Goal: Task Accomplishment & Management: Use online tool/utility

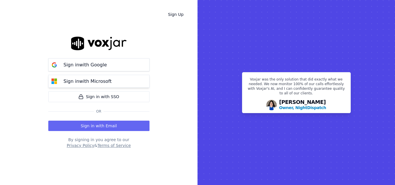
click at [97, 77] on button "Sign in with Microsoft" at bounding box center [98, 81] width 101 height 13
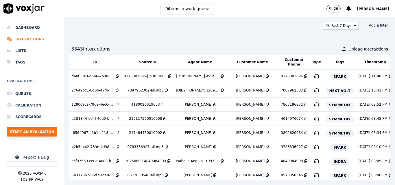
click at [43, 131] on button "Start an Evaluation" at bounding box center [32, 132] width 50 height 9
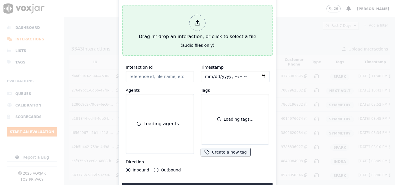
click at [157, 36] on div "Drag 'n' drop an interaction, or click to select a file" at bounding box center [198, 27] width 122 height 30
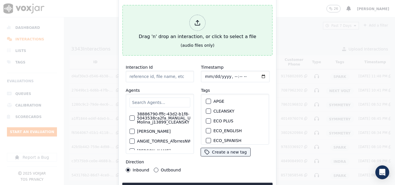
type input "20250811-175715_2392240429-all.mp3"
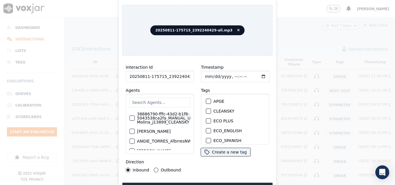
click at [168, 100] on input "text" at bounding box center [160, 103] width 61 height 10
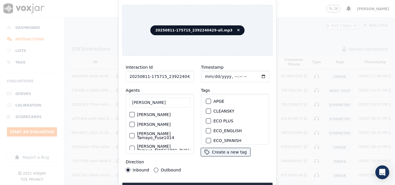
type input "CAMILO T"
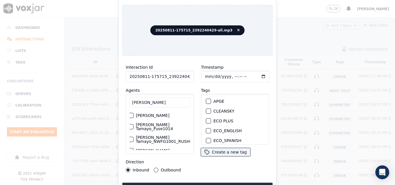
scroll to position [0, 1]
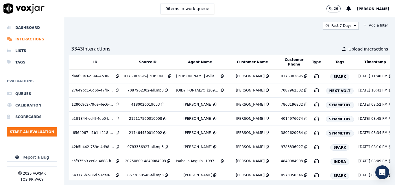
click at [363, 10] on span "[PERSON_NAME]" at bounding box center [373, 9] width 32 height 4
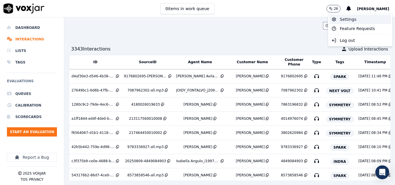
click at [349, 16] on div "Settings" at bounding box center [360, 19] width 62 height 9
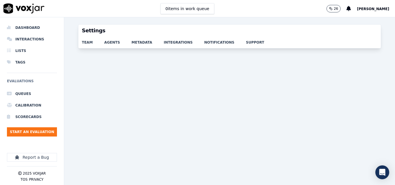
click at [370, 7] on span "[PERSON_NAME]" at bounding box center [373, 9] width 32 height 4
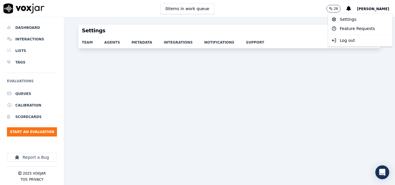
click at [235, 22] on div "Settings team agents metadata integrations notifications support" at bounding box center [229, 101] width 331 height 168
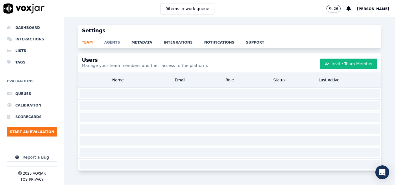
click at [108, 43] on link "agents" at bounding box center [117, 41] width 27 height 8
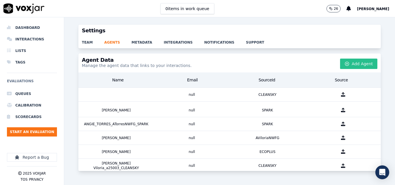
click at [346, 64] on button "Add Agent" at bounding box center [358, 64] width 37 height 10
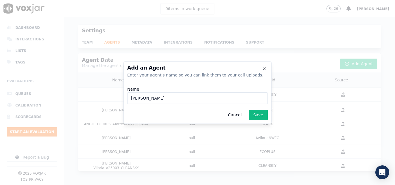
paste input "WANN1014"
type input "CAMILO_TAMAYO_WANN1014_NGE"
click at [264, 113] on button "Save" at bounding box center [258, 115] width 19 height 10
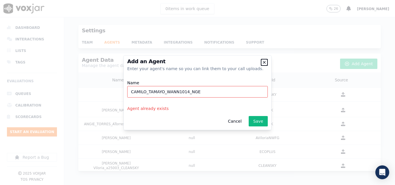
click at [266, 62] on icon "button" at bounding box center [264, 62] width 5 height 5
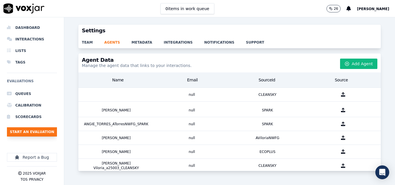
click at [32, 128] on button "Start an Evaluation" at bounding box center [32, 132] width 50 height 9
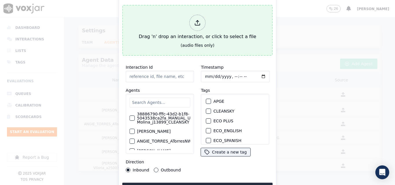
click at [181, 28] on div "Drag 'n' drop an interaction, or click to select a file" at bounding box center [198, 27] width 122 height 30
type input "20250811-175715_2392240429-all.mp3"
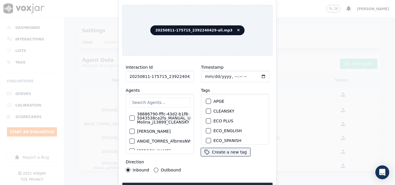
click at [157, 98] on input "text" at bounding box center [160, 103] width 61 height 10
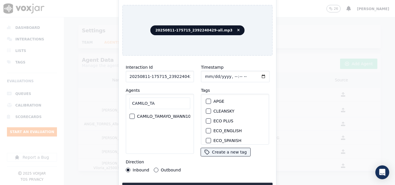
type input "CAMILO_TA"
click at [166, 115] on label "CAMILO_TAMAYO_WANN1014_NGE" at bounding box center [156, 117] width 70 height 4
click at [118, 114] on button "CAMILO_TAMAYO_WANN1014_NGE" at bounding box center [115, 116] width 5 height 5
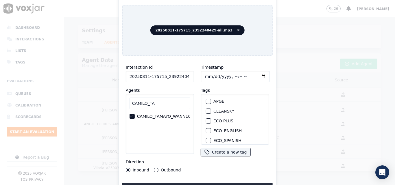
click at [154, 168] on button "Outbound" at bounding box center [156, 170] width 5 height 5
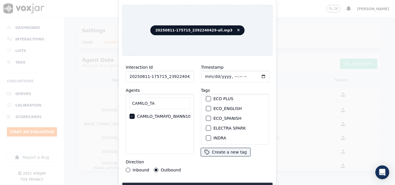
scroll to position [58, 0]
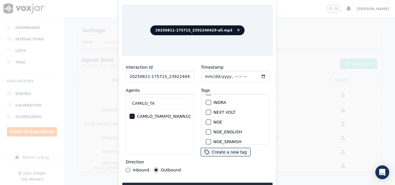
click at [207, 121] on div "button" at bounding box center [208, 122] width 4 height 4
click at [202, 185] on button "Upload interaction to start evaluation" at bounding box center [197, 188] width 150 height 10
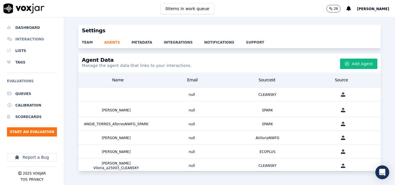
click at [27, 40] on li "Interactions" at bounding box center [32, 40] width 50 height 12
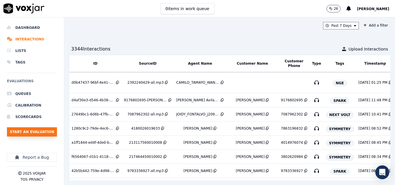
click at [42, 136] on button "Start an Evaluation" at bounding box center [32, 132] width 50 height 9
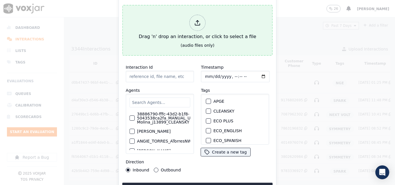
click at [149, 23] on div "Drag 'n' drop an interaction, or click to select a file" at bounding box center [198, 27] width 122 height 30
type input "20250811-163430_6149566718-all.mp3"
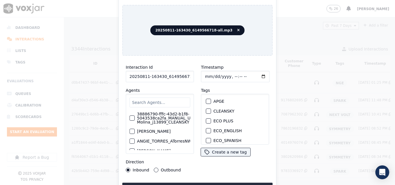
click at [163, 102] on input "text" at bounding box center [160, 103] width 61 height 10
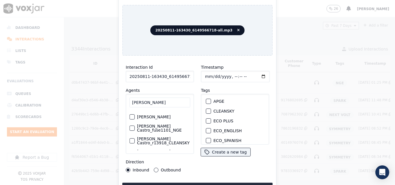
scroll to position [34, 0]
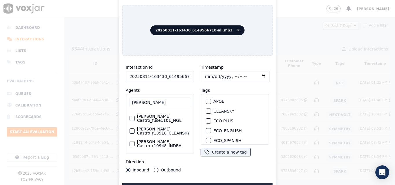
type input "RICARDO CASTRO"
click at [160, 118] on label "[PERSON_NAME] Castro_fuse1101_NGE" at bounding box center [163, 119] width 53 height 8
click at [135, 118] on button "[PERSON_NAME] Castro_fuse1101_NGE" at bounding box center [132, 118] width 5 height 5
click at [154, 170] on div "Outbound" at bounding box center [167, 170] width 27 height 5
click at [156, 169] on button "Outbound" at bounding box center [156, 170] width 5 height 5
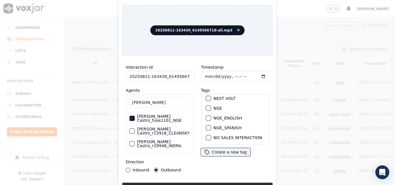
scroll to position [58, 0]
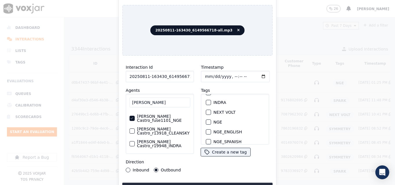
click at [207, 121] on div "button" at bounding box center [208, 122] width 4 height 4
click at [208, 183] on button "Upload interaction to start evaluation" at bounding box center [197, 188] width 150 height 10
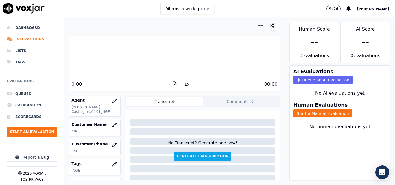
scroll to position [54, 0]
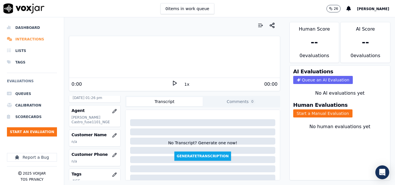
click at [30, 41] on li "Interactions" at bounding box center [32, 40] width 50 height 12
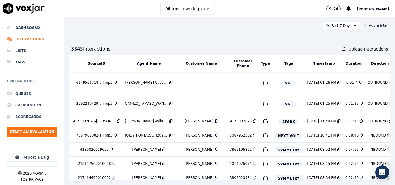
scroll to position [0, 106]
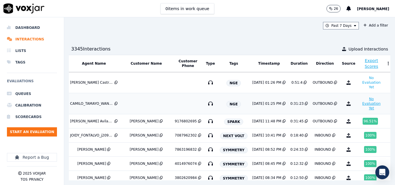
click at [361, 104] on button "No Evaluation Yet" at bounding box center [371, 104] width 23 height 16
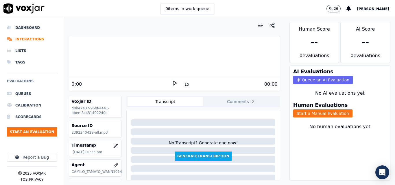
scroll to position [58, 0]
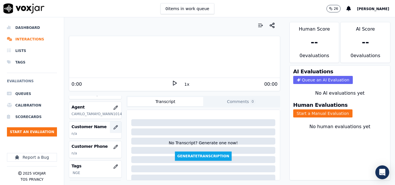
click at [113, 128] on icon "button" at bounding box center [115, 127] width 5 height 5
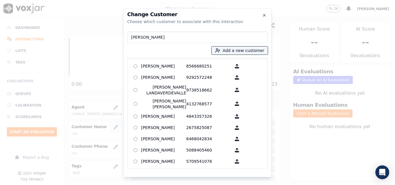
type input "TIBURCIO MORALES REYES"
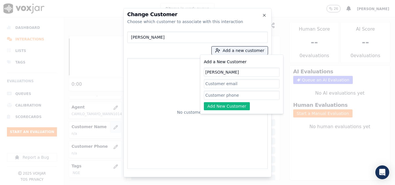
type input "TIBURCIO MORALES REYES"
paste input "2392240429"
type input "2392240429"
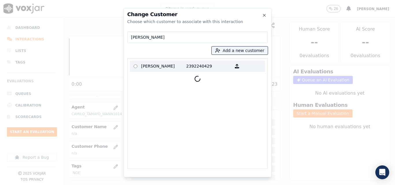
click at [172, 62] on p "TIBURCIO MORALES REYES" at bounding box center [163, 66] width 45 height 9
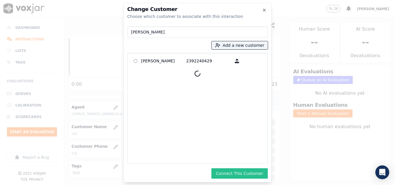
click at [247, 171] on button "Connect This Customer" at bounding box center [239, 174] width 56 height 10
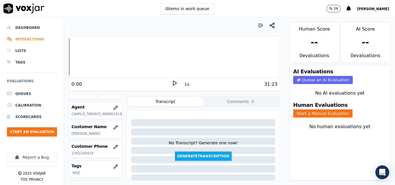
click at [32, 40] on li "Interactions" at bounding box center [32, 40] width 50 height 12
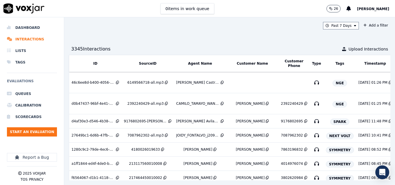
scroll to position [0, 106]
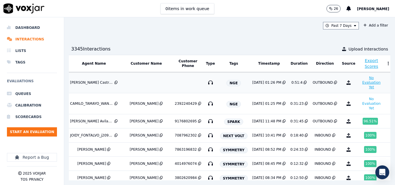
click at [360, 84] on button "No Evaluation Yet" at bounding box center [371, 83] width 23 height 16
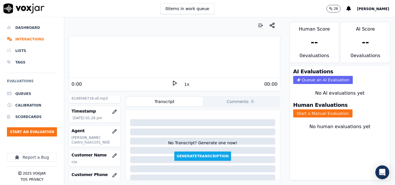
scroll to position [58, 0]
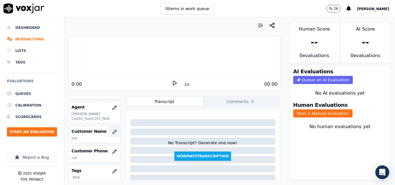
click at [112, 132] on icon "button" at bounding box center [114, 132] width 5 height 5
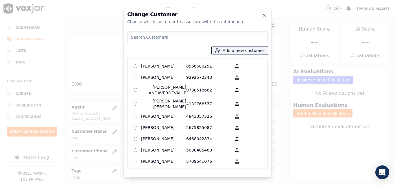
click at [169, 35] on input at bounding box center [197, 38] width 141 height 12
type input "MISAEL PEREZ"
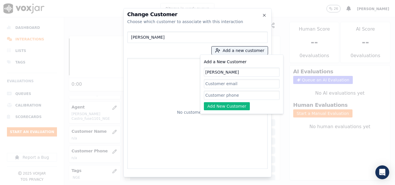
type input "MISAEL PEREZ"
paste input "6149566718"
type input "6149566718"
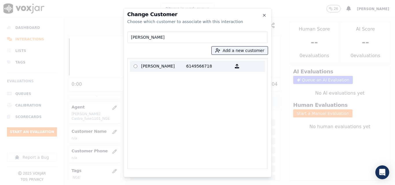
click at [160, 67] on p "MISAEL PEREZ" at bounding box center [163, 66] width 45 height 9
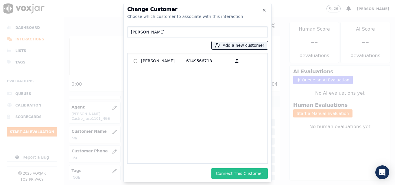
click at [237, 172] on button "Connect This Customer" at bounding box center [239, 174] width 56 height 10
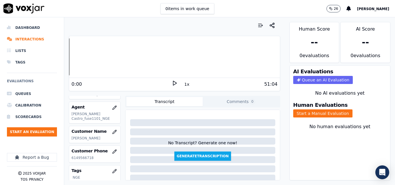
scroll to position [87, 0]
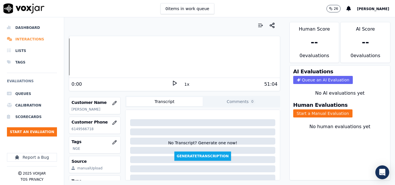
click at [37, 39] on li "Interactions" at bounding box center [32, 40] width 50 height 12
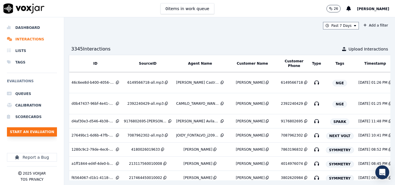
click at [51, 128] on button "Start an Evaluation" at bounding box center [32, 132] width 50 height 9
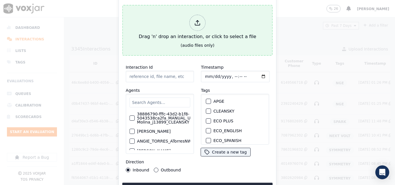
click at [214, 12] on div "Drag 'n' drop an interaction, or click to select a file" at bounding box center [198, 27] width 122 height 30
type input "20250811-115309_9089374943-all.mp3"
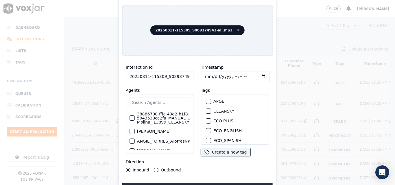
click at [172, 101] on input "text" at bounding box center [160, 103] width 61 height 10
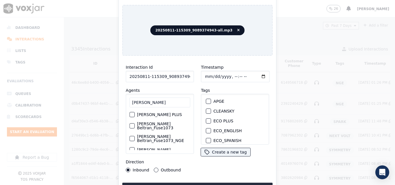
type input "LUISA BEL"
click at [147, 138] on label "Luisa Beltran_Fuse1073­_NGE" at bounding box center [163, 139] width 53 height 8
click at [135, 138] on button "Luisa Beltran_Fuse1073­_NGE" at bounding box center [132, 138] width 5 height 5
click at [155, 169] on button "Outbound" at bounding box center [156, 170] width 5 height 5
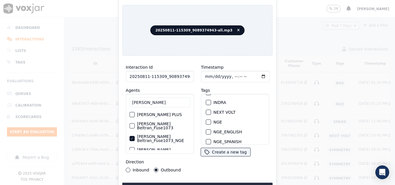
click at [208, 121] on button "NGE" at bounding box center [208, 122] width 5 height 5
click at [172, 184] on button "Upload interaction to start evaluation" at bounding box center [197, 188] width 150 height 10
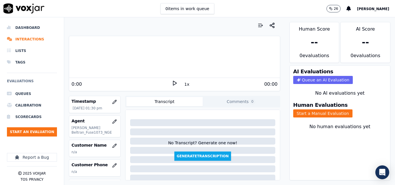
scroll to position [58, 0]
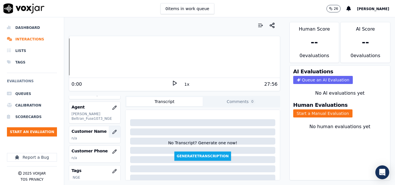
click at [109, 128] on button "button" at bounding box center [115, 132] width 12 height 12
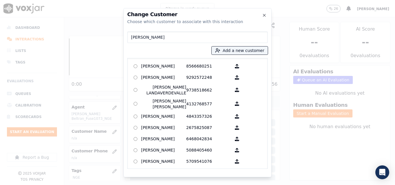
type input "LUCA BATISTA"
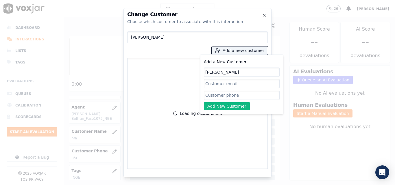
type input "LUCA BATISTA"
paste input "9089374943"
type input "9089374943"
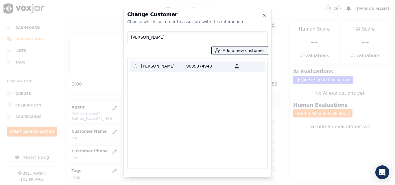
click at [169, 66] on p "LUCA BATISTA" at bounding box center [163, 66] width 45 height 9
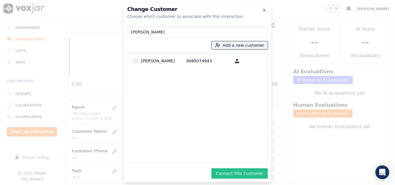
click at [249, 170] on button "Connect This Customer" at bounding box center [239, 174] width 56 height 10
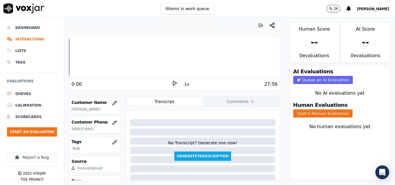
scroll to position [112, 0]
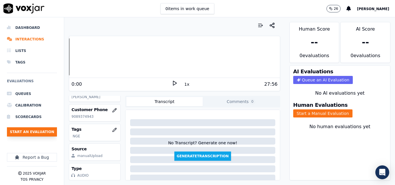
click at [33, 130] on button "Start an Evaluation" at bounding box center [32, 132] width 50 height 9
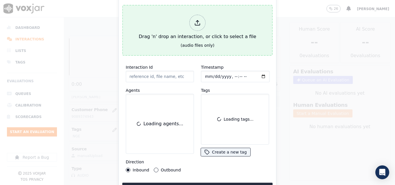
click at [188, 43] on div "(audio files only)" at bounding box center [198, 46] width 34 height 6
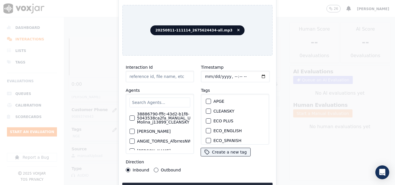
type input "20250811-111114_2675624434-all.mp3"
click at [143, 103] on input "text" at bounding box center [160, 103] width 61 height 10
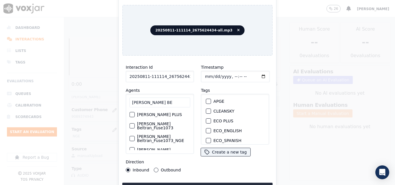
type input "LUISA BE"
click at [136, 133] on div "Luisa Beltran_Fuse1073­_NGE" at bounding box center [160, 138] width 61 height 13
click at [150, 135] on label "Luisa Beltran_Fuse1073­_NGE" at bounding box center [163, 139] width 53 height 8
click at [135, 136] on button "Luisa Beltran_Fuse1073­_NGE" at bounding box center [132, 138] width 5 height 5
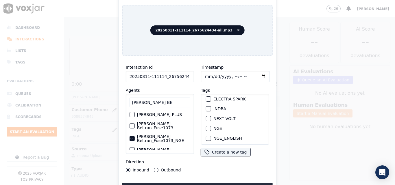
scroll to position [58, 0]
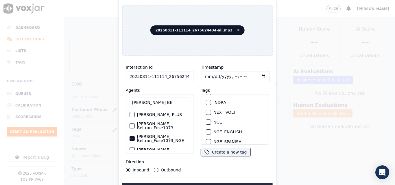
click at [208, 120] on div "button" at bounding box center [208, 122] width 4 height 4
click at [234, 183] on button "Upload interaction to start evaluation" at bounding box center [197, 188] width 150 height 10
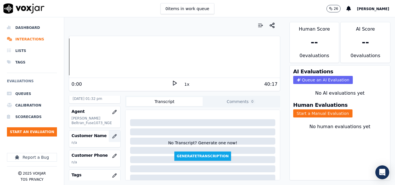
scroll to position [58, 0]
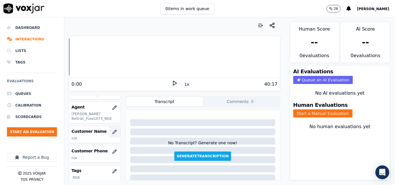
click at [109, 135] on button "button" at bounding box center [115, 132] width 12 height 12
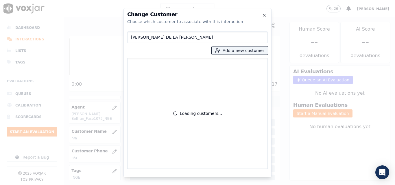
type input "JESUS FLORES DE LA ROSA"
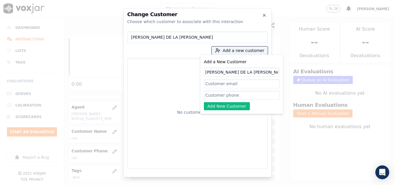
type input "JESUS FLORES DE LA ROSA"
paste input "2675624434"
type input "2675624434"
click at [233, 103] on button "Add New Customer" at bounding box center [227, 106] width 46 height 8
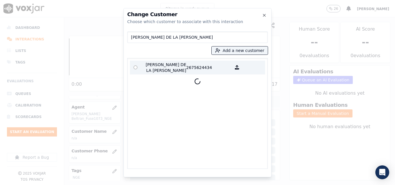
click at [179, 69] on p "JESUS FLORES DE LA ROSA" at bounding box center [163, 68] width 45 height 12
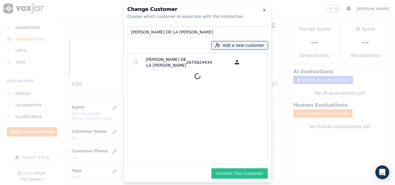
drag, startPoint x: 242, startPoint y: 172, endPoint x: 243, endPoint y: 164, distance: 8.1
click at [243, 172] on button "Connect This Customer" at bounding box center [239, 174] width 56 height 10
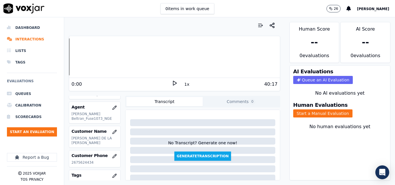
scroll to position [87, 0]
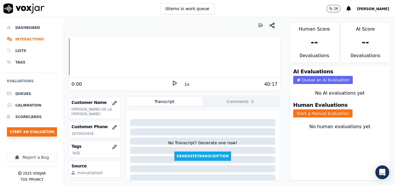
click at [44, 130] on button "Start an Evaluation" at bounding box center [32, 132] width 50 height 9
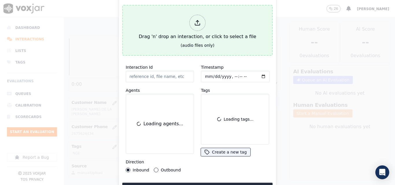
click at [163, 39] on div "Drag 'n' drop an interaction, or click to select a file" at bounding box center [198, 27] width 122 height 30
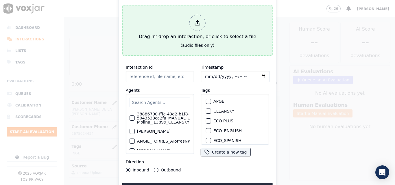
type input "20250805-135238_6142085413-all.mp3"
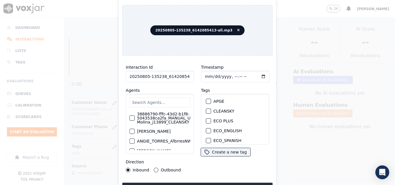
click at [169, 99] on input "text" at bounding box center [160, 103] width 61 height 10
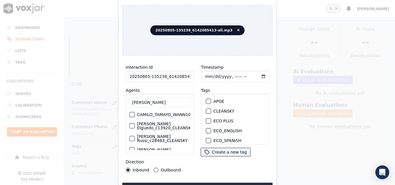
type input "CAMILO"
click at [154, 115] on label "CAMILO_TAMAYO_WANN1014_NGE" at bounding box center [172, 115] width 70 height 4
click at [135, 115] on button "CAMILO_TAMAYO_WANN1014_NGE" at bounding box center [132, 114] width 5 height 5
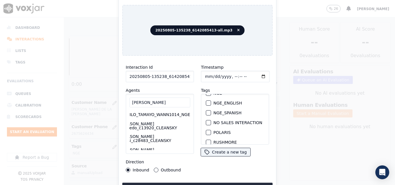
scroll to position [58, 0]
click at [207, 120] on div "button" at bounding box center [208, 122] width 4 height 4
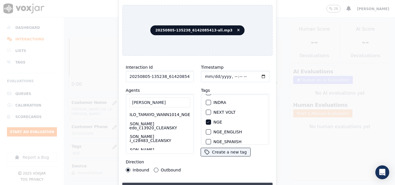
click at [210, 183] on button "Upload interaction to start evaluation" at bounding box center [197, 188] width 150 height 10
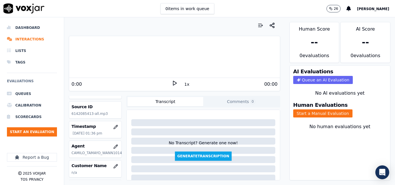
scroll to position [29, 0]
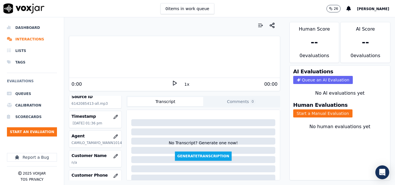
click at [112, 129] on div "Voxjar ID c319cba0-4f93-48a8-8a82-a6dfda33a901 Source ID 6142085413-all.mp3 Tim…" at bounding box center [95, 138] width 53 height 85
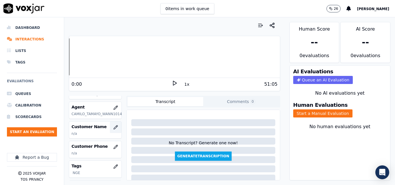
click at [113, 125] on icon "button" at bounding box center [115, 127] width 5 height 5
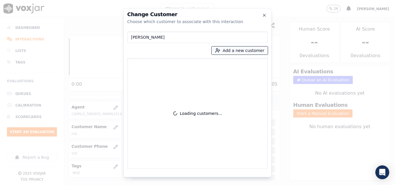
type input "IVAN ALTUVE"
click at [225, 51] on button "Add a new customer" at bounding box center [240, 51] width 56 height 8
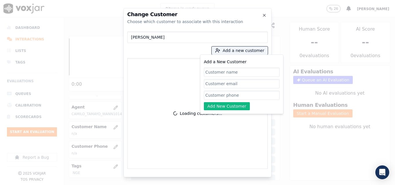
click at [234, 73] on input "Add a New Customer" at bounding box center [242, 72] width 76 height 9
type input "IVAN ALTUVE"
paste input "6142085413"
type input "6142085413"
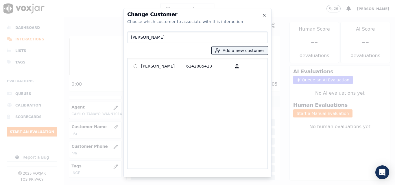
click at [168, 73] on div "IVAN ALTUVE 6142085413" at bounding box center [197, 113] width 141 height 111
click at [168, 65] on p "IVAN ALTUVE" at bounding box center [163, 66] width 45 height 9
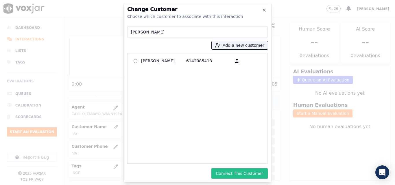
click at [238, 177] on button "Connect This Customer" at bounding box center [239, 174] width 56 height 10
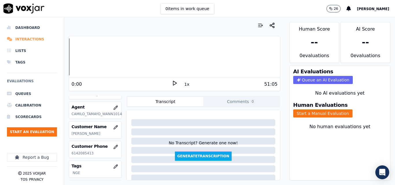
click at [23, 40] on li "Interactions" at bounding box center [32, 40] width 50 height 12
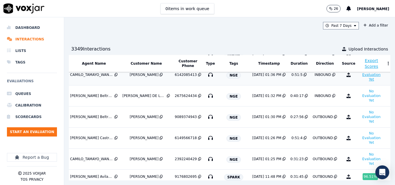
scroll to position [58, 106]
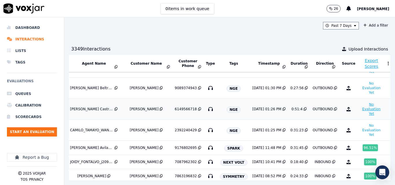
click at [360, 109] on button "No Evaluation Yet" at bounding box center [371, 109] width 23 height 16
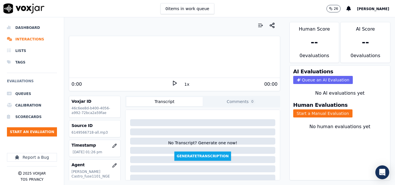
click at [174, 83] on icon at bounding box center [175, 83] width 6 height 6
click at [183, 86] on button "1x" at bounding box center [186, 84] width 7 height 8
click at [183, 86] on button "1.5x" at bounding box center [188, 84] width 11 height 8
click at [318, 112] on button "Start a Manual Evaluation" at bounding box center [322, 114] width 59 height 8
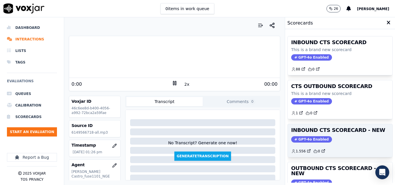
click at [336, 142] on div "GPT-4o Enabled" at bounding box center [340, 140] width 98 height 6
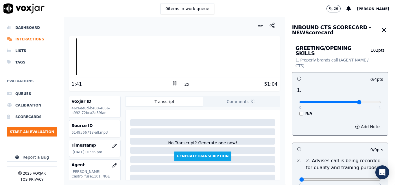
type input "3"
click at [356, 101] on input "range" at bounding box center [340, 102] width 82 height 2
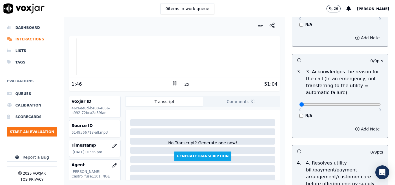
scroll to position [174, 0]
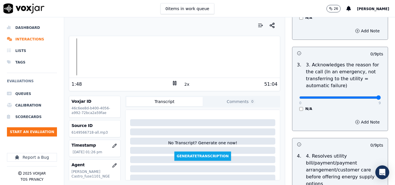
drag, startPoint x: 356, startPoint y: 93, endPoint x: 374, endPoint y: 91, distance: 17.8
type input "9"
click at [57, 56] on div "Dashboard Interactions Lists Tags Evaluations Queues Calibration Scorecards Sta…" at bounding box center [197, 101] width 395 height 168
click at [30, 36] on li "Interactions" at bounding box center [32, 40] width 50 height 12
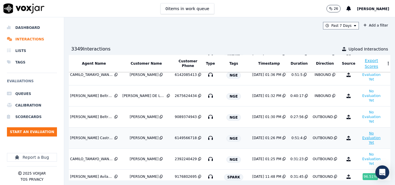
scroll to position [58, 106]
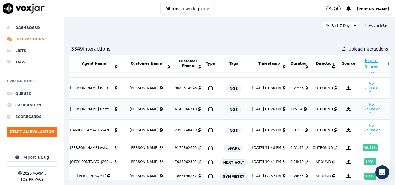
click at [360, 115] on button "No Evaluation Yet" at bounding box center [371, 109] width 23 height 16
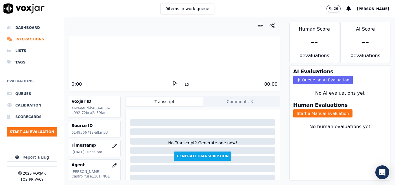
click at [172, 84] on icon at bounding box center [175, 83] width 6 height 6
click at [180, 86] on div "00:00" at bounding box center [228, 84] width 100 height 7
click at [183, 85] on button "1x" at bounding box center [186, 84] width 7 height 8
click at [183, 85] on button "1.5x" at bounding box center [188, 84] width 11 height 8
click at [315, 110] on button "Start a Manual Evaluation" at bounding box center [322, 114] width 59 height 8
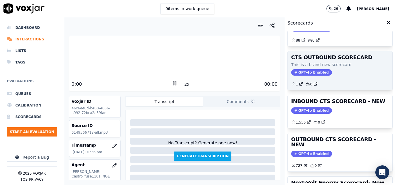
scroll to position [58, 0]
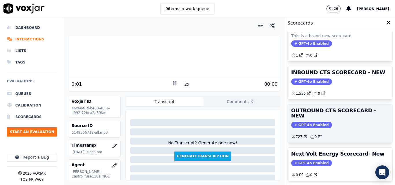
click at [347, 130] on div "727 0" at bounding box center [340, 134] width 98 height 9
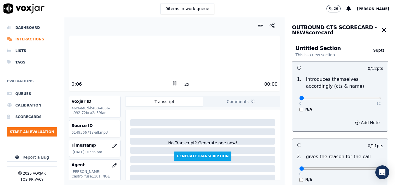
click at [71, 56] on div at bounding box center [174, 56] width 211 height 37
click at [70, 57] on div at bounding box center [174, 56] width 211 height 37
drag, startPoint x: 349, startPoint y: 98, endPoint x: 354, endPoint y: 98, distance: 5.2
click at [354, 98] on input "range" at bounding box center [340, 98] width 82 height 2
type input "10"
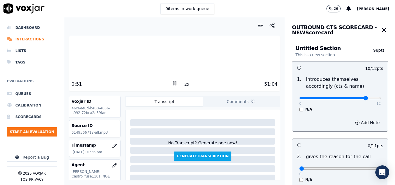
click at [353, 98] on input "range" at bounding box center [340, 98] width 82 height 2
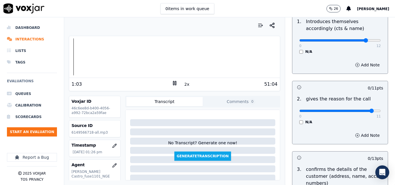
type input "10"
click at [362, 42] on input "range" at bounding box center [340, 40] width 82 height 2
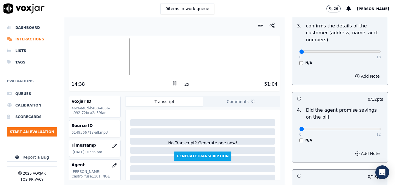
scroll to position [202, 0]
drag, startPoint x: 362, startPoint y: 48, endPoint x: 375, endPoint y: 52, distance: 14.4
click at [375, 52] on div "Untitled Section This is a new section 98 pts 10 / 12 pts 1 . Introduces themse…" at bounding box center [339, 173] width 105 height 676
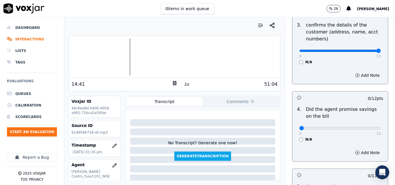
type input "13"
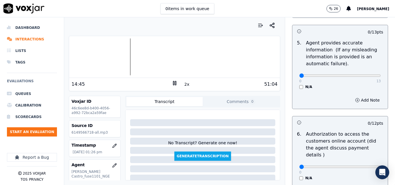
scroll to position [347, 0]
type input "10"
click at [355, 104] on div "Add Note" at bounding box center [339, 99] width 95 height 17
click at [354, 102] on button "Add Note" at bounding box center [368, 100] width 32 height 8
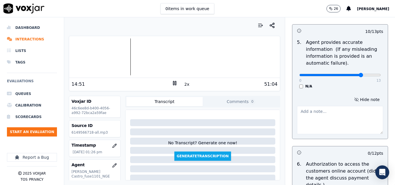
click at [324, 115] on textarea at bounding box center [340, 120] width 86 height 28
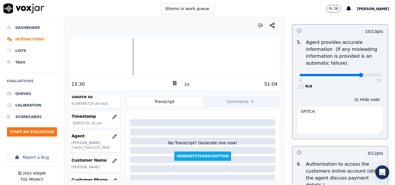
scroll to position [58, 0]
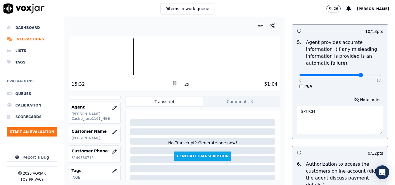
type textarea "SPITCH"
click at [84, 160] on p "6149566718" at bounding box center [94, 158] width 47 height 5
copy p "6149566718"
click at [131, 51] on div at bounding box center [174, 56] width 211 height 37
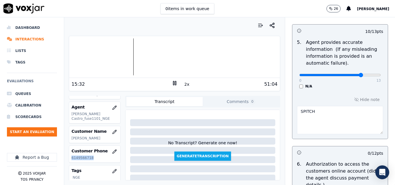
click at [185, 84] on button "2x" at bounding box center [186, 84] width 7 height 8
click at [130, 50] on div at bounding box center [174, 56] width 211 height 37
click at [183, 85] on button "1x" at bounding box center [186, 84] width 7 height 8
click at [183, 85] on button "1.5x" at bounding box center [188, 84] width 11 height 8
click at [183, 85] on button "2x" at bounding box center [186, 84] width 7 height 8
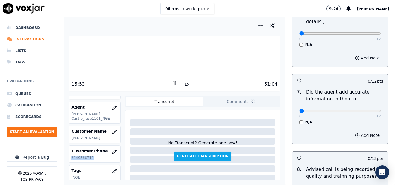
scroll to position [521, 0]
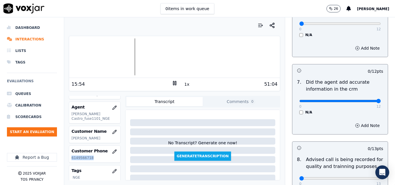
drag, startPoint x: 363, startPoint y: 92, endPoint x: 373, endPoint y: 94, distance: 10.6
type input "12"
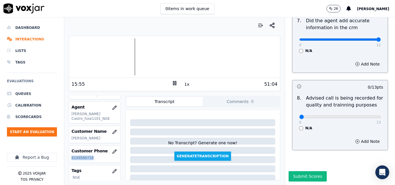
scroll to position [588, 0]
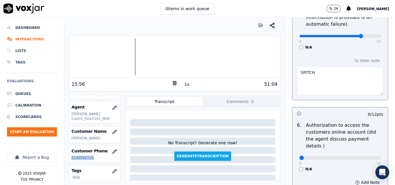
scroll to position [386, 0]
click at [126, 55] on div at bounding box center [174, 56] width 211 height 37
click at [127, 55] on div at bounding box center [174, 56] width 211 height 37
click at [126, 50] on div at bounding box center [174, 56] width 211 height 37
click at [126, 54] on div at bounding box center [174, 56] width 211 height 37
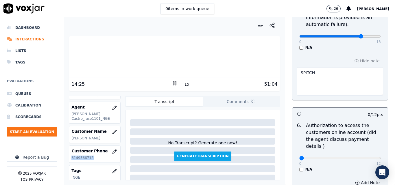
click at [172, 83] on icon at bounding box center [175, 83] width 6 height 6
click at [183, 86] on button "1x" at bounding box center [186, 84] width 7 height 8
click at [183, 86] on button "1.5x" at bounding box center [188, 84] width 11 height 8
click at [183, 86] on button "2x" at bounding box center [186, 84] width 7 height 8
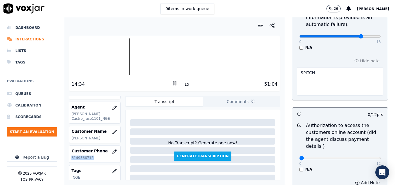
click at [183, 86] on button "1x" at bounding box center [186, 84] width 7 height 8
click at [128, 53] on div at bounding box center [174, 56] width 211 height 37
click at [128, 54] on div at bounding box center [174, 56] width 211 height 37
click at [127, 49] on div at bounding box center [174, 56] width 211 height 37
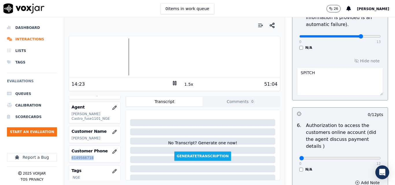
click at [173, 83] on icon at bounding box center [175, 83] width 6 height 6
click at [174, 83] on icon at bounding box center [175, 83] width 6 height 6
click at [187, 83] on button "1.5x" at bounding box center [188, 84] width 11 height 8
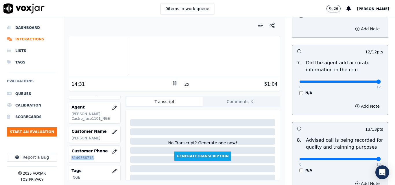
scroll to position [588, 0]
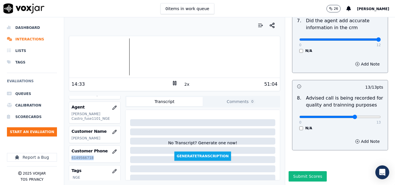
type input "6"
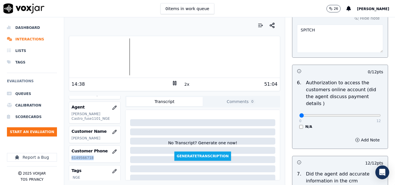
scroll to position [415, 0]
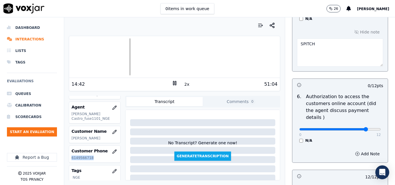
drag, startPoint x: 354, startPoint y: 122, endPoint x: 349, endPoint y: 124, distance: 5.1
type input "10"
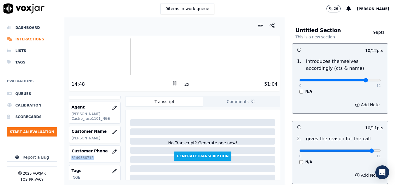
scroll to position [0, 0]
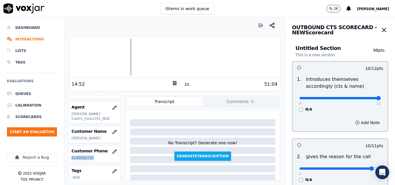
type input "12"
click at [366, 98] on input "range" at bounding box center [340, 98] width 82 height 2
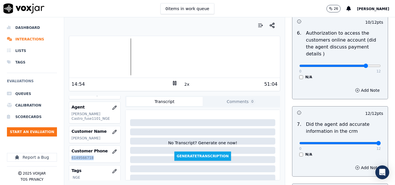
scroll to position [588, 0]
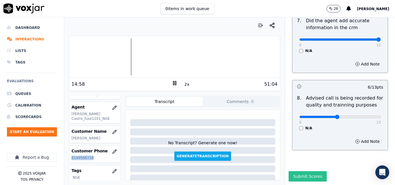
click at [314, 172] on button "Submit Scores" at bounding box center [308, 177] width 38 height 10
click at [175, 83] on rect at bounding box center [175, 83] width 1 height 4
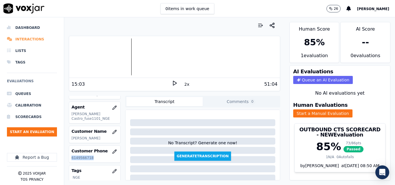
click at [27, 42] on li "Interactions" at bounding box center [32, 40] width 50 height 12
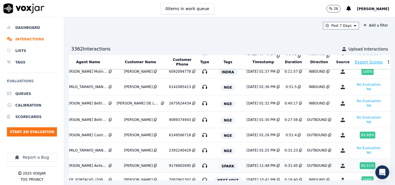
scroll to position [190, 112]
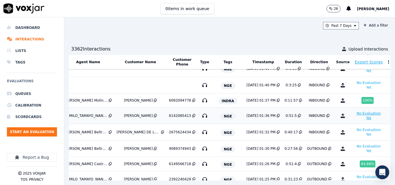
click at [354, 117] on button "No Evaluation Yet" at bounding box center [368, 116] width 29 height 12
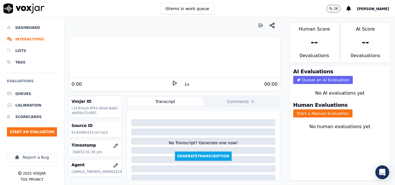
click at [172, 83] on icon at bounding box center [175, 83] width 6 height 6
click at [180, 84] on div "00:00" at bounding box center [228, 84] width 100 height 7
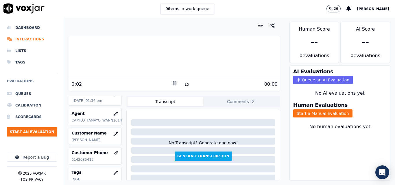
scroll to position [58, 0]
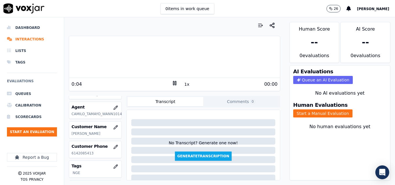
click at [85, 152] on p "6142085413" at bounding box center [95, 153] width 48 height 5
copy p "6142085413"
click at [185, 86] on button "1x" at bounding box center [186, 84] width 7 height 8
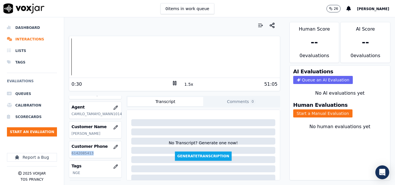
click at [185, 86] on button "1.5x" at bounding box center [188, 84] width 11 height 8
click at [316, 115] on button "Start a Manual Evaluation" at bounding box center [322, 114] width 59 height 8
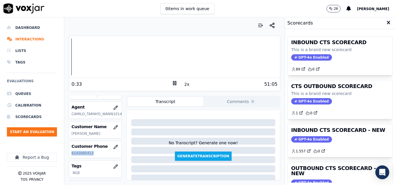
scroll to position [29, 0]
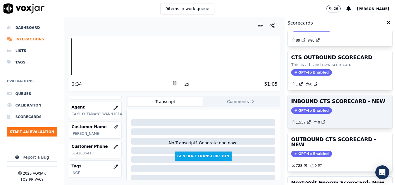
click at [328, 115] on div "INBOUND CTS SCORECARD - NEW GPT-4o Enabled 1.557 0" at bounding box center [340, 111] width 105 height 33
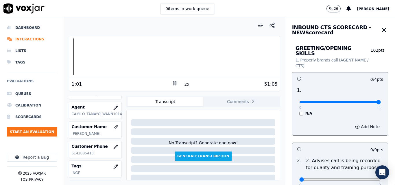
drag, startPoint x: 363, startPoint y: 96, endPoint x: 367, endPoint y: 99, distance: 5.1
type input "4"
click at [365, 101] on input "range" at bounding box center [340, 102] width 82 height 2
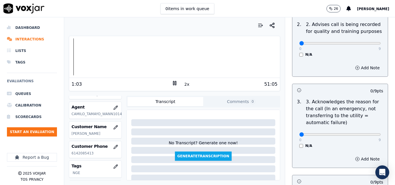
scroll to position [174, 0]
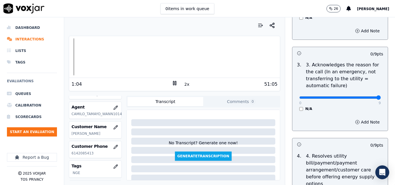
type input "9"
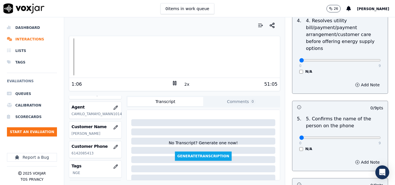
scroll to position [347, 0]
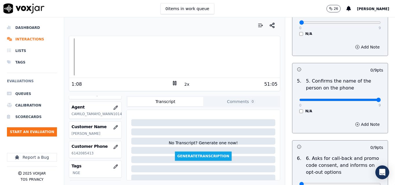
type input "9"
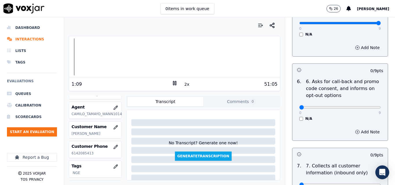
scroll to position [521, 0]
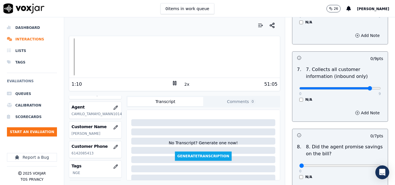
drag, startPoint x: 356, startPoint y: 84, endPoint x: 368, endPoint y: 81, distance: 12.0
type input "9"
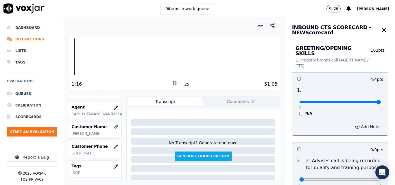
scroll to position [58, 0]
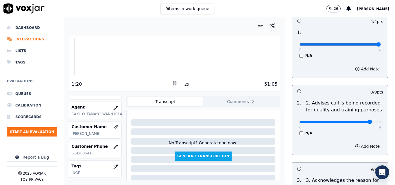
click at [357, 46] on input "range" at bounding box center [340, 44] width 82 height 2
type input "9"
click at [366, 46] on input "range" at bounding box center [340, 44] width 82 height 2
click at [172, 81] on icon at bounding box center [175, 83] width 6 height 6
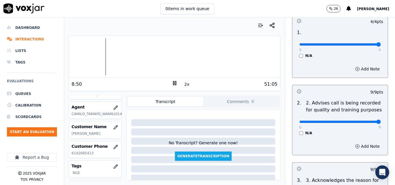
click at [172, 81] on icon at bounding box center [175, 83] width 6 height 6
click at [172, 83] on icon at bounding box center [175, 83] width 6 height 6
click at [158, 51] on div at bounding box center [174, 56] width 211 height 37
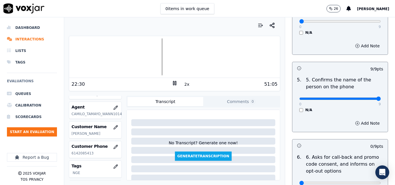
scroll to position [87, 0]
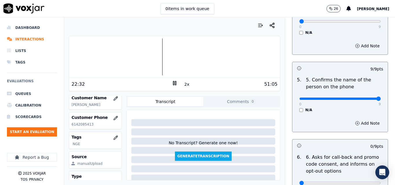
click at [74, 124] on p "6142085413" at bounding box center [95, 124] width 48 height 5
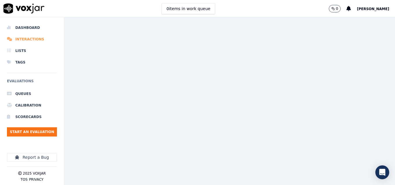
click at [28, 38] on li "Interactions" at bounding box center [32, 40] width 50 height 12
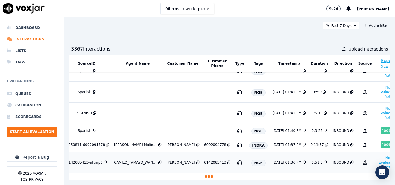
scroll to position [320, 60]
click at [376, 155] on button "No Evaluation Yet" at bounding box center [387, 163] width 23 height 16
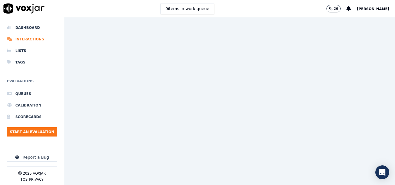
click at [281, 10] on div "0 items in work queue 26 [PERSON_NAME]" at bounding box center [197, 8] width 395 height 17
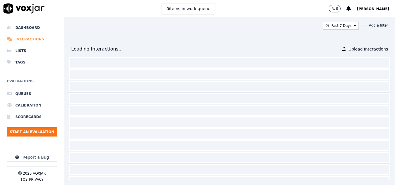
click at [36, 38] on li "Interactions" at bounding box center [32, 40] width 50 height 12
click at [23, 132] on button "Start an Evaluation" at bounding box center [32, 132] width 50 height 9
click at [29, 30] on li "Dashboard" at bounding box center [32, 28] width 50 height 12
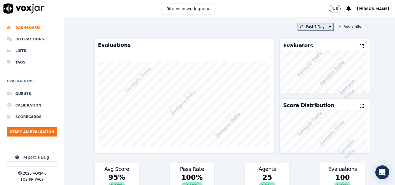
click at [298, 30] on button "Past 7 Days" at bounding box center [316, 27] width 36 height 8
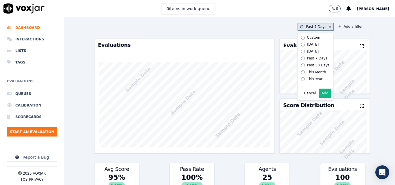
click at [299, 45] on label "[DATE]" at bounding box center [314, 44] width 31 height 7
click at [319, 97] on button "Add" at bounding box center [324, 93] width 11 height 9
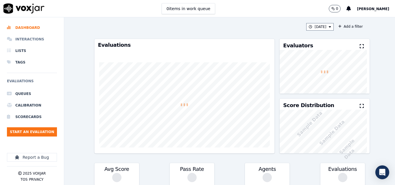
click at [20, 42] on li "Interactions" at bounding box center [32, 40] width 50 height 12
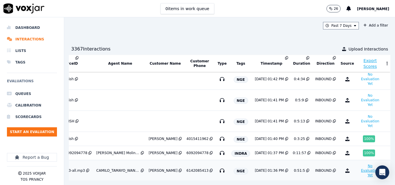
scroll to position [313, 81]
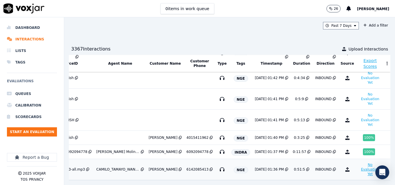
click at [359, 162] on button "No Evaluation Yet" at bounding box center [370, 170] width 23 height 16
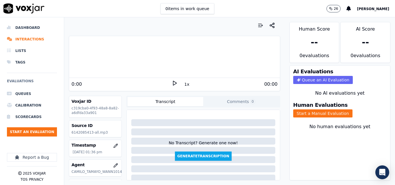
click at [173, 85] on polygon at bounding box center [174, 83] width 3 height 4
click at [321, 117] on button "Start a Manual Evaluation" at bounding box center [322, 114] width 59 height 8
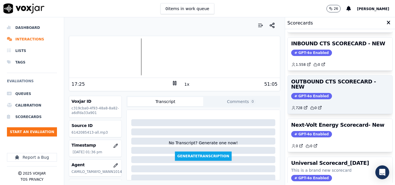
scroll to position [58, 0]
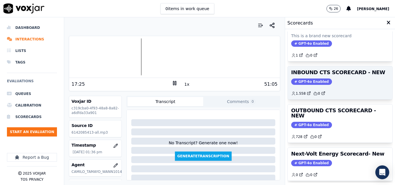
click at [325, 89] on div "1.558 0" at bounding box center [340, 91] width 98 height 9
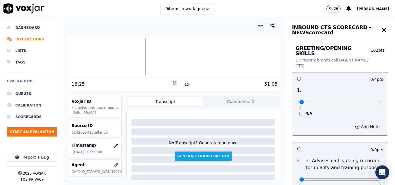
drag, startPoint x: 360, startPoint y: 93, endPoint x: 368, endPoint y: 96, distance: 8.6
click at [368, 96] on div "0 4 N/A" at bounding box center [340, 105] width 91 height 22
type input "4"
click at [359, 101] on input "range" at bounding box center [340, 102] width 82 height 2
click at [183, 86] on button "1x" at bounding box center [186, 84] width 7 height 8
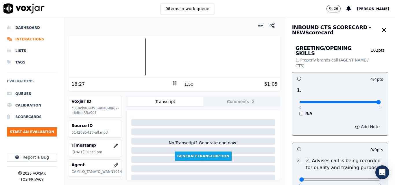
click at [183, 86] on button "1.5x" at bounding box center [188, 84] width 11 height 8
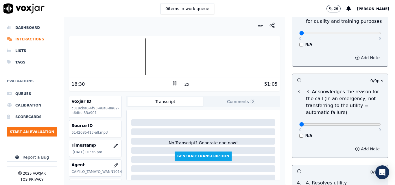
scroll to position [174, 0]
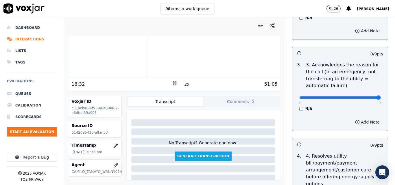
drag, startPoint x: 364, startPoint y: 93, endPoint x: 369, endPoint y: 92, distance: 5.3
type input "9"
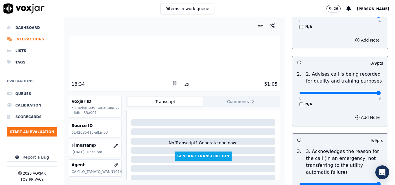
type input "9"
click at [364, 17] on input "range" at bounding box center [340, 15] width 82 height 2
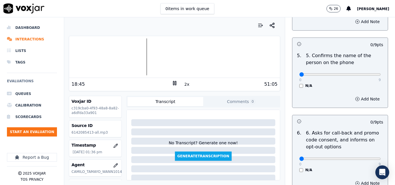
scroll to position [376, 0]
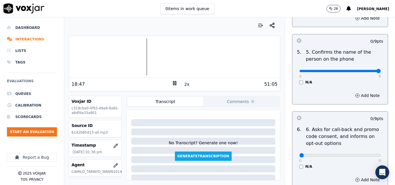
type input "9"
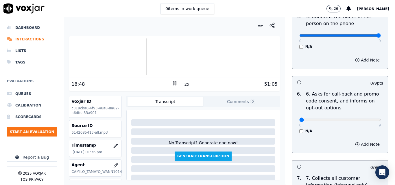
scroll to position [492, 0]
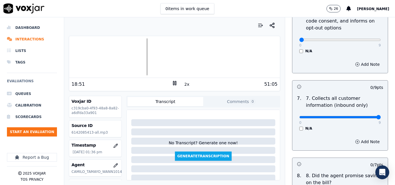
type input "9"
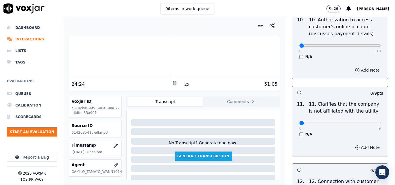
scroll to position [839, 0]
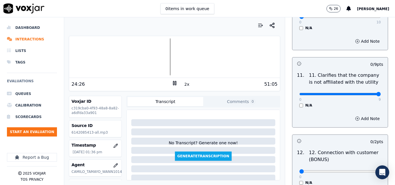
drag, startPoint x: 367, startPoint y: 89, endPoint x: 371, endPoint y: 89, distance: 3.6
type input "9"
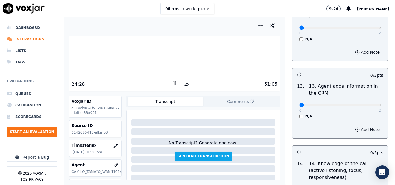
scroll to position [983, 0]
type input "2"
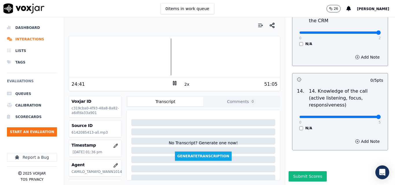
type input "5"
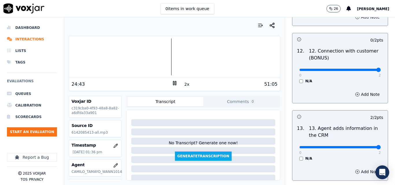
drag, startPoint x: 363, startPoint y: 65, endPoint x: 372, endPoint y: 62, distance: 9.9
type input "2"
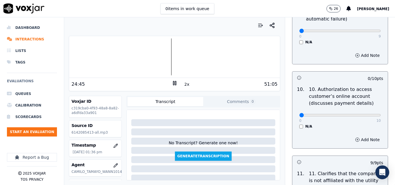
scroll to position [738, 0]
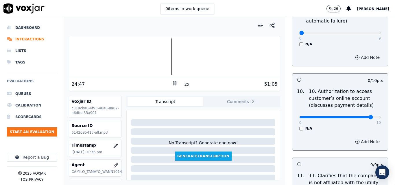
type input "9"
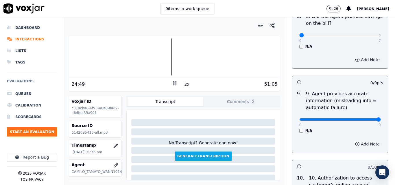
type input "9"
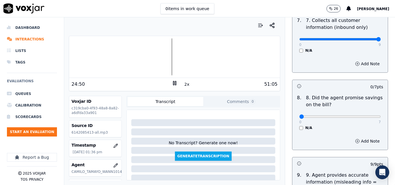
scroll to position [565, 0]
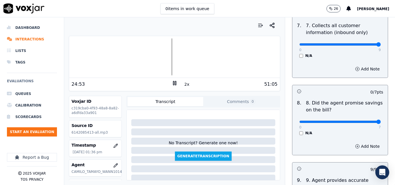
drag, startPoint x: 359, startPoint y: 116, endPoint x: 368, endPoint y: 115, distance: 9.4
type input "6"
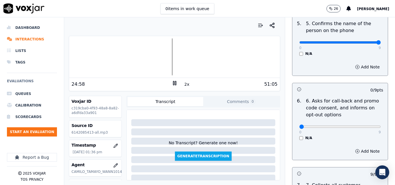
scroll to position [391, 0]
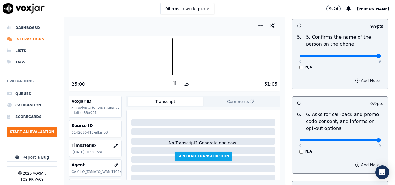
type input "9"
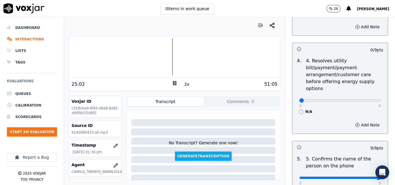
scroll to position [218, 0]
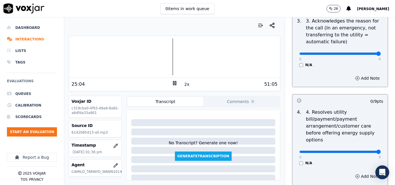
drag, startPoint x: 361, startPoint y: 149, endPoint x: 380, endPoint y: 141, distance: 21.0
type input "9"
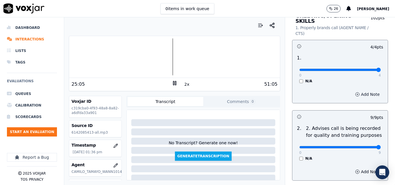
scroll to position [15, 0]
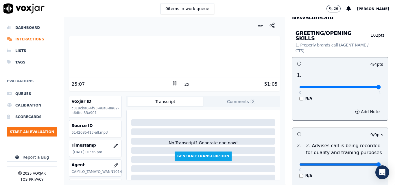
click at [154, 59] on div at bounding box center [174, 56] width 211 height 37
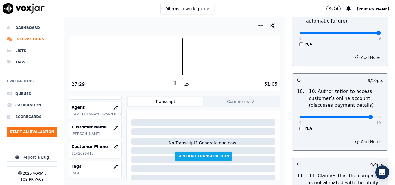
scroll to position [58, 0]
click at [84, 154] on p "6142085413" at bounding box center [95, 153] width 48 height 5
copy p "6142085413"
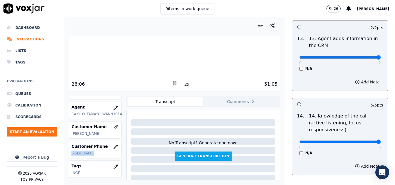
scroll to position [1056, 0]
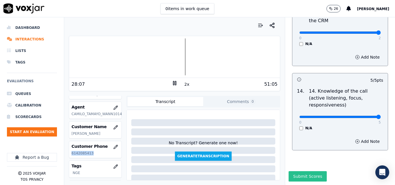
click at [307, 172] on button "Submit Scores" at bounding box center [308, 177] width 38 height 10
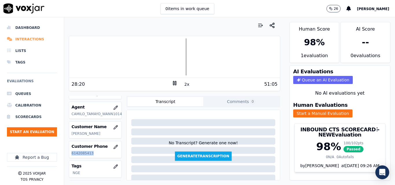
click at [21, 44] on li "Interactions" at bounding box center [32, 40] width 50 height 12
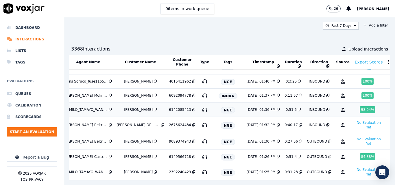
scroll to position [318, 112]
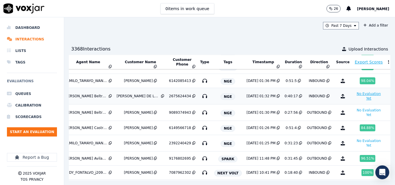
click at [355, 94] on button "No Evaluation Yet" at bounding box center [368, 97] width 29 height 12
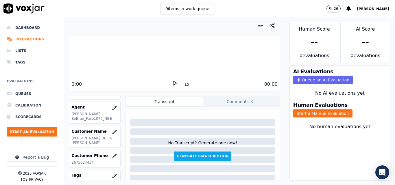
scroll to position [87, 0]
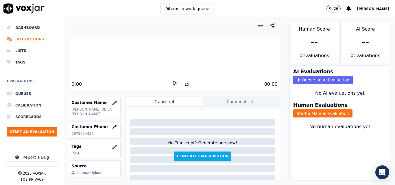
click at [74, 133] on p "2675624434" at bounding box center [94, 134] width 47 height 5
copy p "2675624434"
click at [172, 84] on icon at bounding box center [175, 83] width 6 height 6
click at [189, 83] on div "40:17" at bounding box center [228, 84] width 100 height 7
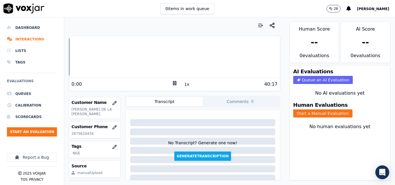
click at [184, 85] on button "1x" at bounding box center [186, 84] width 7 height 8
click at [184, 85] on button "1.5x" at bounding box center [188, 84] width 11 height 8
click at [323, 111] on button "Start a Manual Evaluation" at bounding box center [322, 114] width 59 height 8
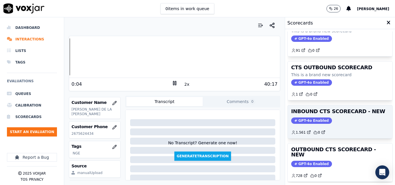
scroll to position [29, 0]
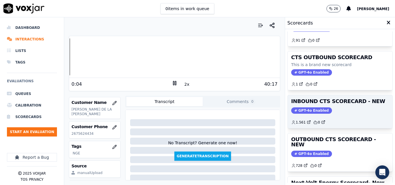
click at [341, 118] on div "1.561 0" at bounding box center [340, 120] width 98 height 9
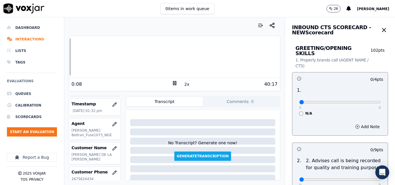
scroll to position [30, 0]
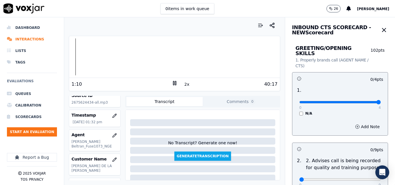
drag, startPoint x: 364, startPoint y: 96, endPoint x: 367, endPoint y: 98, distance: 3.5
type input "4"
click at [366, 101] on input "range" at bounding box center [340, 102] width 82 height 2
click at [62, 58] on div "Dashboard Interactions Lists Tags Evaluations Queues Calibration Scorecards Sta…" at bounding box center [197, 101] width 395 height 168
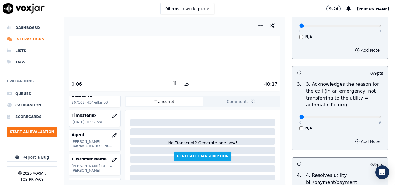
scroll to position [145, 0]
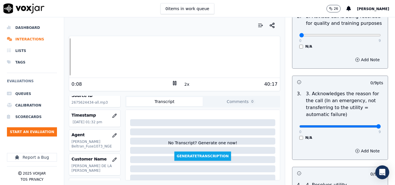
drag, startPoint x: 360, startPoint y: 123, endPoint x: 368, endPoint y: 122, distance: 8.2
type input "9"
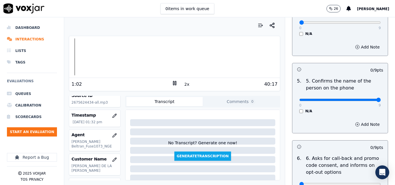
type input "9"
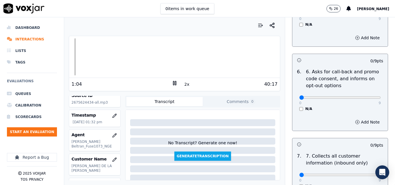
scroll to position [492, 0]
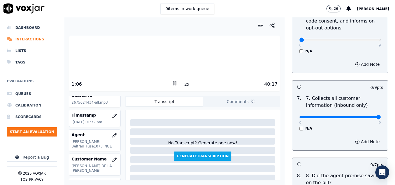
type input "9"
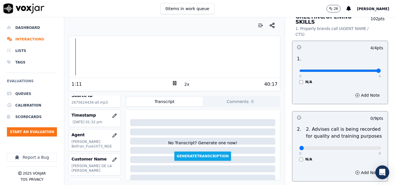
scroll to position [58, 0]
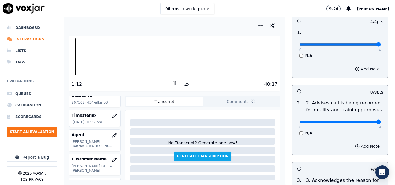
type input "9"
click at [367, 46] on input "range" at bounding box center [340, 44] width 82 height 2
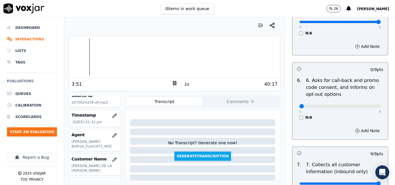
scroll to position [434, 0]
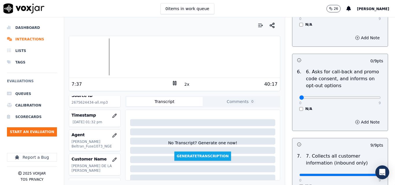
click at [110, 56] on div at bounding box center [174, 56] width 211 height 37
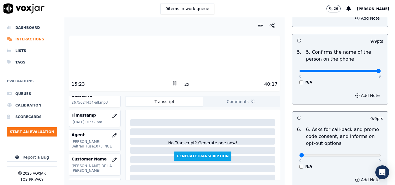
scroll to position [318, 0]
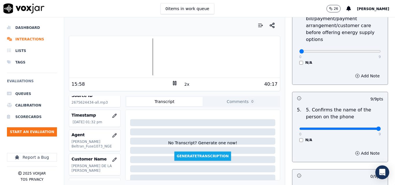
click at [150, 53] on div at bounding box center [174, 56] width 211 height 37
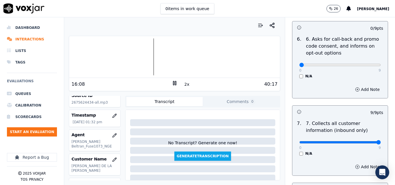
scroll to position [492, 0]
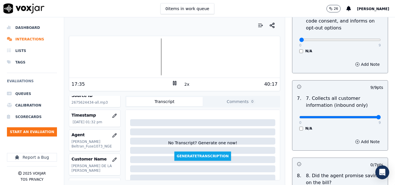
click at [157, 49] on div at bounding box center [174, 56] width 211 height 37
click at [156, 46] on div at bounding box center [174, 56] width 211 height 37
click at [155, 43] on div at bounding box center [174, 56] width 211 height 37
click at [154, 42] on div at bounding box center [174, 56] width 211 height 37
drag, startPoint x: 342, startPoint y: 34, endPoint x: 373, endPoint y: 34, distance: 30.9
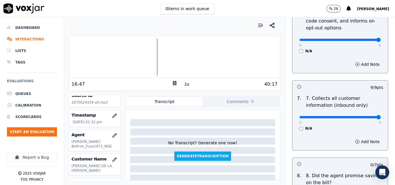
type input "9"
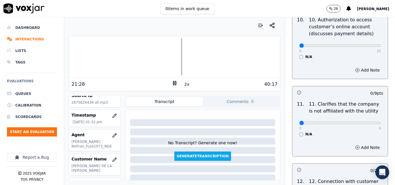
scroll to position [839, 0]
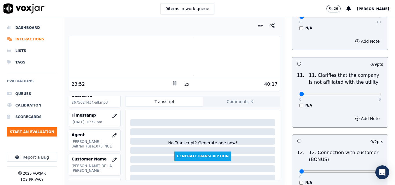
click at [157, 46] on div at bounding box center [174, 56] width 211 height 37
click at [183, 82] on button "2x" at bounding box center [186, 84] width 7 height 8
click at [173, 84] on rect at bounding box center [173, 83] width 1 height 4
click at [168, 84] on div "18:17" at bounding box center [121, 84] width 100 height 7
click at [172, 84] on icon at bounding box center [175, 83] width 6 height 6
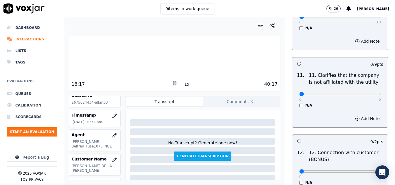
click at [138, 23] on div at bounding box center [174, 26] width 211 height 12
click at [185, 87] on button "1x" at bounding box center [186, 84] width 7 height 8
click at [185, 87] on button "1.5x" at bounding box center [188, 84] width 11 height 8
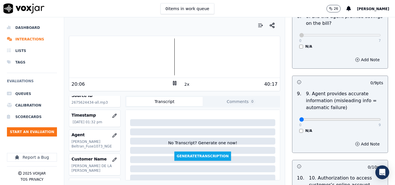
scroll to position [665, 0]
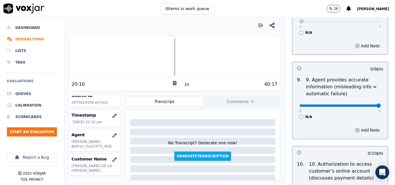
type input "9"
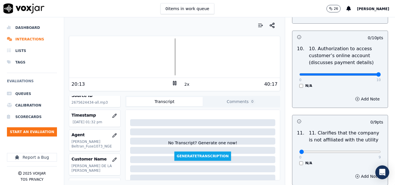
drag, startPoint x: 356, startPoint y: 69, endPoint x: 371, endPoint y: 69, distance: 14.8
type input "10"
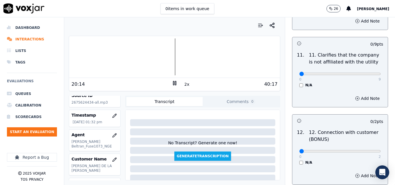
scroll to position [868, 0]
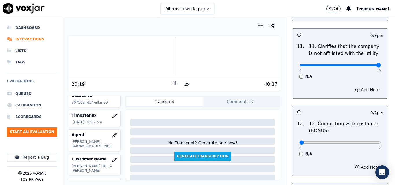
drag, startPoint x: 365, startPoint y: 60, endPoint x: 372, endPoint y: 58, distance: 7.1
type input "9"
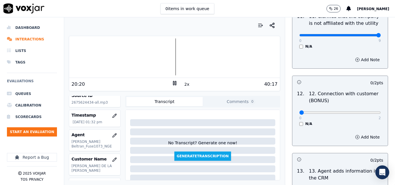
scroll to position [926, 0]
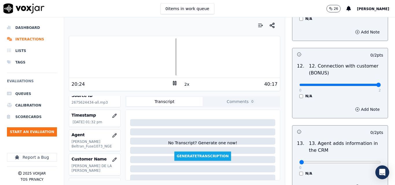
drag, startPoint x: 344, startPoint y: 80, endPoint x: 375, endPoint y: 80, distance: 31.0
type input "2"
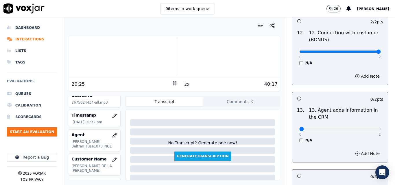
scroll to position [1012, 0]
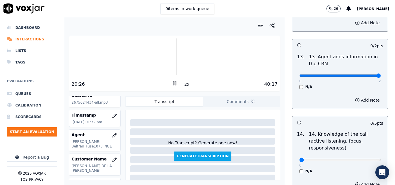
type input "2"
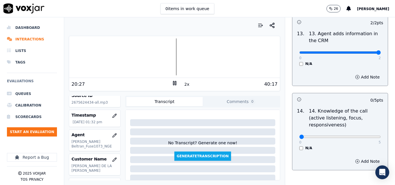
scroll to position [1056, 0]
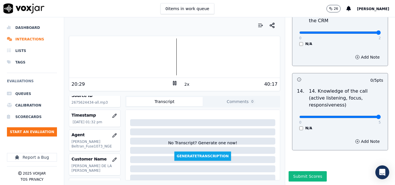
type input "5"
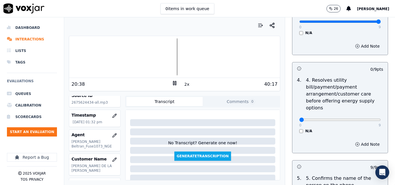
scroll to position [246, 0]
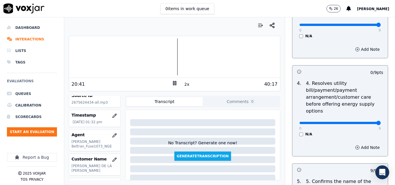
type input "9"
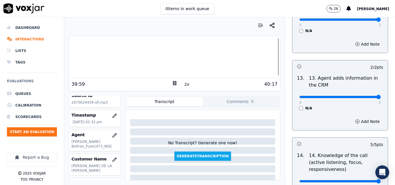
scroll to position [1056, 0]
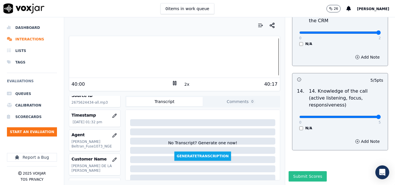
click at [308, 172] on button "Submit Scores" at bounding box center [308, 177] width 38 height 10
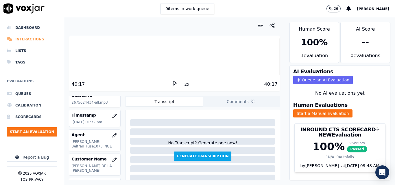
click at [14, 40] on li "Interactions" at bounding box center [32, 40] width 50 height 12
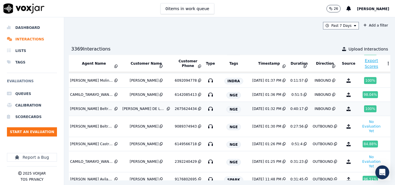
scroll to position [401, 106]
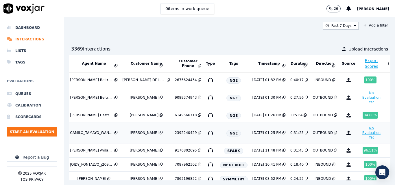
click at [360, 134] on button "No Evaluation Yet" at bounding box center [371, 133] width 23 height 16
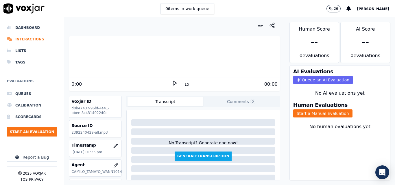
click at [172, 83] on icon at bounding box center [175, 83] width 6 height 6
click at [183, 84] on button "1x" at bounding box center [186, 84] width 7 height 8
click at [183, 84] on button "1.5x" at bounding box center [188, 84] width 11 height 8
click at [183, 85] on button "1.5x" at bounding box center [188, 84] width 11 height 8
click at [184, 83] on button "1x" at bounding box center [186, 84] width 7 height 8
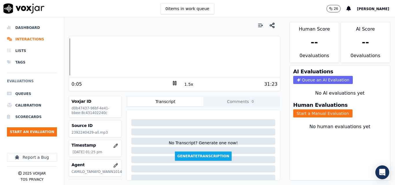
click at [184, 83] on button "1.5x" at bounding box center [188, 84] width 11 height 8
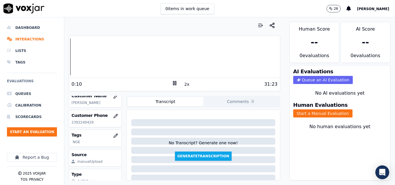
scroll to position [79, 0]
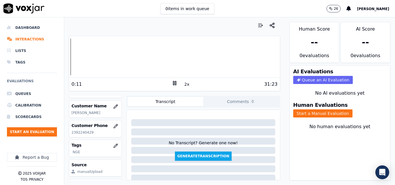
click at [85, 134] on p "2392240429" at bounding box center [95, 132] width 48 height 5
copy p "2392240429"
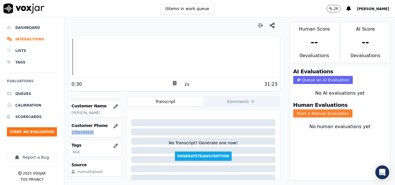
click at [316, 117] on button "Start a Manual Evaluation" at bounding box center [322, 114] width 59 height 8
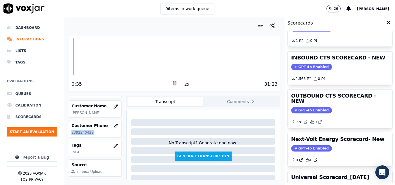
scroll to position [87, 0]
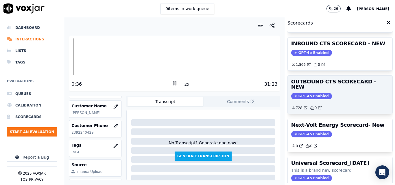
click at [320, 95] on div "OUTBOUND CTS SCORECARD - NEW GPT-4o Enabled 728 0" at bounding box center [340, 95] width 105 height 38
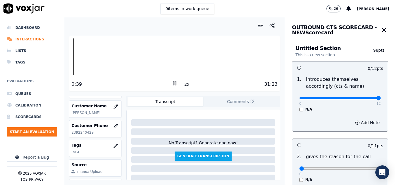
click at [368, 99] on input "range" at bounding box center [340, 98] width 82 height 2
type input "10"
click at [353, 97] on input "range" at bounding box center [340, 98] width 82 height 2
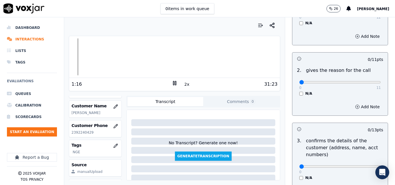
scroll to position [58, 0]
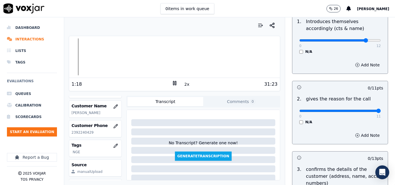
drag, startPoint x: 355, startPoint y: 113, endPoint x: 364, endPoint y: 115, distance: 10.0
type input "11"
click at [364, 42] on input "range" at bounding box center [340, 40] width 82 height 2
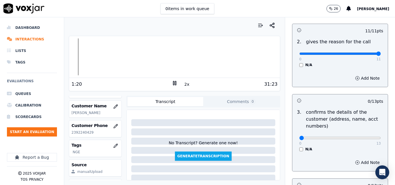
scroll to position [116, 0]
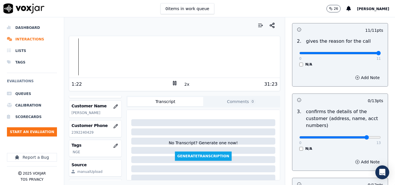
type input "11"
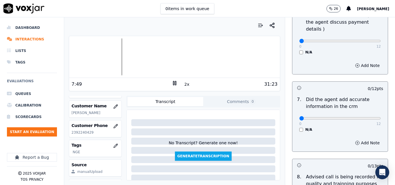
scroll to position [463, 0]
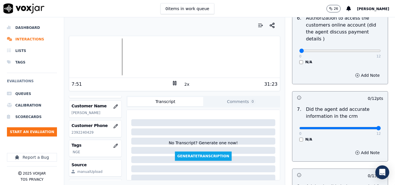
drag, startPoint x: 365, startPoint y: 121, endPoint x: 394, endPoint y: 117, distance: 29.3
type input "12"
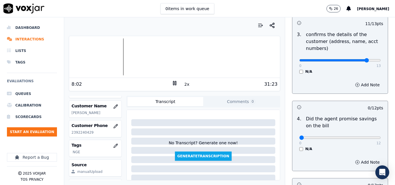
scroll to position [202, 0]
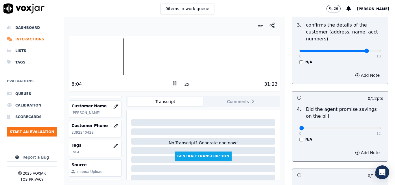
click at [365, 130] on div "0 12" at bounding box center [340, 128] width 82 height 7
type input "12"
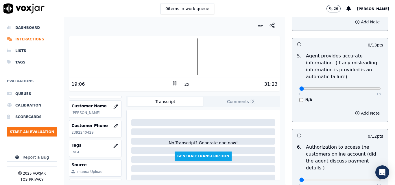
scroll to position [347, 0]
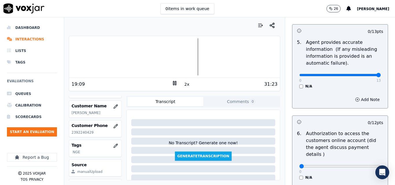
drag, startPoint x: 357, startPoint y: 76, endPoint x: 364, endPoint y: 75, distance: 7.3
type input "13"
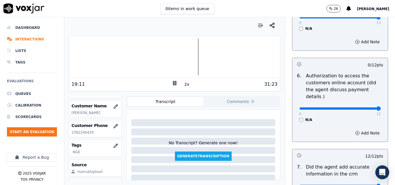
type input "12"
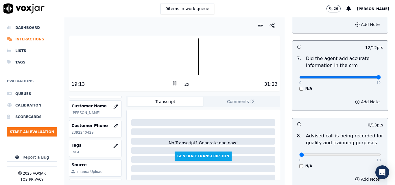
scroll to position [550, 0]
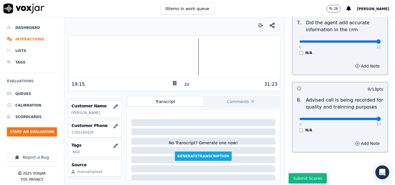
type input "13"
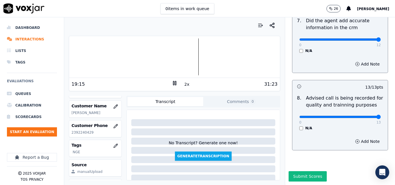
scroll to position [558, 0]
click at [302, 172] on button "Submit Scores" at bounding box center [308, 177] width 38 height 10
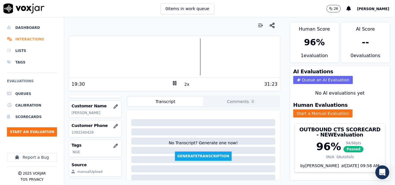
click at [25, 39] on li "Interactions" at bounding box center [32, 40] width 50 height 12
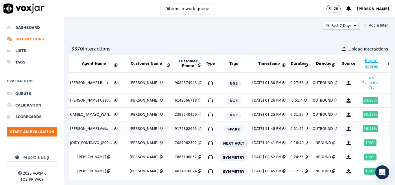
scroll to position [408, 106]
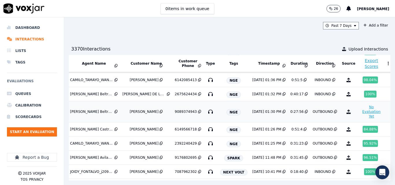
click at [360, 112] on button "No Evaluation Yet" at bounding box center [371, 112] width 23 height 16
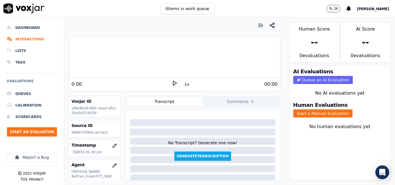
click at [173, 84] on icon at bounding box center [175, 83] width 6 height 6
click at [184, 86] on button "1x" at bounding box center [186, 84] width 7 height 8
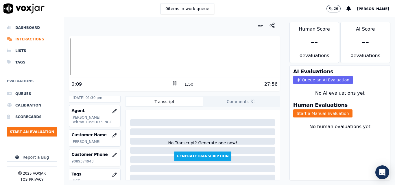
scroll to position [83, 0]
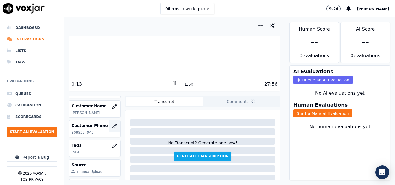
click at [112, 128] on icon "button" at bounding box center [114, 126] width 5 height 5
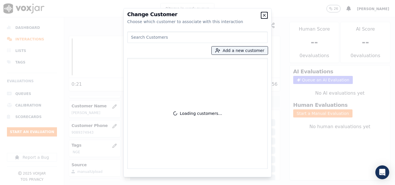
click at [265, 15] on icon "button" at bounding box center [264, 15] width 5 height 5
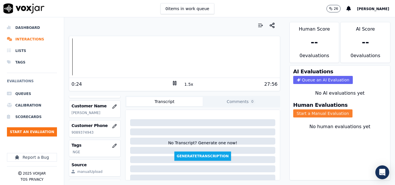
click at [296, 113] on button "Start a Manual Evaluation" at bounding box center [322, 114] width 59 height 8
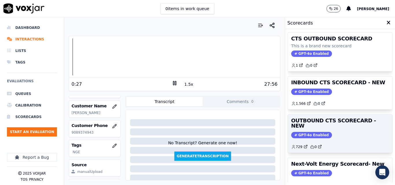
scroll to position [58, 0]
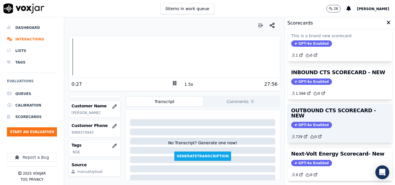
click at [332, 122] on div "GPT-4o Enabled" at bounding box center [340, 125] width 98 height 6
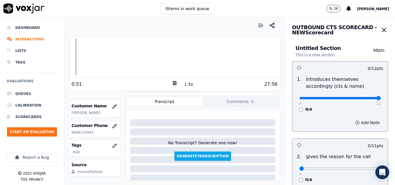
drag, startPoint x: 353, startPoint y: 96, endPoint x: 378, endPoint y: 96, distance: 24.6
type input "12"
click at [377, 97] on input "range" at bounding box center [340, 98] width 82 height 2
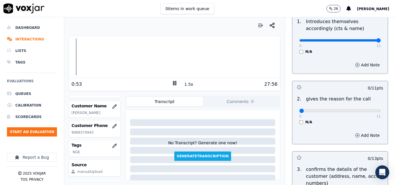
scroll to position [87, 0]
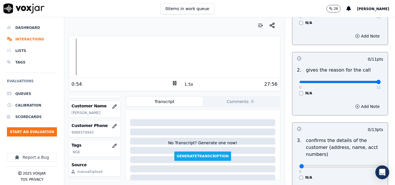
type input "11"
click at [366, 13] on input "range" at bounding box center [340, 11] width 82 height 2
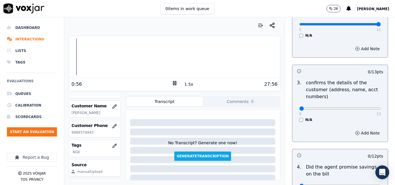
scroll to position [174, 0]
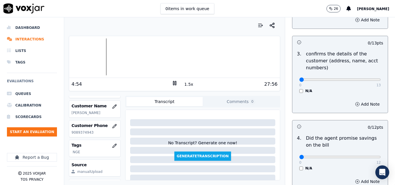
click at [105, 54] on div at bounding box center [174, 56] width 211 height 37
click at [104, 53] on div at bounding box center [174, 56] width 211 height 37
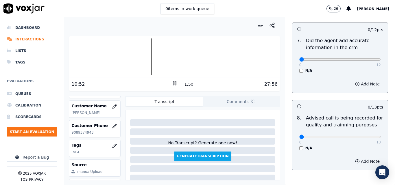
scroll to position [558, 0]
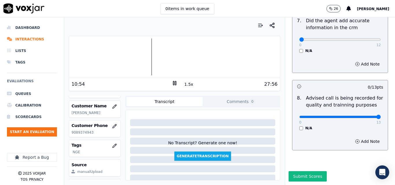
drag, startPoint x: 362, startPoint y: 106, endPoint x: 367, endPoint y: 104, distance: 4.7
type input "13"
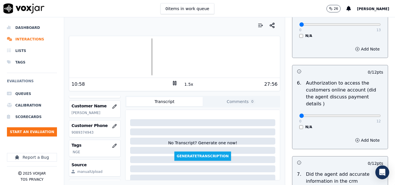
scroll to position [442, 0]
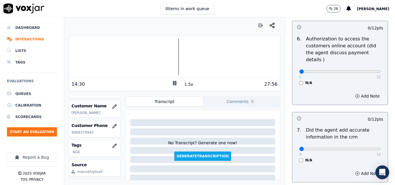
drag, startPoint x: 366, startPoint y: 146, endPoint x: 365, endPoint y: 142, distance: 4.1
click at [377, 152] on p "12" at bounding box center [379, 154] width 4 height 5
type input "12"
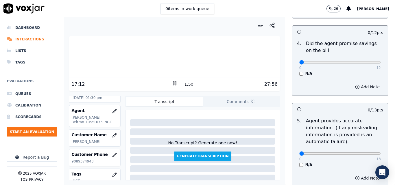
scroll to position [326, 0]
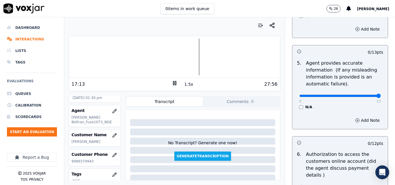
drag, startPoint x: 359, startPoint y: 96, endPoint x: 371, endPoint y: 92, distance: 12.3
type input "13"
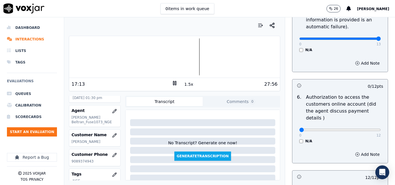
scroll to position [384, 0]
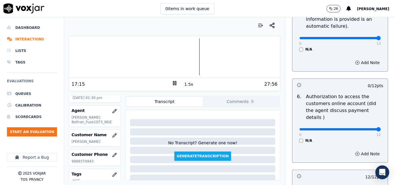
drag, startPoint x: 362, startPoint y: 121, endPoint x: 366, endPoint y: 121, distance: 4.1
type input "12"
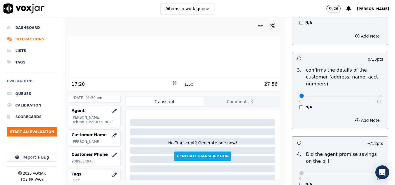
scroll to position [153, 0]
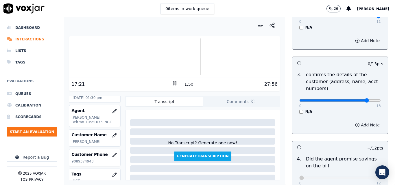
type input "11"
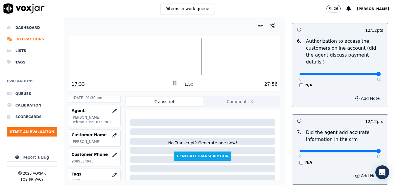
scroll to position [442, 0]
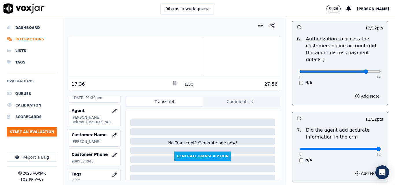
type input "10"
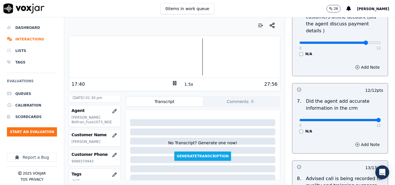
scroll to position [558, 0]
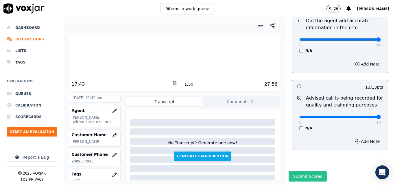
click at [303, 172] on button "Submit Scores" at bounding box center [308, 177] width 38 height 10
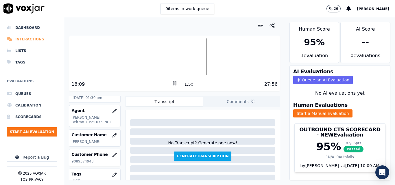
click at [36, 37] on li "Interactions" at bounding box center [32, 40] width 50 height 12
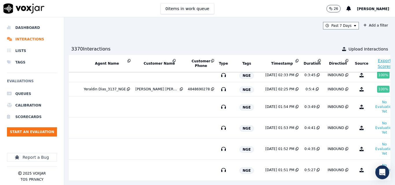
scroll to position [0, 93]
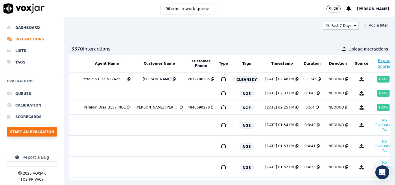
click at [32, 130] on button "Start an Evaluation" at bounding box center [32, 132] width 50 height 9
click at [32, 132] on button "Start an Evaluation" at bounding box center [32, 132] width 50 height 9
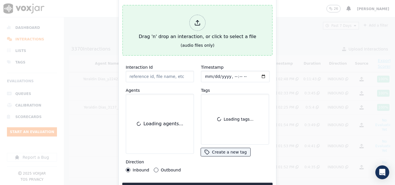
click at [169, 45] on button "Drag 'n' drop an interaction, or click to select a file (audio files only)" at bounding box center [197, 30] width 150 height 51
type input "20250811-105133_2018561151-all.mp3"
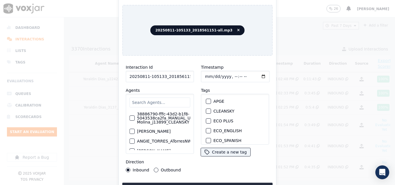
click at [156, 100] on input "text" at bounding box center [160, 103] width 61 height 10
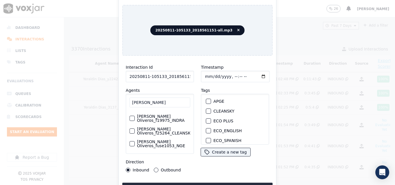
scroll to position [38, 0]
type input "FELIX OLIVER"
click at [162, 128] on label "[PERSON_NAME] Oliveros_f25264_CLEANSKY" at bounding box center [165, 131] width 56 height 8
click at [135, 129] on button "[PERSON_NAME] Oliveros_f25264_CLEANSKY" at bounding box center [132, 131] width 5 height 5
click at [207, 109] on div "button" at bounding box center [208, 111] width 4 height 4
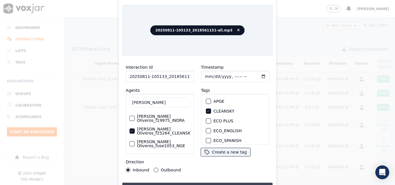
click at [214, 185] on button "Upload interaction to start evaluation" at bounding box center [197, 188] width 150 height 10
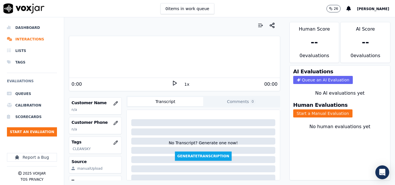
scroll to position [87, 0]
click at [112, 101] on button "button" at bounding box center [116, 103] width 12 height 12
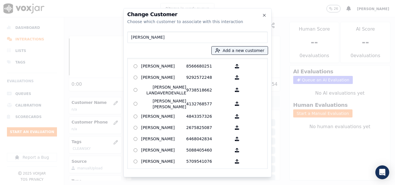
type input "[PERSON_NAME]"
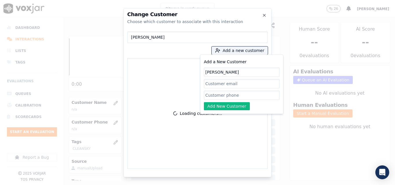
type input "[PERSON_NAME]"
paste input "2018561151"
type input "2018561151"
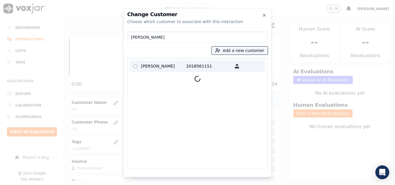
click at [170, 66] on p "[PERSON_NAME]" at bounding box center [163, 66] width 45 height 9
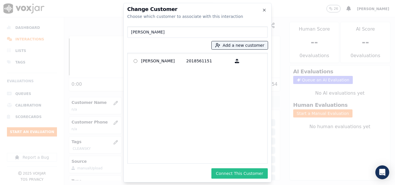
click at [242, 170] on button "Connect This Customer" at bounding box center [239, 174] width 56 height 10
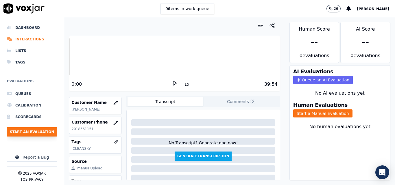
click at [42, 134] on button "Start an Evaluation" at bounding box center [32, 132] width 50 height 9
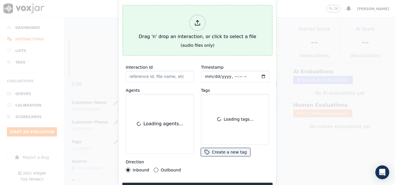
click at [182, 28] on div "Drag 'n' drop an interaction, or click to select a file" at bounding box center [198, 27] width 122 height 30
type input "20250811-115728_7323107096-all.mp3"
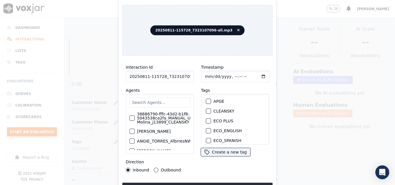
click at [172, 101] on input "text" at bounding box center [160, 103] width 61 height 10
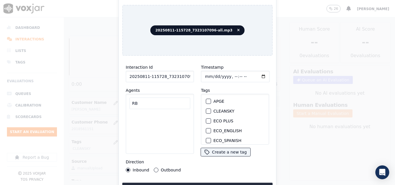
type input "R"
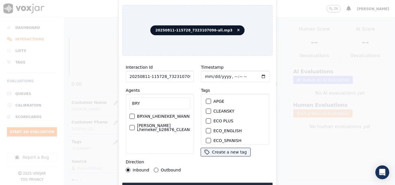
type input "BRY"
click at [155, 126] on label "[PERSON_NAME] Lheineker_b28676_CLEANSKY" at bounding box center [167, 128] width 60 height 8
click at [135, 126] on button "[PERSON_NAME] Lheineker_b28676_CLEANSKY" at bounding box center [132, 127] width 5 height 5
click at [155, 168] on button "Outbound" at bounding box center [156, 170] width 5 height 5
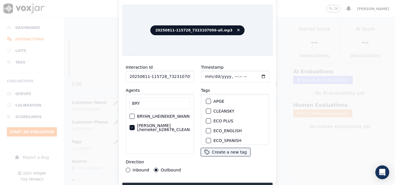
click at [208, 109] on div "button" at bounding box center [208, 111] width 4 height 4
click at [215, 183] on button "Upload interaction to start evaluation" at bounding box center [197, 188] width 150 height 10
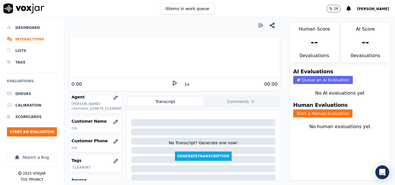
scroll to position [58, 0]
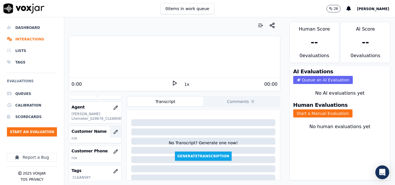
click at [114, 133] on icon "button" at bounding box center [116, 132] width 4 height 4
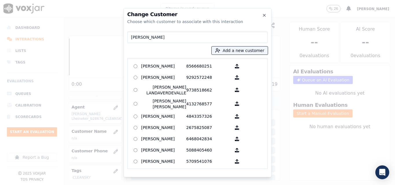
type input "[PERSON_NAME]"
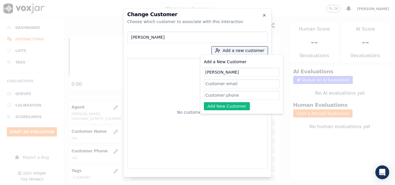
type input "[PERSON_NAME]"
paste input "7323107096"
type input "7323107096"
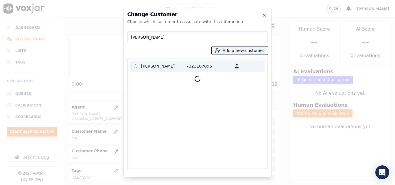
click at [183, 66] on p "[PERSON_NAME]" at bounding box center [163, 66] width 45 height 9
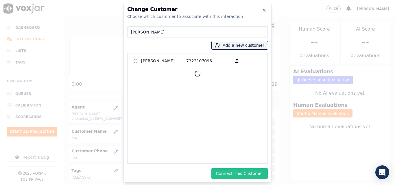
click at [245, 173] on button "Connect This Customer" at bounding box center [239, 174] width 56 height 10
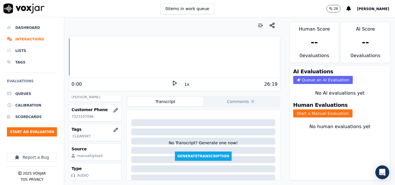
scroll to position [83, 0]
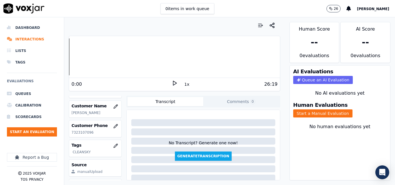
click at [47, 127] on ul "Queues Calibration Scorecards Start an Evaluation" at bounding box center [32, 114] width 50 height 53
click at [41, 133] on button "Start an Evaluation" at bounding box center [32, 132] width 50 height 9
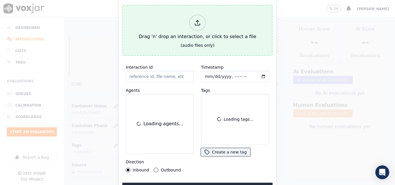
click at [177, 35] on div "Drag 'n' drop an interaction, or click to select a file" at bounding box center [198, 27] width 122 height 30
type input "20250811-114349_9082498411-all.mp3"
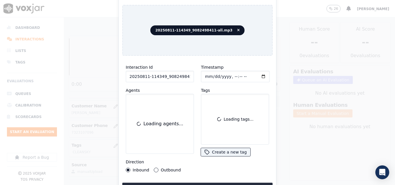
click at [157, 168] on button "Outbound" at bounding box center [156, 170] width 5 height 5
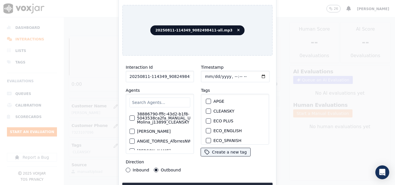
click at [160, 99] on input "text" at bounding box center [160, 103] width 61 height 10
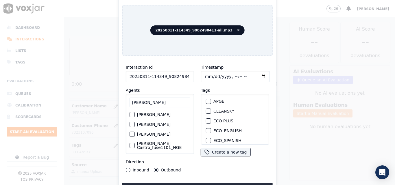
scroll to position [29, 0]
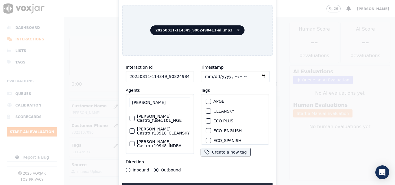
type input "RICARDO"
click at [158, 135] on label "[PERSON_NAME] Castro_r13918_CLEANSKY" at bounding box center [163, 131] width 53 height 8
click at [135, 134] on button "[PERSON_NAME] Castro_r13918_CLEANSKY" at bounding box center [132, 131] width 5 height 5
click at [208, 109] on button "CLEANSKY" at bounding box center [208, 111] width 5 height 5
click at [221, 183] on button "Upload interaction to start evaluation" at bounding box center [197, 188] width 150 height 10
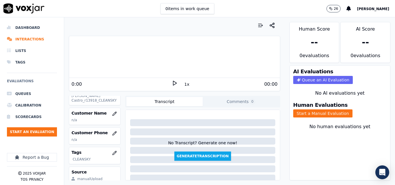
scroll to position [54, 0]
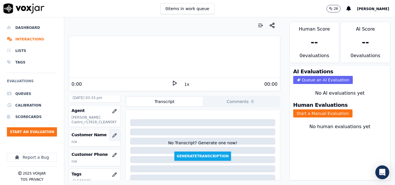
click at [111, 136] on button "button" at bounding box center [115, 136] width 12 height 12
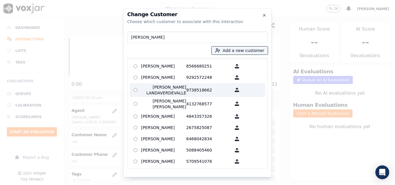
type input "PAOLA MELENDEZ"
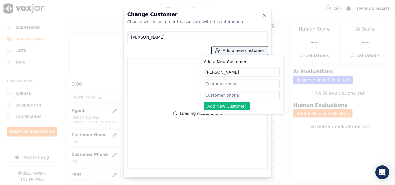
type input "PAOLA MELENDEZ"
paste input "9082498411"
type input "9082498411"
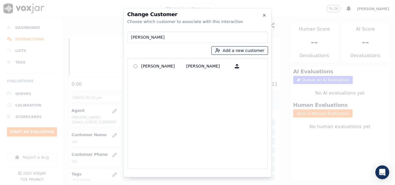
click at [224, 51] on button "Add a new customer" at bounding box center [240, 51] width 56 height 8
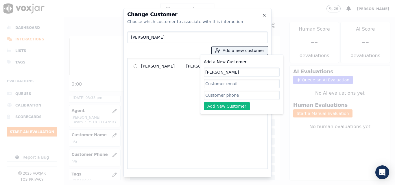
type input "[PERSON_NAME]"
paste input "9082498411"
type input "9082498411"
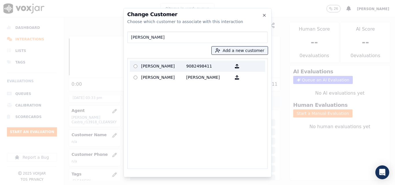
click at [186, 66] on p "9082498411" at bounding box center [208, 66] width 45 height 9
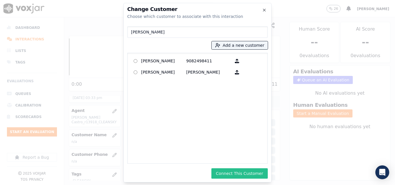
click at [242, 172] on button "Connect This Customer" at bounding box center [239, 174] width 56 height 10
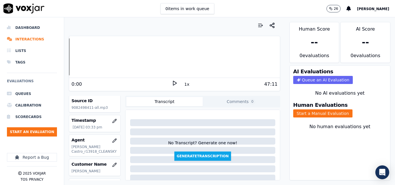
scroll to position [58, 0]
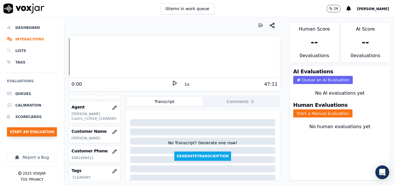
click at [30, 135] on button "Start an Evaluation" at bounding box center [32, 132] width 50 height 9
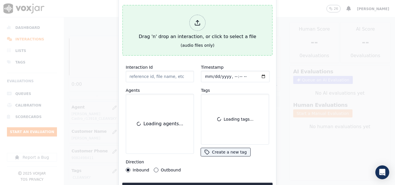
click at [165, 43] on button "Drag 'n' drop an interaction, or click to select a file (audio files only)" at bounding box center [197, 30] width 150 height 51
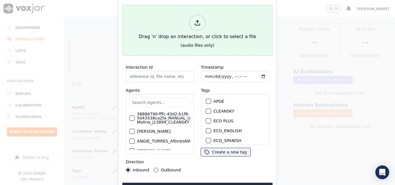
click at [170, 36] on div "Drag 'n' drop an interaction, or click to select a file" at bounding box center [198, 27] width 122 height 30
type input "20250811-142207_7247772278-all.mp3"
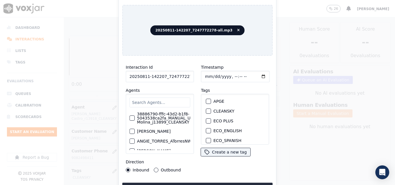
click at [161, 101] on input "text" at bounding box center [160, 103] width 61 height 10
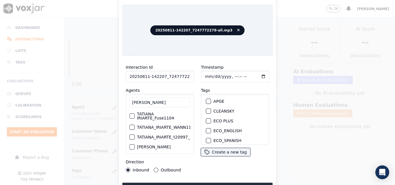
type input "[PERSON_NAME]"
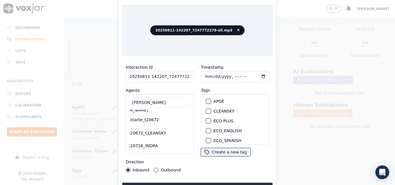
scroll to position [80, 23]
click at [148, 127] on label "Tatiana Iriarte_t20672_CLEANSKY" at bounding box center [141, 131] width 53 height 8
click at [112, 129] on button "Tatiana Iriarte_t20672_CLEANSKY" at bounding box center [109, 131] width 5 height 5
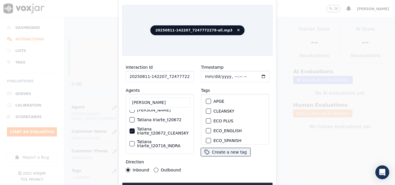
click at [206, 111] on button "CLEANSKY" at bounding box center [208, 111] width 5 height 5
click at [230, 183] on button "Upload interaction to start evaluation" at bounding box center [197, 188] width 150 height 10
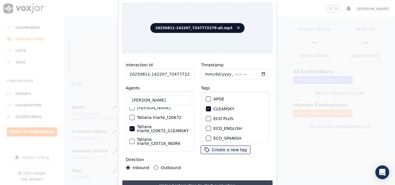
click at [209, 181] on button "Upload interaction to start evaluation" at bounding box center [197, 186] width 150 height 10
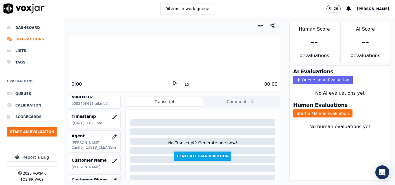
scroll to position [58, 0]
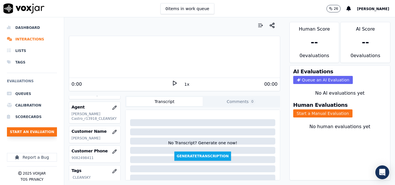
click at [49, 132] on button "Start an Evaluation" at bounding box center [32, 132] width 50 height 9
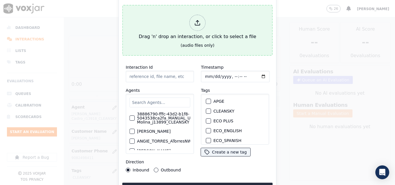
click at [172, 38] on div "Drag 'n' drop an interaction, or click to select a file" at bounding box center [198, 27] width 122 height 30
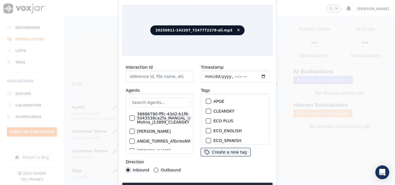
type input "20250811-142207_7247772278-all.mp3"
click at [159, 99] on input "text" at bounding box center [160, 103] width 61 height 10
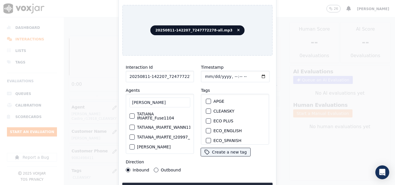
type input "[PERSON_NAME]"
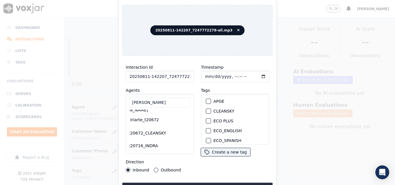
scroll to position [80, 23]
click at [150, 127] on label "Tatiana Iriarte_t20672_CLEANSKY" at bounding box center [141, 131] width 53 height 8
click at [112, 129] on button "Tatiana Iriarte_t20672_CLEANSKY" at bounding box center [109, 131] width 5 height 5
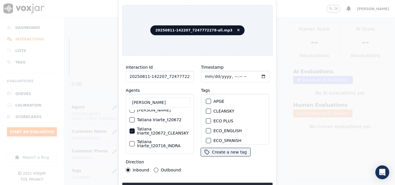
drag, startPoint x: 207, startPoint y: 109, endPoint x: 180, endPoint y: 171, distance: 67.0
click at [205, 113] on div "CLEANSKY" at bounding box center [235, 111] width 63 height 10
click at [171, 184] on button "Upload interaction to start evaluation" at bounding box center [197, 188] width 150 height 10
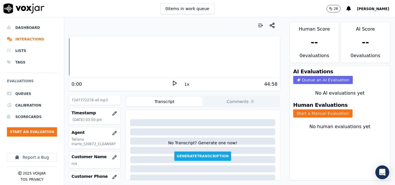
scroll to position [58, 0]
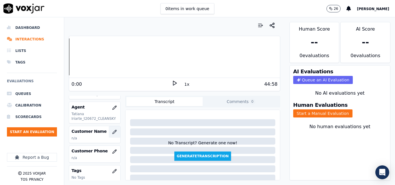
click at [109, 129] on button "button" at bounding box center [115, 132] width 12 height 12
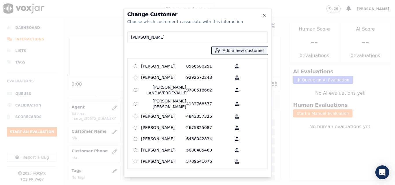
type input "[PERSON_NAME]"
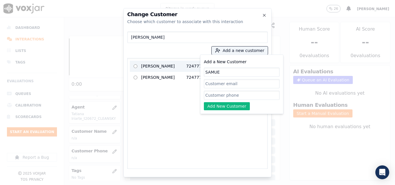
click at [156, 67] on p "[PERSON_NAME]" at bounding box center [163, 66] width 45 height 9
type input "SAMUE"
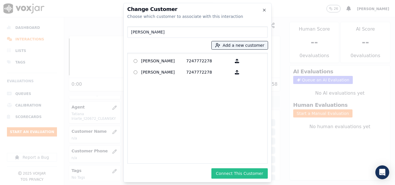
click at [229, 174] on button "Connect This Customer" at bounding box center [239, 174] width 56 height 10
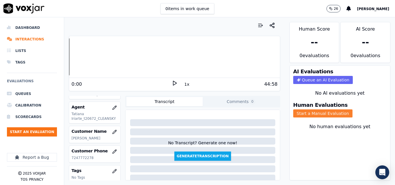
click at [305, 112] on button "Start a Manual Evaluation" at bounding box center [322, 114] width 59 height 8
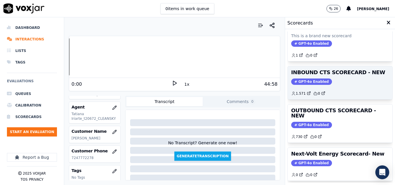
click at [320, 83] on span "GPT-4o Enabled" at bounding box center [311, 82] width 41 height 6
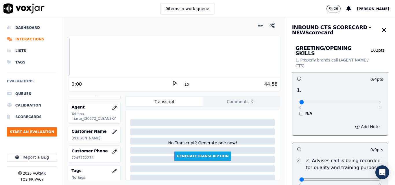
click at [183, 85] on button "1x" at bounding box center [186, 84] width 7 height 8
drag, startPoint x: 183, startPoint y: 85, endPoint x: 151, endPoint y: 76, distance: 33.4
click at [183, 85] on button "1.5x" at bounding box center [188, 84] width 11 height 8
click at [178, 82] on div "44:58" at bounding box center [228, 84] width 100 height 7
click at [172, 83] on icon at bounding box center [175, 83] width 6 height 6
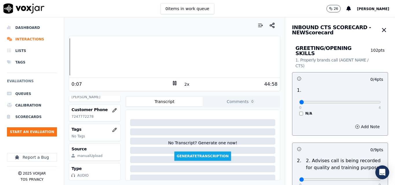
scroll to position [83, 0]
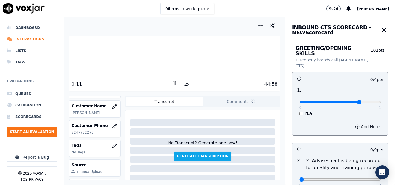
type input "3"
click at [351, 101] on input "range" at bounding box center [340, 102] width 82 height 2
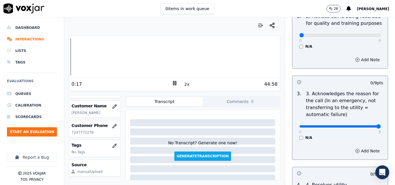
type input "9"
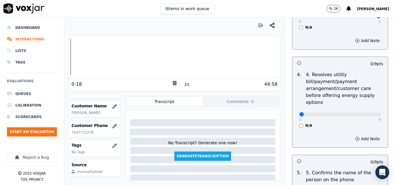
scroll to position [318, 0]
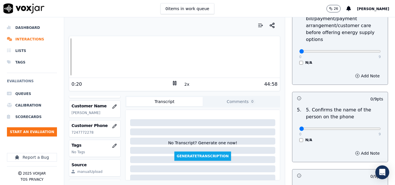
click at [363, 125] on div "0 9" at bounding box center [340, 128] width 82 height 7
click at [365, 127] on div "0 9" at bounding box center [340, 128] width 82 height 7
type input "9"
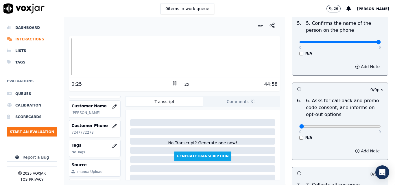
scroll to position [521, 0]
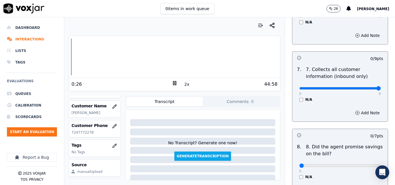
type input "9"
click at [105, 52] on div at bounding box center [174, 56] width 211 height 37
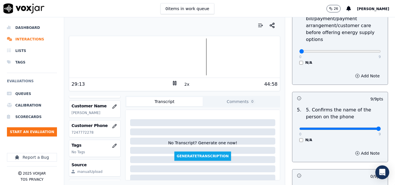
scroll to position [231, 0]
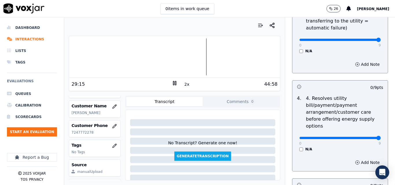
type input "9"
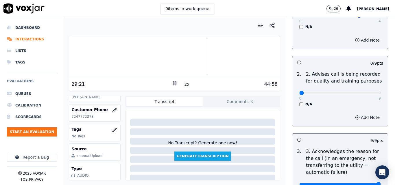
scroll to position [112, 0]
drag, startPoint x: 358, startPoint y: 88, endPoint x: 383, endPoint y: 86, distance: 24.9
type input "9"
click at [381, 17] on input "range" at bounding box center [340, 15] width 82 height 2
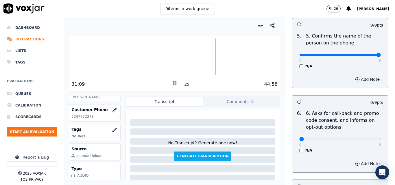
scroll to position [405, 0]
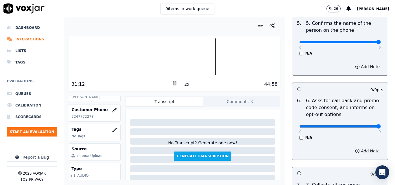
type input "9"
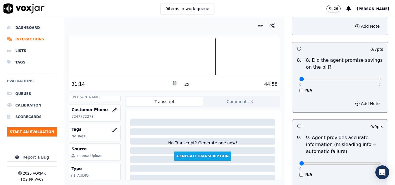
scroll to position [665, 0]
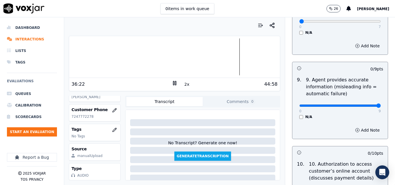
drag, startPoint x: 360, startPoint y: 102, endPoint x: 372, endPoint y: 99, distance: 12.6
type input "9"
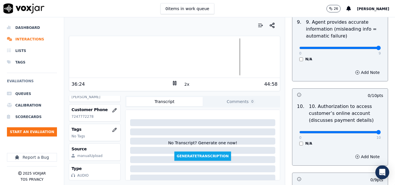
drag, startPoint x: 362, startPoint y: 127, endPoint x: 365, endPoint y: 127, distance: 3.8
type input "10"
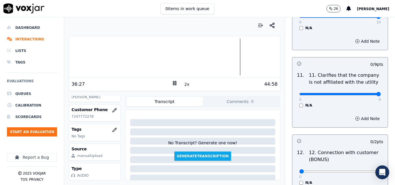
type input "9"
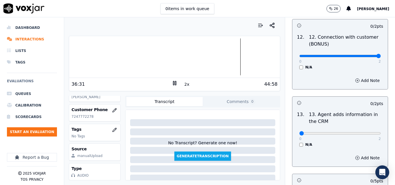
type input "2"
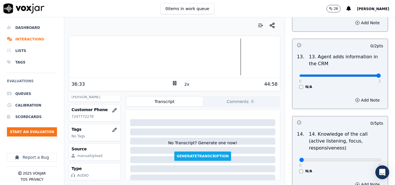
drag, startPoint x: 363, startPoint y: 69, endPoint x: 364, endPoint y: 100, distance: 31.0
type input "2"
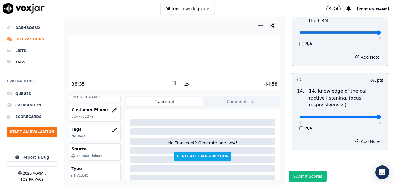
type input "5"
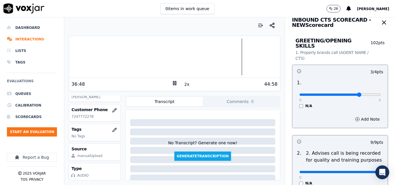
scroll to position [0, 0]
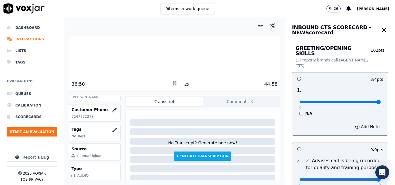
type input "4"
click at [364, 101] on input "range" at bounding box center [340, 102] width 82 height 2
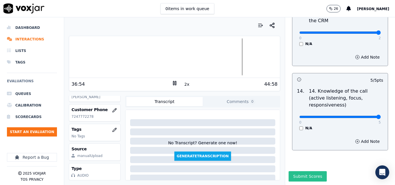
click at [294, 172] on button "Submit Scores" at bounding box center [308, 177] width 38 height 10
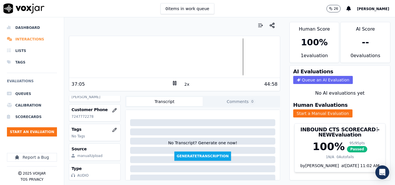
click at [28, 42] on li "Interactions" at bounding box center [32, 40] width 50 height 12
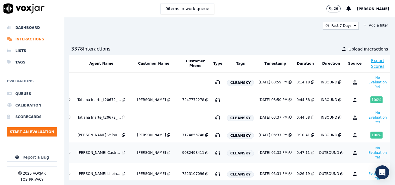
scroll to position [0, 96]
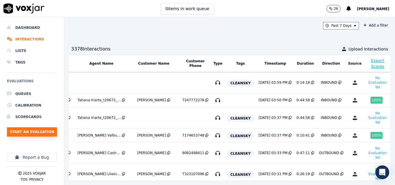
click at [33, 131] on button "Start an Evaluation" at bounding box center [32, 132] width 50 height 9
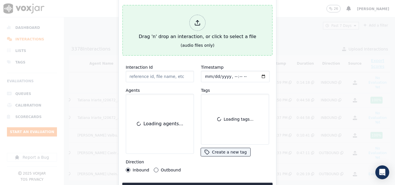
click at [179, 25] on div "Drag 'n' drop an interaction, or click to select a file" at bounding box center [198, 27] width 122 height 30
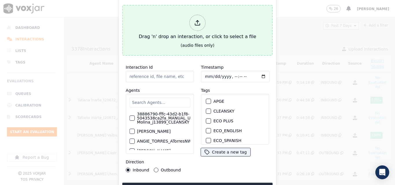
type input "20250811-172254_2163070241-all.mp3"
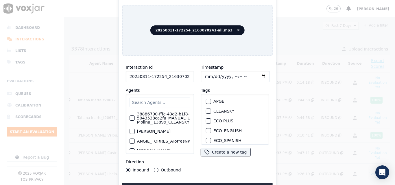
click at [156, 106] on input "text" at bounding box center [160, 103] width 61 height 10
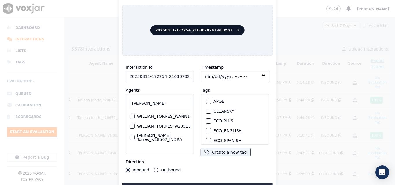
type input "WILLIAM"
click at [164, 124] on label "WILLIAM_TORRES_w28518_CLEANSKY" at bounding box center [153, 126] width 77 height 4
click at [112, 124] on button "WILLIAM_TORRES_w28518_CLEANSKY" at bounding box center [109, 126] width 5 height 5
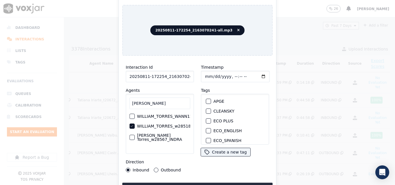
click at [206, 109] on div "button" at bounding box center [208, 111] width 4 height 4
click at [211, 183] on button "Upload interaction to start evaluation" at bounding box center [197, 188] width 150 height 10
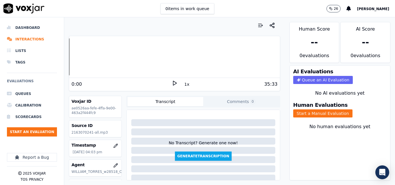
scroll to position [58, 0]
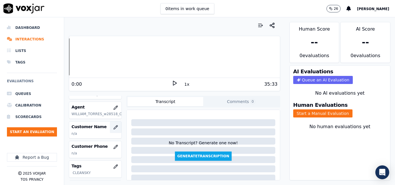
click at [110, 132] on button "button" at bounding box center [116, 128] width 12 height 12
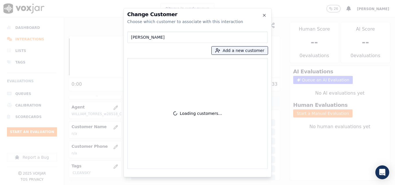
type input "[PERSON_NAME]"
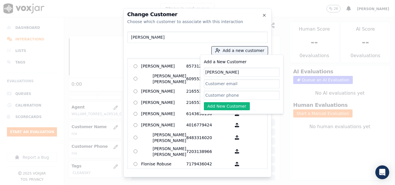
type input "[PERSON_NAME]"
click at [223, 98] on input "Add a New Customer" at bounding box center [242, 95] width 76 height 9
paste input "2163070241"
type input "2163070241"
click at [220, 106] on button "Add New Customer" at bounding box center [227, 106] width 46 height 8
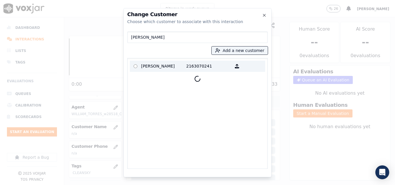
click at [187, 68] on p "2163070241" at bounding box center [208, 66] width 45 height 9
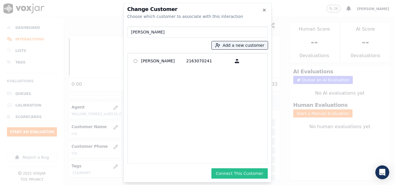
click at [245, 175] on button "Connect This Customer" at bounding box center [239, 174] width 56 height 10
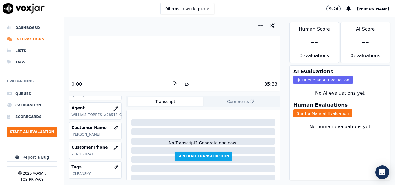
scroll to position [50, 0]
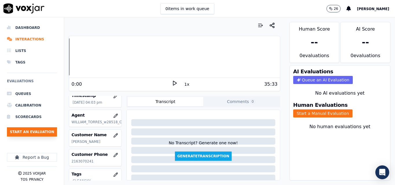
click at [41, 131] on button "Start an Evaluation" at bounding box center [32, 132] width 50 height 9
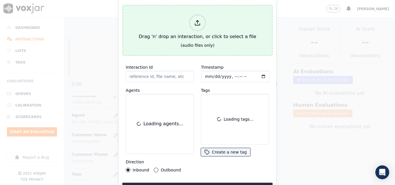
click at [186, 29] on div "Drag 'n' drop an interaction, or click to select a file" at bounding box center [198, 27] width 122 height 30
type input "20250811-171250_9782089918-all.mp3"
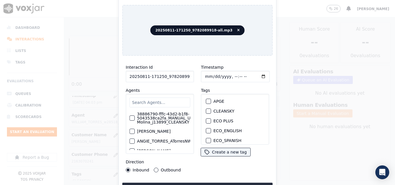
click at [165, 104] on input "text" at bounding box center [160, 103] width 61 height 10
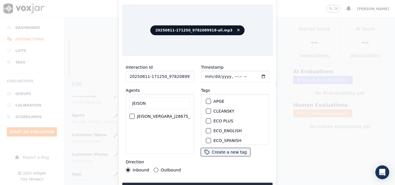
type input "JEISON"
click at [170, 115] on label "JEISON_VERGARA_j28675_CLEANSKY" at bounding box center [174, 117] width 74 height 4
click at [135, 115] on button "JEISON_VERGARA_j28675_CLEANSKY" at bounding box center [132, 116] width 5 height 5
click at [156, 168] on button "Outbound" at bounding box center [156, 170] width 5 height 5
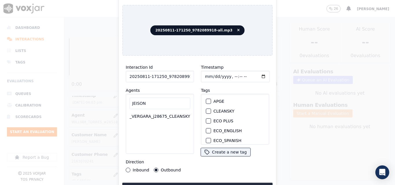
click at [208, 109] on div "button" at bounding box center [208, 111] width 4 height 4
click at [205, 180] on div "Interaction Id 20250811-171250_9782089918-all.mp3 Agents JEISON JEISON_VERGARA_…" at bounding box center [197, 126] width 150 height 133
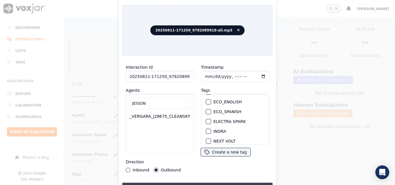
click at [212, 185] on button "Upload interaction to start evaluation" at bounding box center [197, 188] width 150 height 10
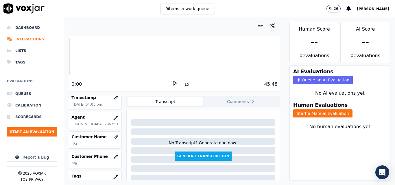
scroll to position [58, 0]
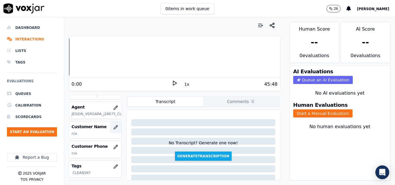
click at [113, 128] on icon "button" at bounding box center [115, 127] width 5 height 5
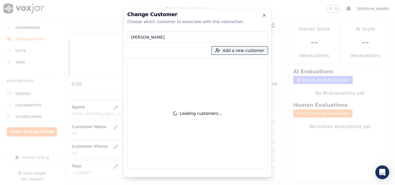
type input "[PERSON_NAME]"
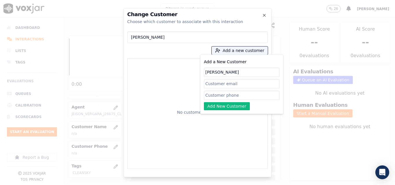
type input "[PERSON_NAME]"
paste input "9782089918"
type input "9782089918"
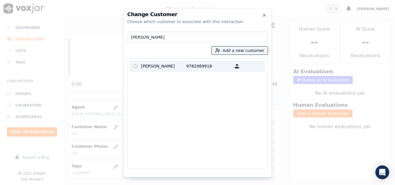
click at [175, 66] on p "[PERSON_NAME]" at bounding box center [163, 66] width 45 height 9
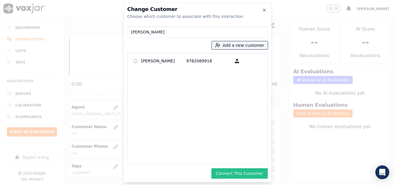
click at [237, 171] on button "Connect This Customer" at bounding box center [239, 174] width 56 height 10
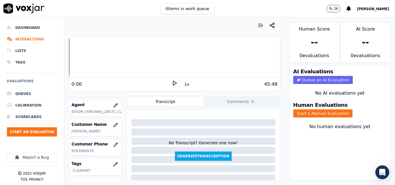
scroll to position [50, 0]
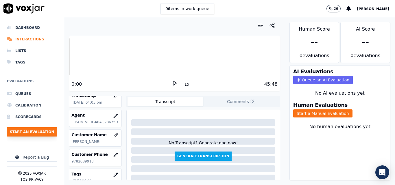
click at [46, 130] on button "Start an Evaluation" at bounding box center [32, 132] width 50 height 9
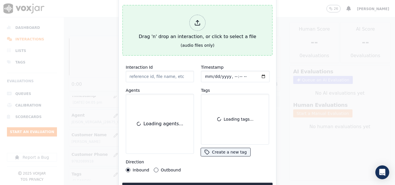
click at [197, 43] on div "(audio files only)" at bounding box center [198, 46] width 34 height 6
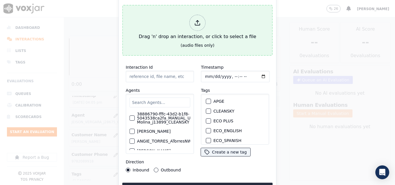
type input "20250811-174847_9082296078-all.mp3"
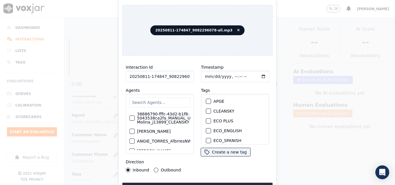
click at [180, 107] on div "38886790-fffc-43d2-b1f8-5043538ca2fa_MANUAL_UPLOAD_Juliana Molina_j13899_CLEANS…" at bounding box center [160, 124] width 68 height 60
click at [168, 102] on input "text" at bounding box center [160, 103] width 61 height 10
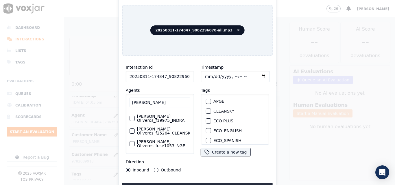
scroll to position [38, 0]
type input "FELIX OLI"
click at [159, 129] on label "[PERSON_NAME] Oliveros_f25264_CLEANSKY" at bounding box center [165, 131] width 56 height 8
click at [135, 129] on button "[PERSON_NAME] Oliveros_f25264_CLEANSKY" at bounding box center [132, 131] width 5 height 5
click at [155, 168] on button "Outbound" at bounding box center [156, 170] width 5 height 5
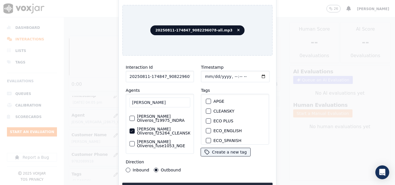
click at [209, 109] on button "CLEANSKY" at bounding box center [208, 111] width 5 height 5
click at [233, 183] on button "Upload interaction to start evaluation" at bounding box center [197, 188] width 150 height 10
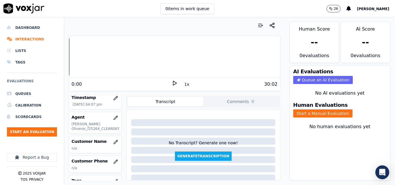
scroll to position [58, 0]
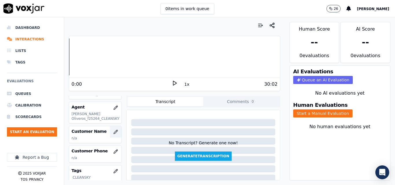
click at [110, 131] on button "button" at bounding box center [116, 132] width 12 height 12
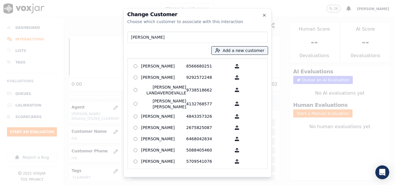
type input "[PERSON_NAME]"
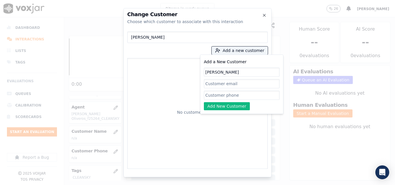
type input "[PERSON_NAME]"
paste input "9082296078"
type input "9082296078"
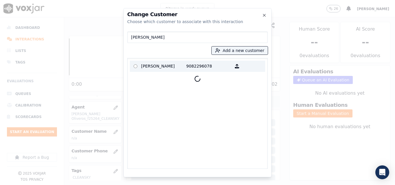
click at [172, 65] on p "[PERSON_NAME]" at bounding box center [163, 66] width 45 height 9
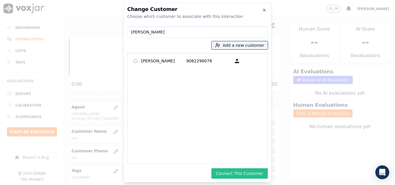
click at [233, 176] on button "Connect This Customer" at bounding box center [239, 174] width 56 height 10
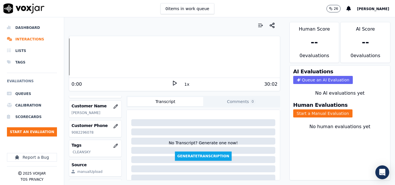
scroll to position [54, 0]
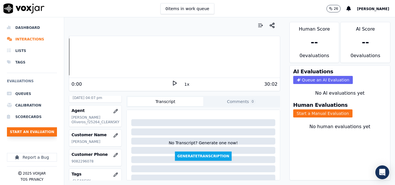
click at [50, 130] on button "Start an Evaluation" at bounding box center [32, 132] width 50 height 9
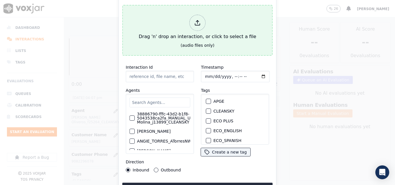
click at [176, 37] on div "Drag 'n' drop an interaction, or click to select a file" at bounding box center [198, 27] width 122 height 30
type input "20250811-185219_2674185894-all.mp3"
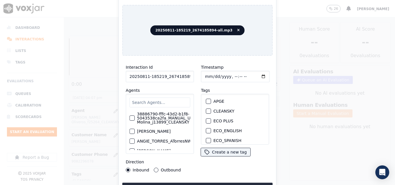
click at [165, 99] on input "text" at bounding box center [160, 103] width 61 height 10
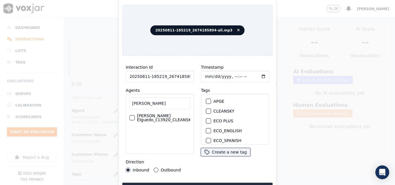
type input "CAMILO ELGUE"
click at [158, 116] on label "[PERSON_NAME] Elguedo_c13920_CLEANSKY" at bounding box center [165, 118] width 56 height 8
click at [135, 116] on button "[PERSON_NAME] Elguedo_c13920_CLEANSKY" at bounding box center [132, 117] width 5 height 5
click at [207, 111] on button "CLEANSKY" at bounding box center [208, 111] width 5 height 5
click at [158, 168] on div "Outbound" at bounding box center [167, 170] width 27 height 5
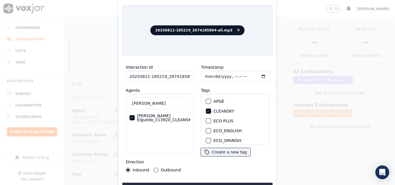
click at [156, 168] on button "Outbound" at bounding box center [156, 170] width 5 height 5
click at [176, 183] on button "Upload interaction to start evaluation" at bounding box center [197, 188] width 150 height 10
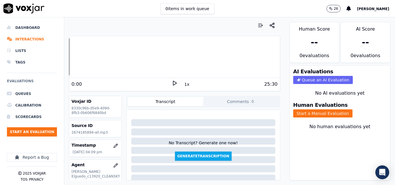
scroll to position [58, 0]
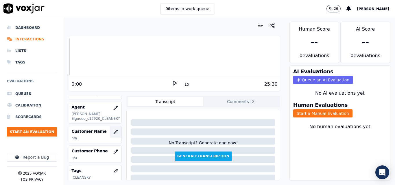
click at [110, 134] on button "button" at bounding box center [116, 132] width 12 height 12
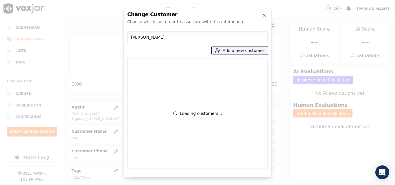
type input "[PERSON_NAME]"
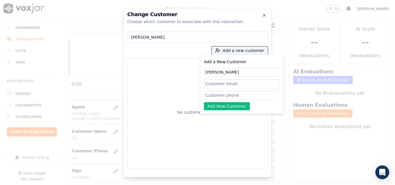
type input "[PERSON_NAME]"
paste input "2674185894"
type input "2674185894"
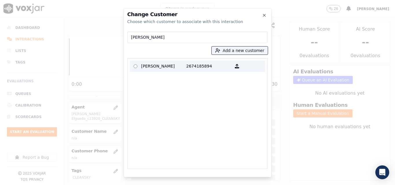
click at [161, 67] on p "[PERSON_NAME]" at bounding box center [163, 66] width 45 height 9
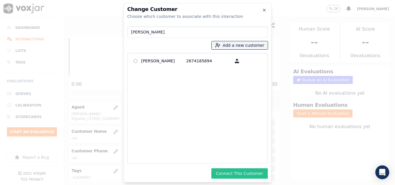
click at [241, 175] on button "Connect This Customer" at bounding box center [239, 174] width 56 height 10
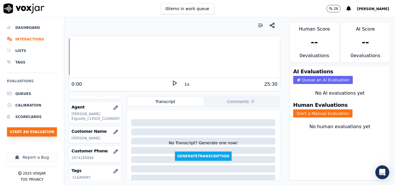
click at [39, 132] on button "Start an Evaluation" at bounding box center [32, 132] width 50 height 9
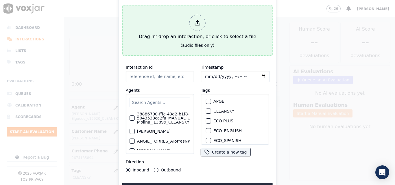
click at [148, 46] on button "Drag 'n' drop an interaction, or click to select a file (audio files only)" at bounding box center [197, 30] width 150 height 51
type input "20250811-130705_4402230146-all.mp3"
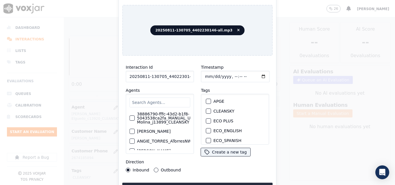
click at [157, 102] on input "text" at bounding box center [160, 103] width 61 height 10
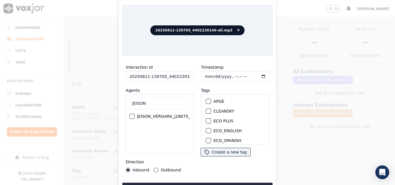
type input "JEISON"
click at [146, 115] on label "JEISON_VERGARA_j28675_CLEANSKY" at bounding box center [174, 117] width 74 height 4
click at [135, 115] on button "JEISON_VERGARA_j28675_CLEANSKY" at bounding box center [132, 116] width 5 height 5
click at [206, 109] on div "button" at bounding box center [208, 111] width 4 height 4
click at [214, 184] on button "Upload interaction to start evaluation" at bounding box center [197, 188] width 150 height 10
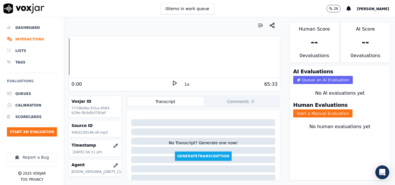
scroll to position [58, 0]
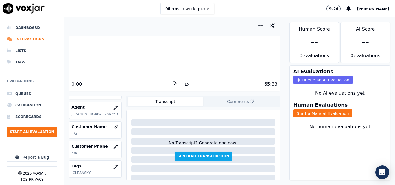
click at [113, 126] on icon "button" at bounding box center [115, 127] width 5 height 5
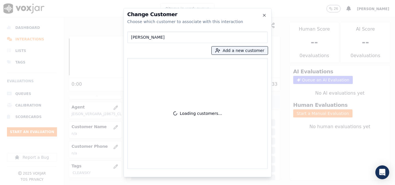
type input "[PERSON_NAME]"
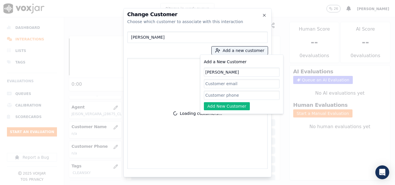
type input "[PERSON_NAME]"
paste input "4402230146"
type input "4402230146"
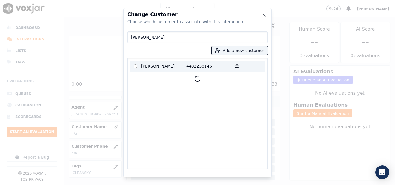
click at [164, 66] on p "[PERSON_NAME]" at bounding box center [163, 66] width 45 height 9
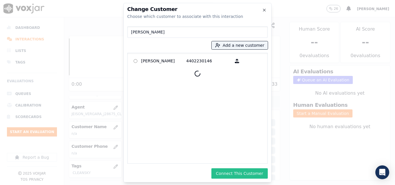
click at [228, 176] on button "Connect This Customer" at bounding box center [239, 174] width 56 height 10
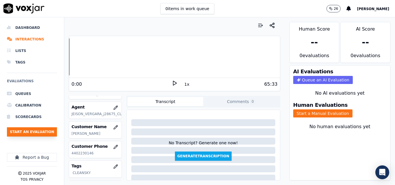
click at [46, 134] on button "Start an Evaluation" at bounding box center [32, 132] width 50 height 9
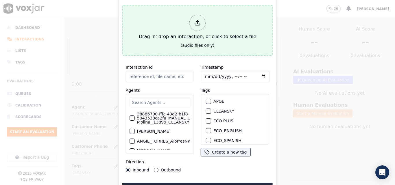
click at [191, 17] on div at bounding box center [197, 23] width 16 height 16
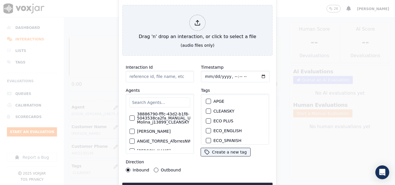
click at [166, 102] on input "text" at bounding box center [160, 103] width 61 height 10
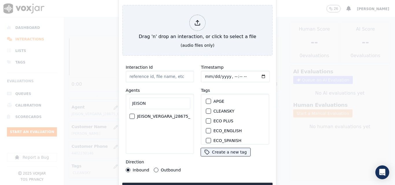
type input "JEISON"
click at [160, 115] on label "JEISON_VERGARA_j28675_CLEANSKY" at bounding box center [174, 117] width 74 height 4
click at [135, 115] on button "JEISON_VERGARA_j28675_CLEANSKY" at bounding box center [132, 116] width 5 height 5
click at [207, 109] on div "button" at bounding box center [208, 111] width 4 height 4
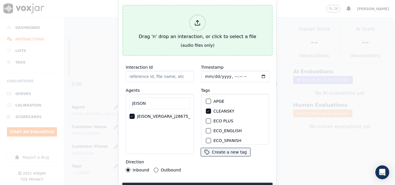
click at [213, 32] on div "Drag 'n' drop an interaction, or click to select a file" at bounding box center [198, 27] width 122 height 30
type input "20250811-114916_5085940211-all.mp3"
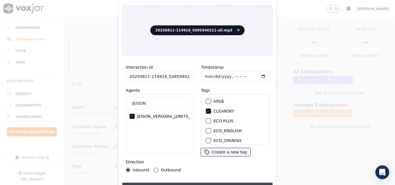
click at [198, 183] on button "Upload interaction to start evaluation" at bounding box center [197, 188] width 150 height 10
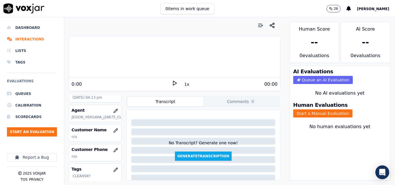
scroll to position [58, 0]
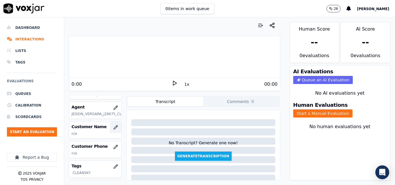
click at [113, 125] on icon "button" at bounding box center [115, 127] width 5 height 5
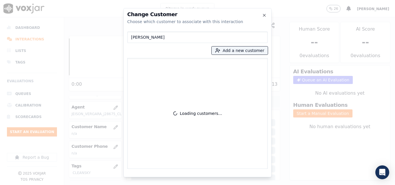
type input "[PERSON_NAME]"
click at [249, 51] on button "Add a new customer" at bounding box center [240, 51] width 56 height 8
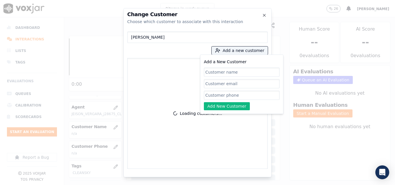
click at [230, 72] on input "Add a New Customer" at bounding box center [242, 72] width 76 height 9
type input "[PERSON_NAME]"
paste input "5085940211"
type input "5085940211"
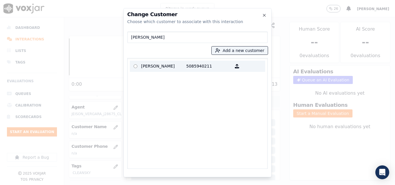
click at [187, 69] on p "5085940211" at bounding box center [208, 66] width 45 height 9
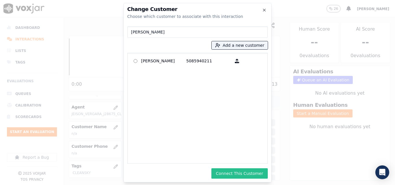
click at [239, 176] on button "Connect This Customer" at bounding box center [239, 174] width 56 height 10
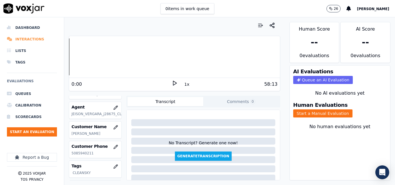
click at [28, 41] on li "Interactions" at bounding box center [32, 40] width 50 height 12
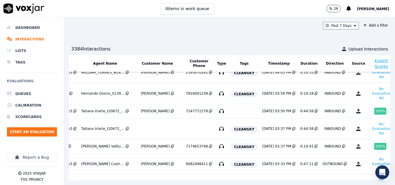
scroll to position [116, 93]
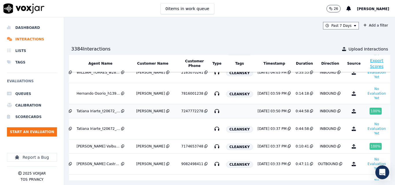
click at [316, 114] on td "INBOUND" at bounding box center [330, 111] width 29 height 14
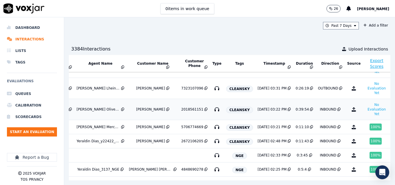
scroll to position [202, 93]
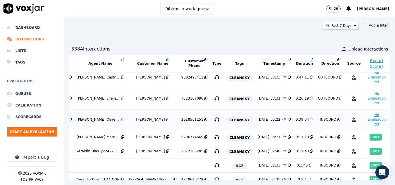
click at [365, 120] on button "No Evaluation Yet" at bounding box center [376, 120] width 23 height 16
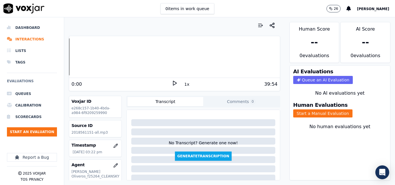
click at [172, 86] on icon at bounding box center [175, 83] width 6 height 6
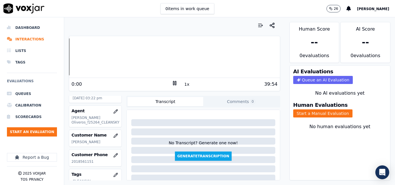
scroll to position [58, 0]
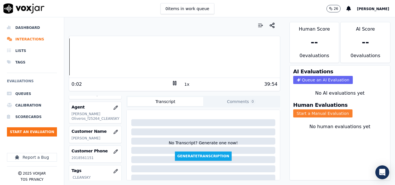
click at [319, 112] on button "Start a Manual Evaluation" at bounding box center [322, 114] width 59 height 8
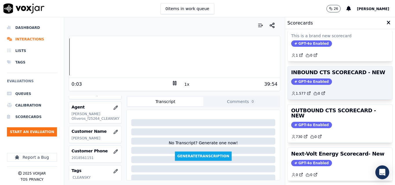
click at [324, 72] on h3 "INBOUND CTS SCORECARD - NEW" at bounding box center [340, 72] width 98 height 5
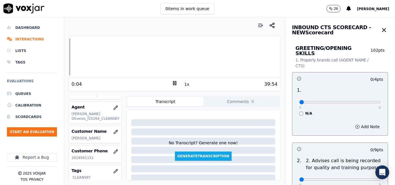
click at [183, 83] on button "1x" at bounding box center [186, 84] width 7 height 8
click at [183, 83] on button "1.5x" at bounding box center [188, 84] width 11 height 8
drag, startPoint x: 361, startPoint y: 96, endPoint x: 378, endPoint y: 95, distance: 17.4
type input "4"
click at [376, 101] on input "range" at bounding box center [340, 102] width 82 height 2
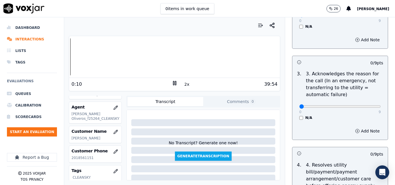
scroll to position [174, 0]
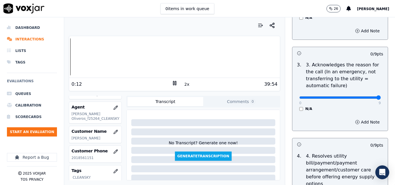
type input "9"
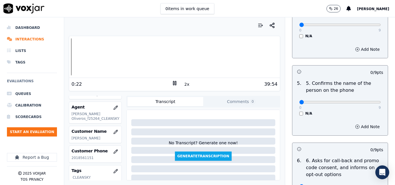
scroll to position [347, 0]
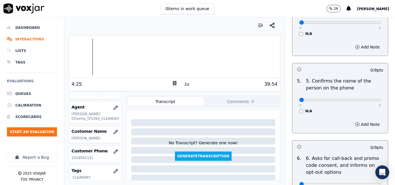
click at [365, 96] on div "0 9" at bounding box center [340, 99] width 82 height 7
type input "9"
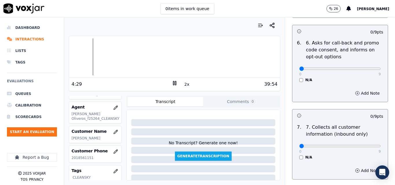
scroll to position [492, 0]
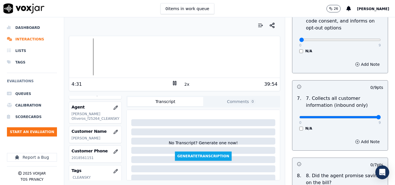
type input "9"
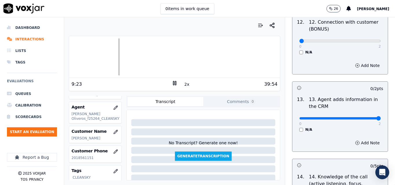
drag, startPoint x: 362, startPoint y: 112, endPoint x: 370, endPoint y: 110, distance: 8.1
type input "2"
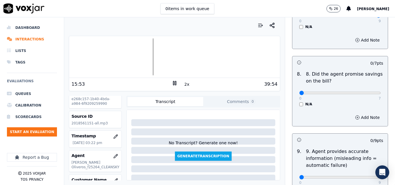
scroll to position [0, 0]
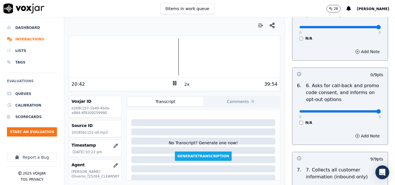
type input "9"
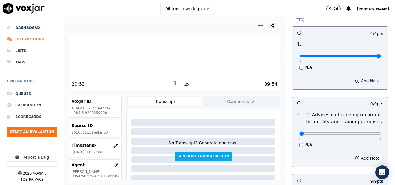
scroll to position [15, 0]
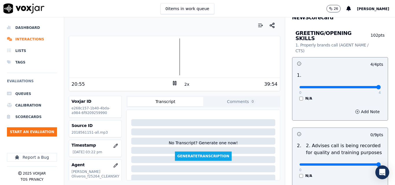
type input "9"
click at [367, 89] on input "range" at bounding box center [340, 87] width 82 height 2
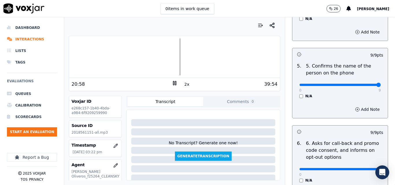
scroll to position [507, 0]
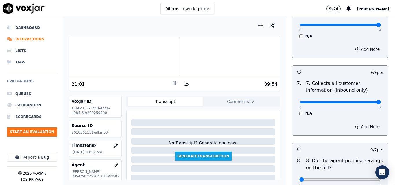
click at [166, 44] on div at bounding box center [174, 56] width 211 height 37
click at [166, 45] on div at bounding box center [174, 56] width 211 height 37
click at [167, 41] on div at bounding box center [174, 56] width 211 height 37
click at [167, 46] on div at bounding box center [174, 56] width 211 height 37
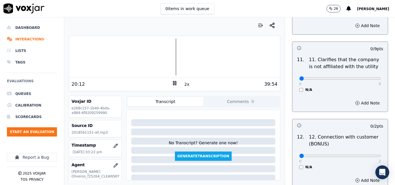
scroll to position [854, 0]
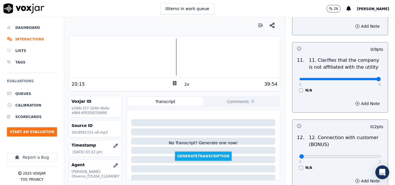
type input "9"
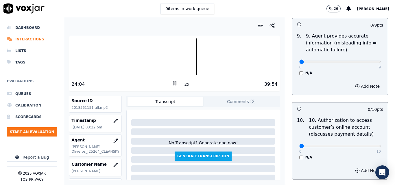
scroll to position [58, 0]
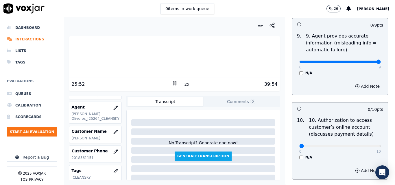
type input "9"
type input "10"
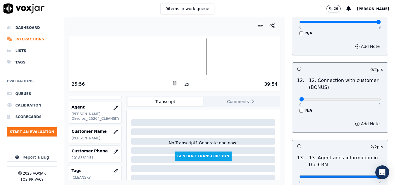
scroll to position [912, 0]
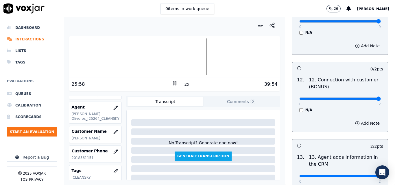
drag, startPoint x: 362, startPoint y: 93, endPoint x: 365, endPoint y: 93, distance: 3.2
type input "2"
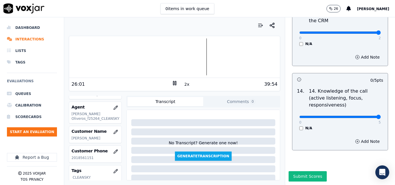
type input "5"
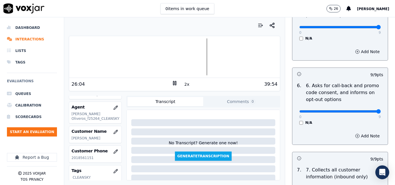
scroll to position [565, 0]
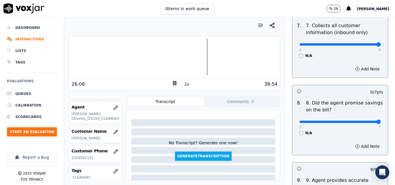
drag, startPoint x: 366, startPoint y: 117, endPoint x: 371, endPoint y: 120, distance: 5.9
type input "7"
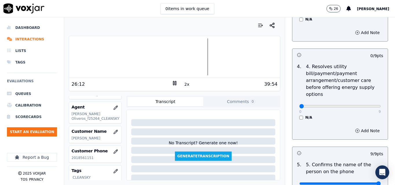
scroll to position [275, 0]
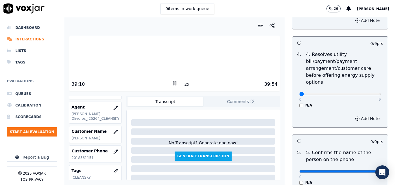
click at [229, 47] on div at bounding box center [174, 56] width 211 height 37
click at [183, 84] on button "2x" at bounding box center [186, 84] width 7 height 8
type input "9"
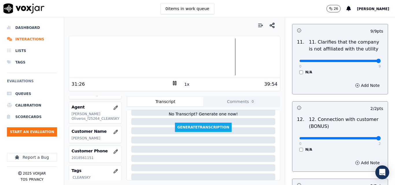
scroll to position [1056, 0]
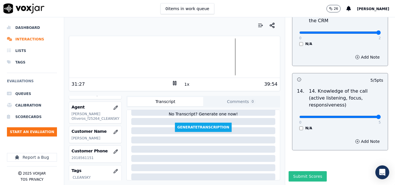
click at [296, 172] on button "Submit Scores" at bounding box center [308, 177] width 38 height 10
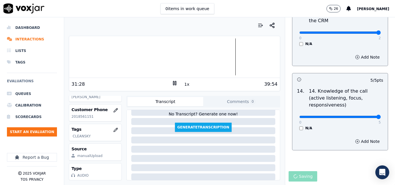
scroll to position [0, 0]
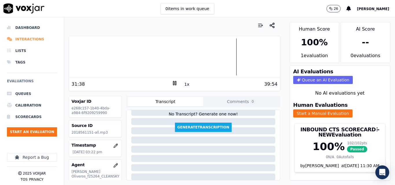
click at [22, 42] on li "Interactions" at bounding box center [32, 40] width 50 height 12
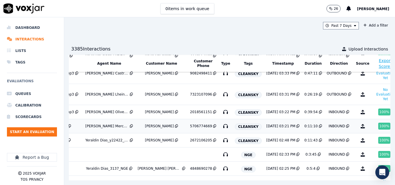
scroll to position [192, 89]
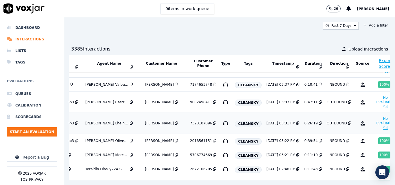
click at [374, 125] on button "No Evaluation Yet" at bounding box center [385, 123] width 23 height 16
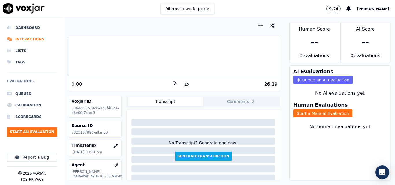
click at [174, 83] on icon at bounding box center [175, 83] width 6 height 6
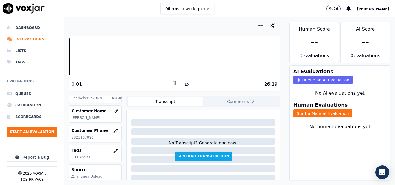
scroll to position [87, 0]
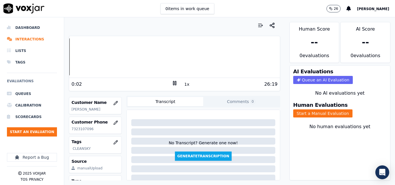
click at [82, 129] on p "7323107096" at bounding box center [95, 129] width 48 height 5
click at [183, 84] on button "1x" at bounding box center [186, 84] width 7 height 8
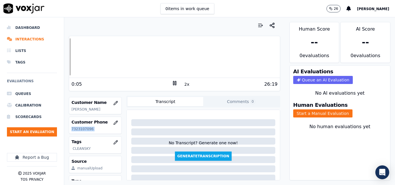
click at [85, 129] on p "7323107096" at bounding box center [95, 129] width 48 height 5
click at [334, 111] on button "Start a Manual Evaluation" at bounding box center [322, 114] width 59 height 8
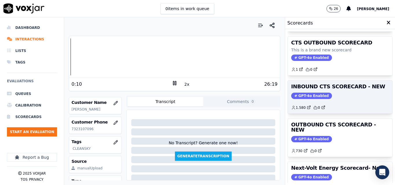
scroll to position [58, 0]
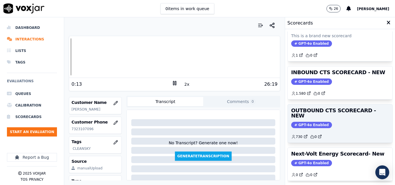
click at [335, 122] on div "GPT-4o Enabled" at bounding box center [340, 125] width 98 height 6
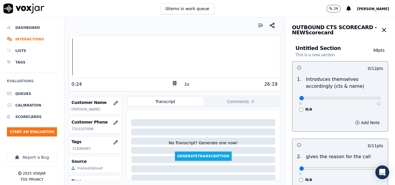
click at [184, 83] on button "2x" at bounding box center [186, 84] width 7 height 8
type input "10"
click at [353, 97] on input "range" at bounding box center [340, 98] width 82 height 2
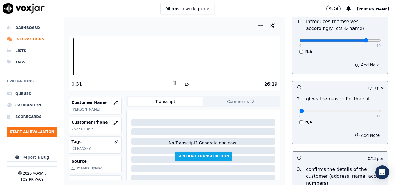
scroll to position [87, 0]
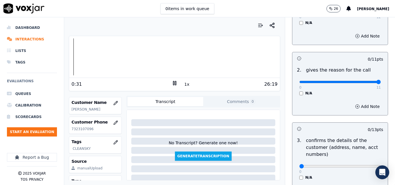
type input "11"
click at [368, 13] on input "range" at bounding box center [340, 11] width 82 height 2
click at [183, 85] on button "1x" at bounding box center [186, 84] width 7 height 8
click at [183, 85] on button "1.5x" at bounding box center [188, 84] width 11 height 8
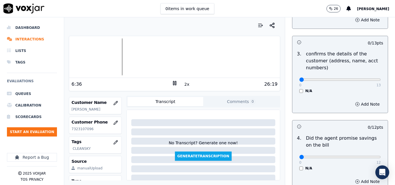
scroll to position [145, 0]
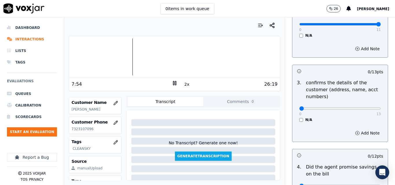
click at [123, 53] on div at bounding box center [174, 56] width 211 height 37
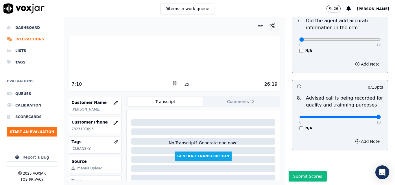
drag, startPoint x: 358, startPoint y: 106, endPoint x: 374, endPoint y: 105, distance: 16.2
type input "13"
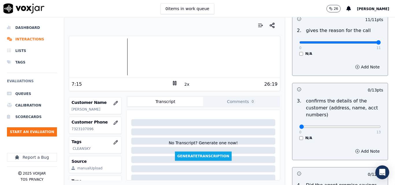
scroll to position [153, 0]
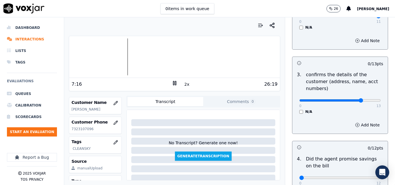
type input "10"
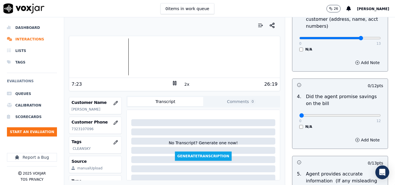
scroll to position [211, 0]
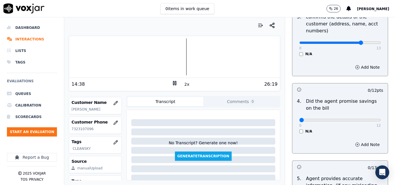
click at [174, 85] on icon at bounding box center [175, 83] width 6 height 6
click at [172, 84] on icon at bounding box center [175, 83] width 6 height 6
click at [173, 83] on icon at bounding box center [175, 83] width 6 height 6
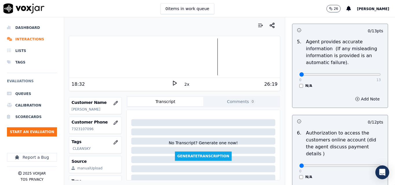
scroll to position [355, 0]
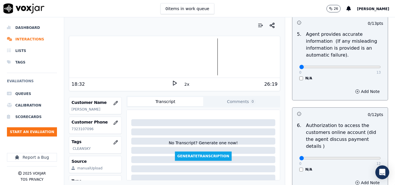
drag, startPoint x: 367, startPoint y: 64, endPoint x: 371, endPoint y: 67, distance: 4.1
click at [370, 66] on div "0 13 N/A" at bounding box center [340, 70] width 91 height 22
type input "13"
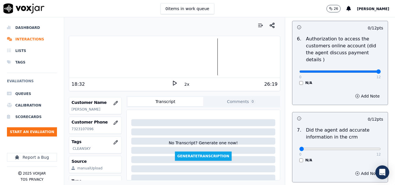
type input "12"
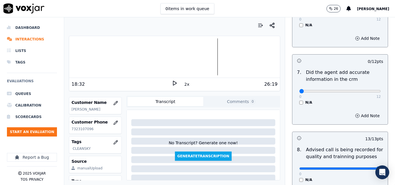
click at [364, 88] on div "0 12" at bounding box center [340, 91] width 82 height 7
drag, startPoint x: 364, startPoint y: 82, endPoint x: 366, endPoint y: 84, distance: 3.1
click at [365, 88] on div "0 12" at bounding box center [340, 91] width 82 height 7
type input "12"
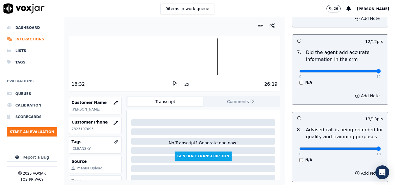
scroll to position [558, 0]
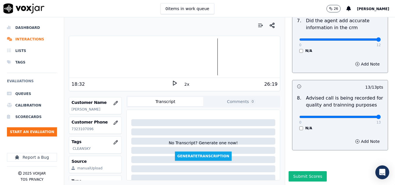
click at [296, 172] on button "Submit Scores" at bounding box center [308, 177] width 38 height 10
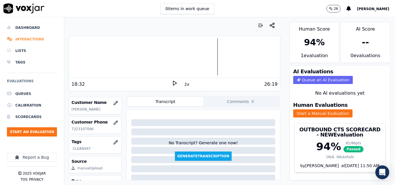
click at [40, 41] on li "Interactions" at bounding box center [32, 40] width 50 height 12
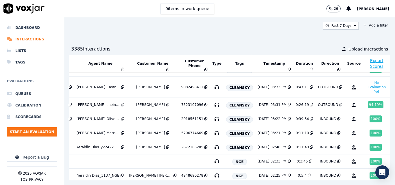
scroll to position [178, 93]
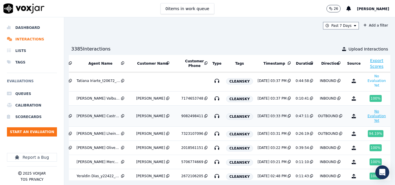
click at [365, 116] on button "No Evaluation Yet" at bounding box center [376, 116] width 23 height 16
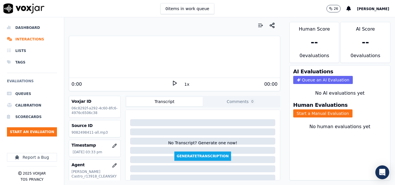
click at [173, 84] on polygon at bounding box center [174, 83] width 3 height 4
click at [183, 83] on button "1x" at bounding box center [186, 84] width 7 height 8
click at [329, 113] on button "Start a Manual Evaluation" at bounding box center [322, 114] width 59 height 8
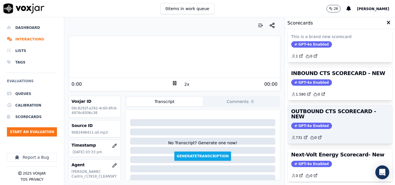
scroll to position [58, 0]
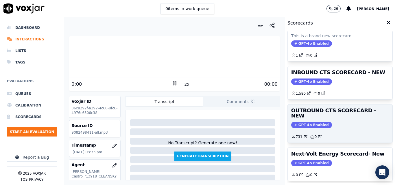
click at [329, 116] on div "OUTBOUND CTS SCORECARD - NEW GPT-4o Enabled 731 0" at bounding box center [340, 124] width 105 height 38
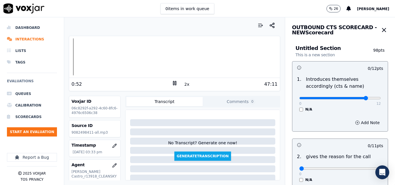
type input "10"
click at [357, 99] on input "range" at bounding box center [340, 98] width 82 height 2
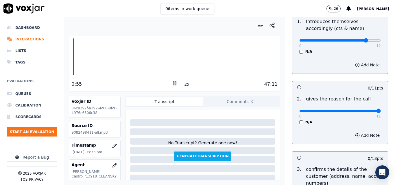
type input "11"
click at [367, 42] on input "range" at bounding box center [340, 40] width 82 height 2
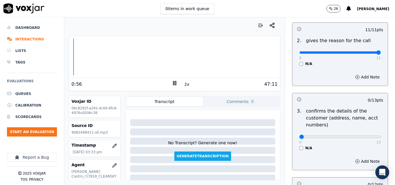
scroll to position [174, 0]
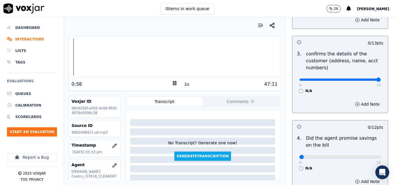
drag, startPoint x: 362, startPoint y: 80, endPoint x: 369, endPoint y: 79, distance: 7.6
type input "13"
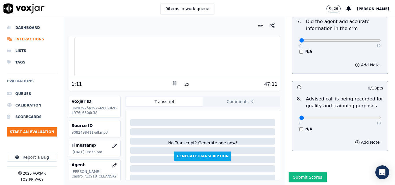
scroll to position [558, 0]
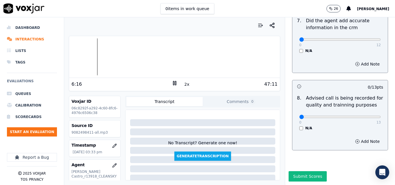
click at [172, 86] on icon at bounding box center [175, 83] width 6 height 6
drag, startPoint x: 81, startPoint y: 110, endPoint x: 0, endPoint y: 54, distance: 98.2
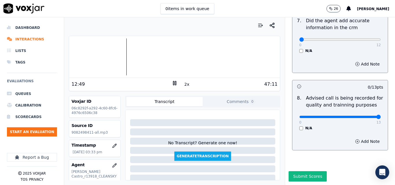
drag, startPoint x: 347, startPoint y: 103, endPoint x: 384, endPoint y: 103, distance: 37.6
type input "13"
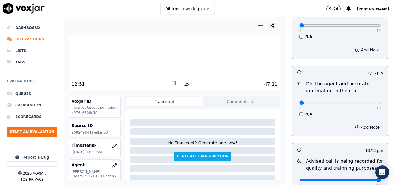
scroll to position [471, 0]
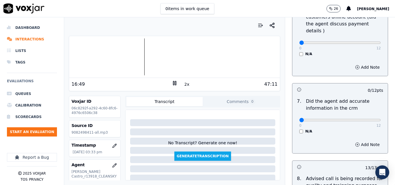
click at [185, 85] on button "2x" at bounding box center [186, 84] width 7 height 8
click at [140, 47] on div at bounding box center [174, 56] width 211 height 37
click at [140, 50] on div at bounding box center [174, 56] width 211 height 37
click at [183, 85] on button "1x" at bounding box center [186, 84] width 7 height 8
click at [183, 85] on button "1.5x" at bounding box center [188, 84] width 11 height 8
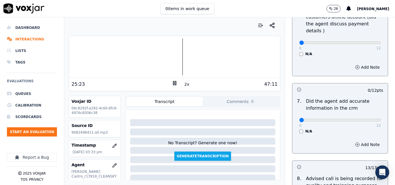
click at [183, 85] on button "2x" at bounding box center [186, 84] width 7 height 8
click at [169, 48] on div at bounding box center [174, 56] width 211 height 37
click at [165, 47] on div at bounding box center [174, 56] width 211 height 37
click at [163, 46] on div at bounding box center [174, 56] width 211 height 37
click at [183, 84] on button "1x" at bounding box center [186, 84] width 7 height 8
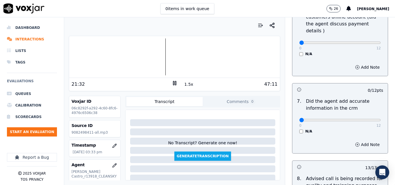
click at [183, 84] on button "1.5x" at bounding box center [188, 84] width 11 height 8
click at [183, 84] on button "2x" at bounding box center [186, 84] width 7 height 8
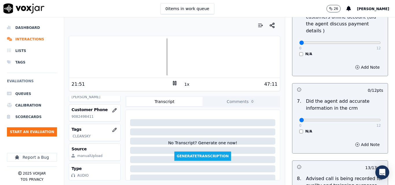
scroll to position [112, 0]
click at [112, 128] on icon "button" at bounding box center [114, 130] width 5 height 5
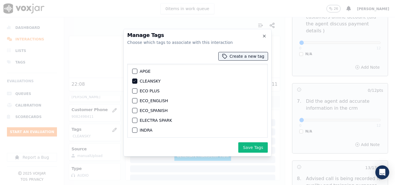
click at [135, 91] on div "button" at bounding box center [134, 91] width 4 height 4
click at [253, 146] on button "Save Tags" at bounding box center [253, 148] width 30 height 10
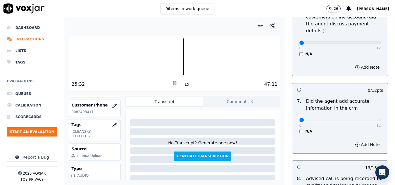
click at [179, 44] on div at bounding box center [174, 56] width 211 height 37
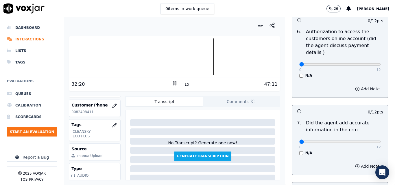
scroll to position [500, 0]
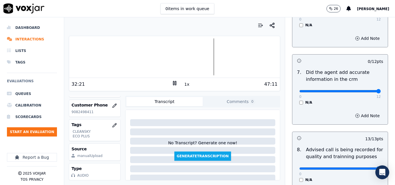
type input "12"
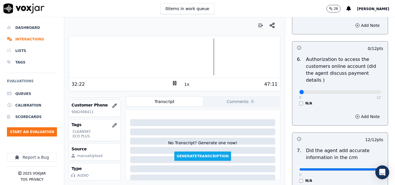
scroll to position [413, 0]
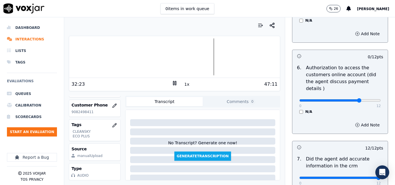
type input "9"
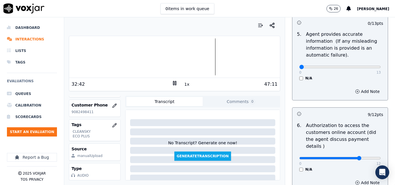
scroll to position [326, 0]
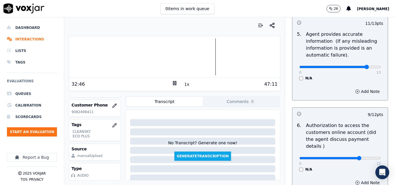
click at [349, 64] on div "0 13" at bounding box center [340, 66] width 82 height 7
type input "10"
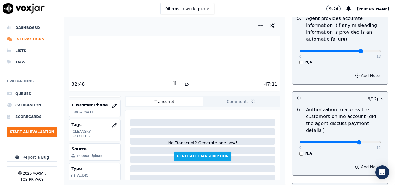
scroll to position [384, 0]
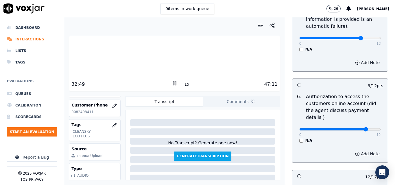
type input "10"
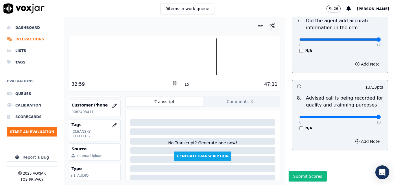
scroll to position [558, 0]
click at [301, 172] on button "Submit Scores" at bounding box center [308, 177] width 38 height 10
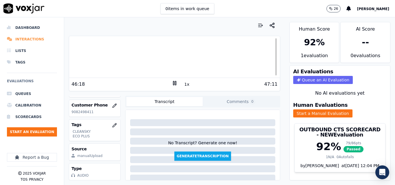
click at [27, 39] on li "Interactions" at bounding box center [32, 40] width 50 height 12
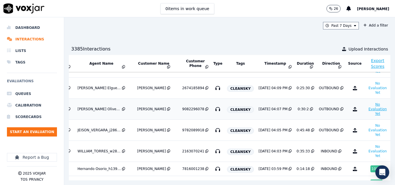
scroll to position [87, 96]
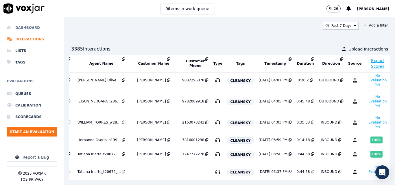
click at [19, 26] on li "Dashboard" at bounding box center [32, 28] width 50 height 12
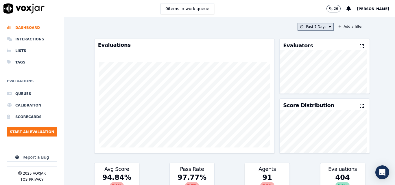
click at [310, 28] on button "Past 7 Days" at bounding box center [316, 27] width 36 height 8
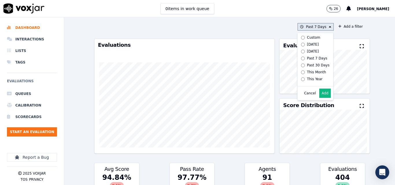
click at [307, 45] on div "Today" at bounding box center [313, 44] width 12 height 5
click at [321, 98] on button "Add" at bounding box center [324, 93] width 11 height 9
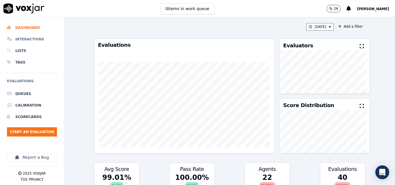
click at [19, 37] on li "Interactions" at bounding box center [32, 40] width 50 height 12
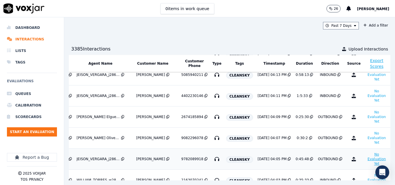
scroll to position [0, 93]
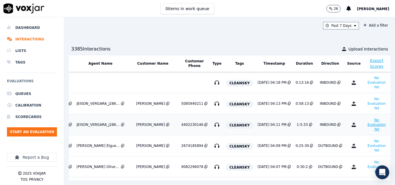
click at [365, 125] on button "No Evaluation Yet" at bounding box center [376, 125] width 23 height 16
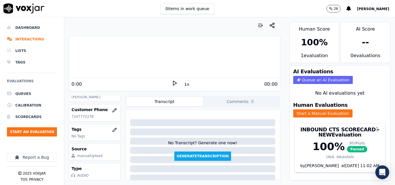
scroll to position [112, 0]
click at [109, 124] on button "button" at bounding box center [115, 130] width 12 height 12
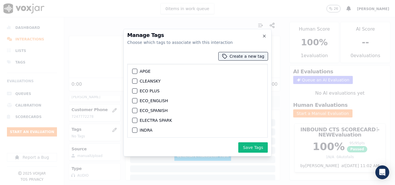
click at [133, 81] on div "button" at bounding box center [134, 81] width 4 height 4
click at [248, 148] on button "Save Tags" at bounding box center [253, 148] width 30 height 10
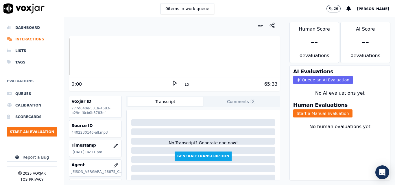
click at [172, 82] on icon at bounding box center [175, 83] width 6 height 6
click at [185, 84] on button "1x" at bounding box center [186, 84] width 7 height 8
click at [185, 84] on button "1.5x" at bounding box center [188, 84] width 11 height 8
click at [315, 115] on button "Start a Manual Evaluation" at bounding box center [322, 114] width 59 height 8
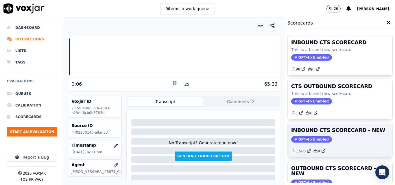
scroll to position [29, 0]
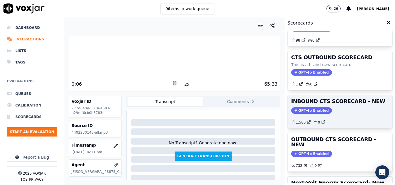
click at [323, 111] on div "GPT-4o Enabled" at bounding box center [340, 111] width 98 height 6
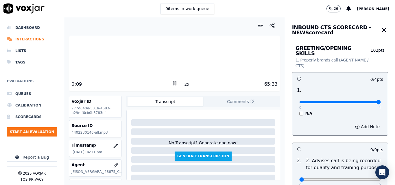
drag, startPoint x: 358, startPoint y: 99, endPoint x: 365, endPoint y: 98, distance: 6.4
type input "4"
click at [364, 101] on input "range" at bounding box center [340, 102] width 82 height 2
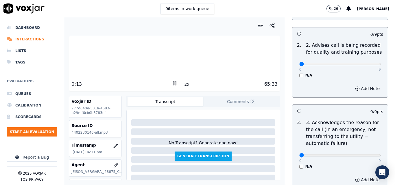
scroll to position [145, 0]
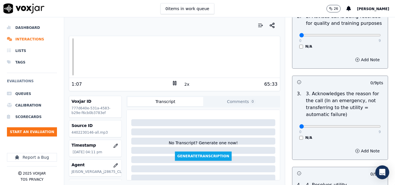
drag, startPoint x: 366, startPoint y: 118, endPoint x: 362, endPoint y: 128, distance: 11.1
click at [367, 124] on div "0 9" at bounding box center [340, 126] width 82 height 7
type input "9"
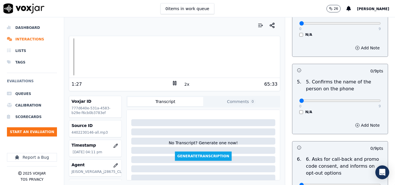
scroll to position [347, 0]
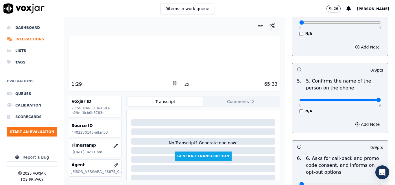
drag, startPoint x: 367, startPoint y: 95, endPoint x: 375, endPoint y: 91, distance: 9.1
type input "9"
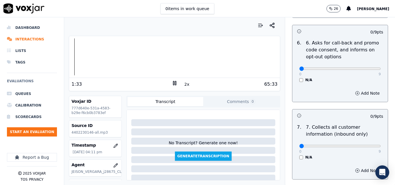
scroll to position [492, 0]
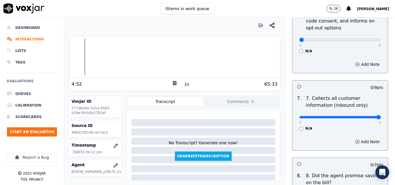
drag, startPoint x: 366, startPoint y: 113, endPoint x: 359, endPoint y: 115, distance: 7.3
type input "9"
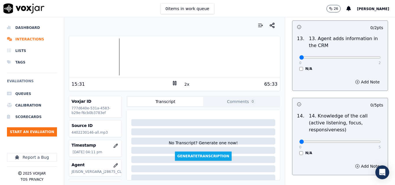
scroll to position [1056, 0]
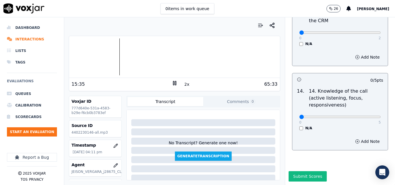
click at [102, 49] on div at bounding box center [174, 56] width 211 height 37
type input "3"
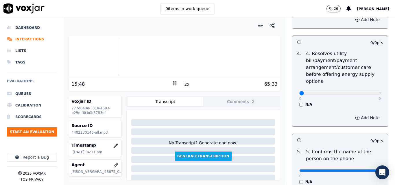
scroll to position [289, 0]
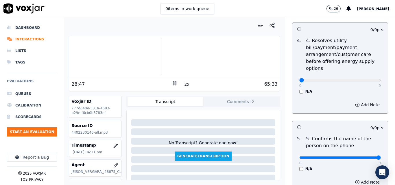
click at [172, 81] on icon at bounding box center [175, 83] width 6 height 6
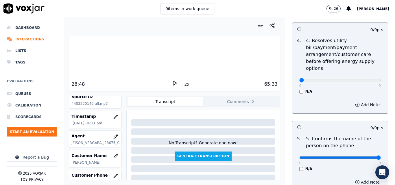
scroll to position [0, 0]
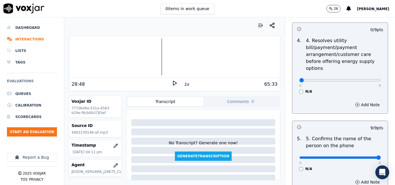
click at [172, 82] on icon at bounding box center [175, 83] width 6 height 6
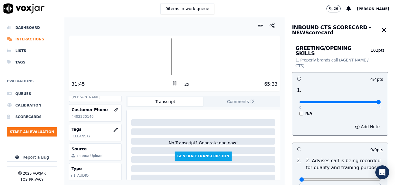
scroll to position [58, 0]
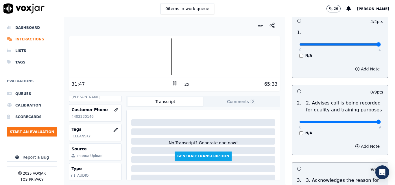
drag, startPoint x: 362, startPoint y: 117, endPoint x: 373, endPoint y: 117, distance: 10.7
type input "9"
click at [372, 46] on input "range" at bounding box center [340, 44] width 82 height 2
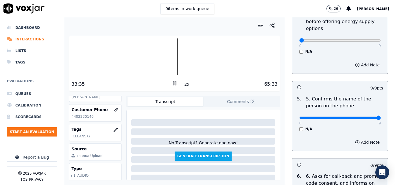
scroll to position [416, 0]
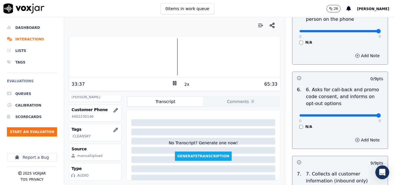
drag, startPoint x: 348, startPoint y: 110, endPoint x: 370, endPoint y: 111, distance: 21.7
type input "9"
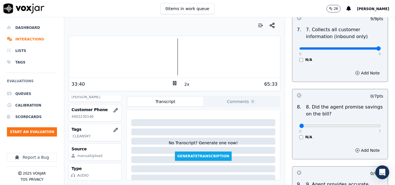
scroll to position [589, 0]
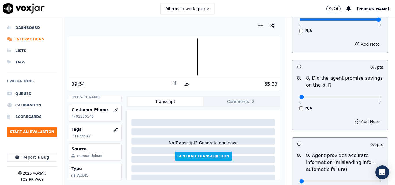
click at [183, 83] on button "2x" at bounding box center [186, 84] width 7 height 8
click at [172, 86] on div "1x" at bounding box center [175, 84] width 6 height 8
click at [175, 85] on rect at bounding box center [175, 83] width 1 height 4
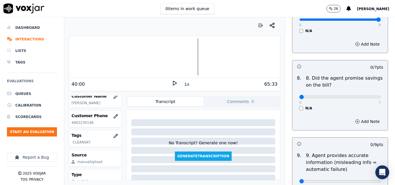
scroll to position [79, 0]
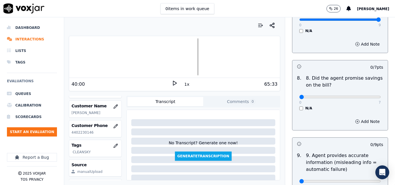
click at [173, 84] on polygon at bounding box center [174, 83] width 3 height 4
click at [192, 50] on div at bounding box center [174, 56] width 211 height 37
click at [183, 82] on button "1x" at bounding box center [186, 84] width 7 height 8
click at [183, 82] on button "1.5x" at bounding box center [188, 84] width 11 height 8
click at [184, 85] on button "2x" at bounding box center [186, 84] width 7 height 8
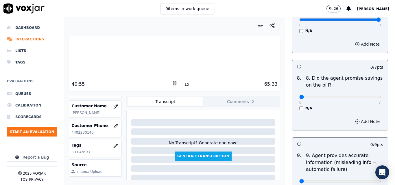
click at [172, 83] on icon at bounding box center [175, 83] width 6 height 6
click at [173, 81] on polygon at bounding box center [174, 83] width 3 height 4
click at [183, 85] on button "1x" at bounding box center [186, 84] width 7 height 8
click at [183, 85] on button "1.5x" at bounding box center [188, 84] width 11 height 8
click at [240, 13] on div "0 items in work queue 26 carlos barrios" at bounding box center [197, 8] width 395 height 17
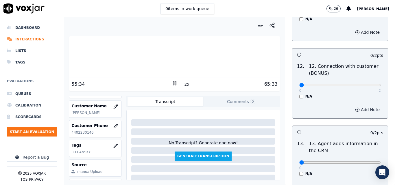
scroll to position [912, 0]
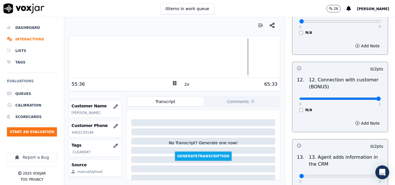
type input "2"
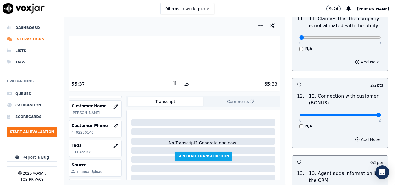
scroll to position [854, 0]
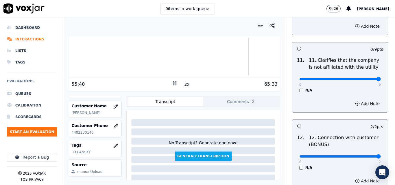
type input "9"
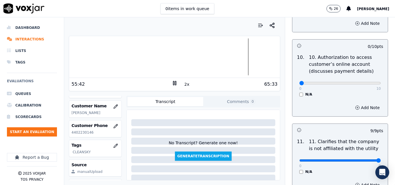
scroll to position [767, 0]
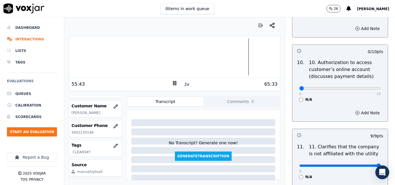
click at [184, 85] on button "2x" at bounding box center [186, 84] width 7 height 8
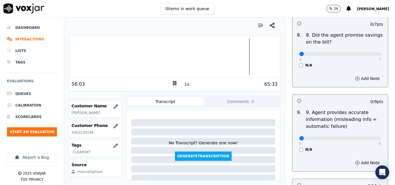
scroll to position [622, 0]
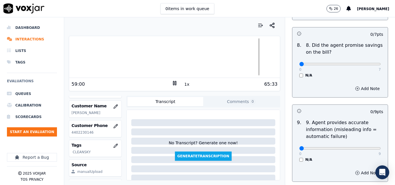
click at [238, 47] on div at bounding box center [174, 56] width 211 height 37
click at [237, 49] on div at bounding box center [174, 56] width 211 height 37
click at [235, 49] on div at bounding box center [174, 56] width 211 height 37
click at [183, 85] on button "1x" at bounding box center [186, 84] width 7 height 8
click at [183, 85] on button "1.5x" at bounding box center [188, 84] width 11 height 8
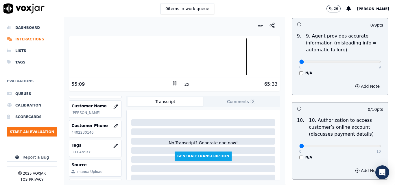
scroll to position [738, 0]
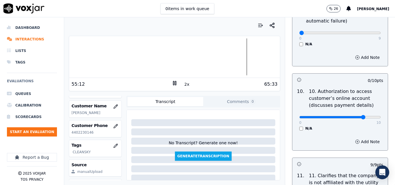
type input "8"
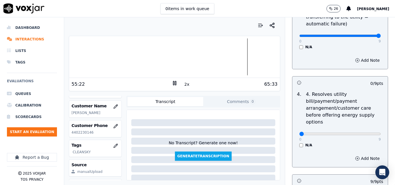
scroll to position [289, 0]
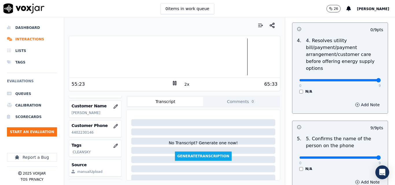
drag, startPoint x: 364, startPoint y: 76, endPoint x: 369, endPoint y: 81, distance: 6.8
type input "9"
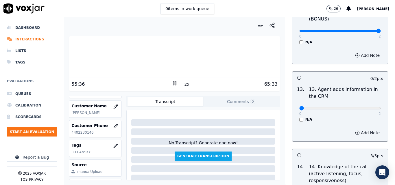
scroll to position [969, 0]
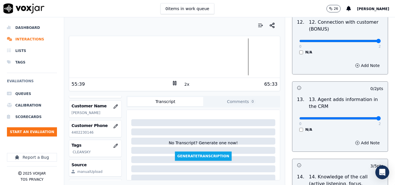
drag, startPoint x: 359, startPoint y: 112, endPoint x: 366, endPoint y: 111, distance: 6.9
type input "2"
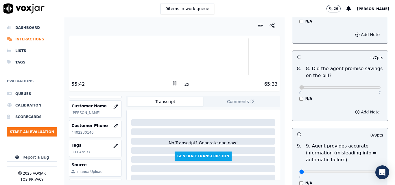
scroll to position [594, 0]
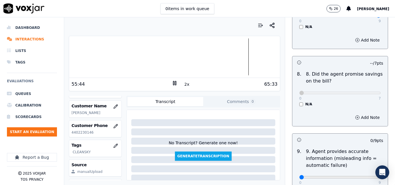
click at [183, 85] on button "2x" at bounding box center [186, 84] width 7 height 8
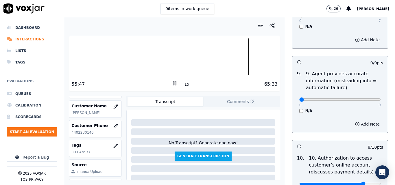
scroll to position [680, 0]
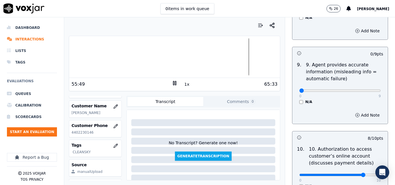
click at [183, 85] on button "1x" at bounding box center [186, 84] width 7 height 8
click at [183, 85] on button "1.5x" at bounding box center [188, 84] width 11 height 8
click at [183, 83] on button "2x" at bounding box center [186, 84] width 7 height 8
click at [172, 84] on icon at bounding box center [175, 83] width 6 height 6
click at [204, 57] on div at bounding box center [174, 56] width 211 height 37
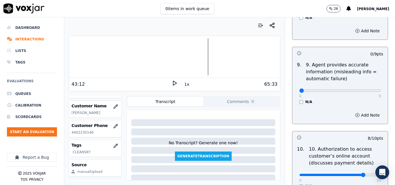
click at [117, 13] on div "0 items in work queue 26 carlos barrios" at bounding box center [197, 8] width 395 height 17
click at [174, 84] on icon at bounding box center [175, 83] width 6 height 6
click at [202, 52] on div at bounding box center [174, 56] width 211 height 37
click at [200, 52] on div at bounding box center [174, 56] width 211 height 37
click at [196, 50] on div at bounding box center [174, 56] width 211 height 37
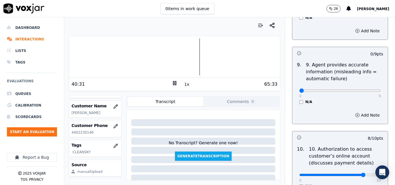
click at [193, 49] on div at bounding box center [174, 56] width 211 height 37
click at [192, 49] on div at bounding box center [174, 56] width 211 height 37
click at [184, 86] on button "1x" at bounding box center [186, 84] width 7 height 8
click at [119, 9] on div "0 items in work queue 26 carlos barrios" at bounding box center [197, 8] width 395 height 17
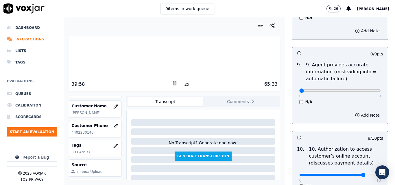
click at [192, 51] on div at bounding box center [174, 56] width 211 height 37
click at [186, 84] on button "2x" at bounding box center [186, 84] width 7 height 8
click at [178, 84] on div "65:33" at bounding box center [228, 84] width 100 height 7
click at [172, 83] on icon at bounding box center [175, 83] width 6 height 6
type input "7"
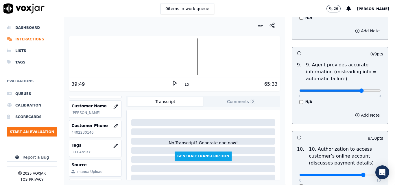
click at [357, 111] on button "Add Note" at bounding box center [368, 115] width 32 height 8
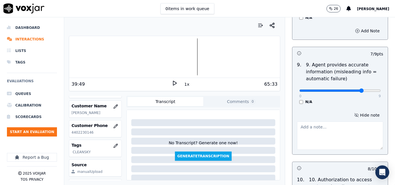
click at [322, 127] on textarea at bounding box center [340, 136] width 86 height 28
type textarea "AGENT STATE THE PRODUCT ELECTRICT NAME AS FLEX"
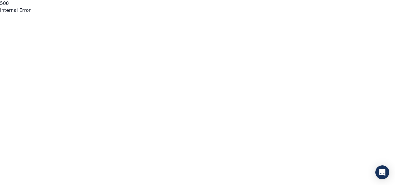
click at [269, 14] on html "500 Internal Error untitled page" at bounding box center [197, 7] width 395 height 14
click at [132, 14] on html "500 Internal Error untitled page" at bounding box center [197, 7] width 395 height 14
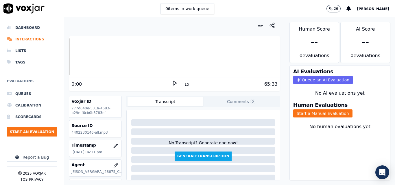
click at [285, 51] on div "Human Score -- 0 evaluation s AI Score -- 0 evaluation s AI Evaluations Queue a…" at bounding box center [340, 101] width 110 height 168
click at [324, 116] on button "Start a Manual Evaluation" at bounding box center [322, 114] width 59 height 8
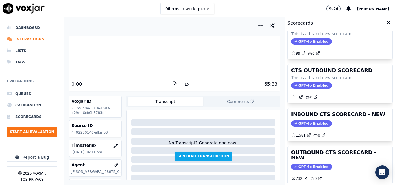
scroll to position [29, 0]
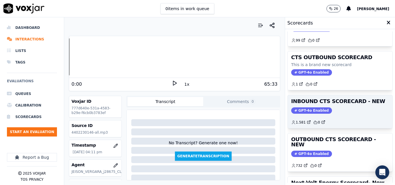
click at [345, 111] on div "GPT-4o Enabled" at bounding box center [340, 111] width 98 height 6
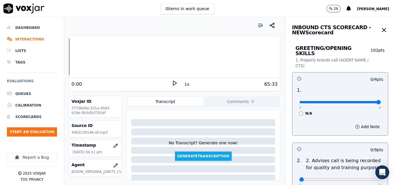
type input "4"
click at [365, 101] on input "range" at bounding box center [340, 102] width 82 height 2
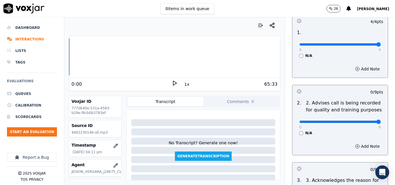
type input "9"
click at [364, 46] on input "range" at bounding box center [340, 44] width 82 height 2
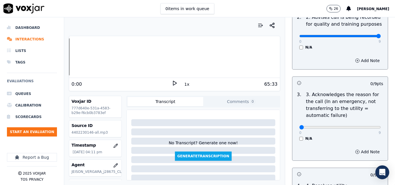
scroll to position [145, 0]
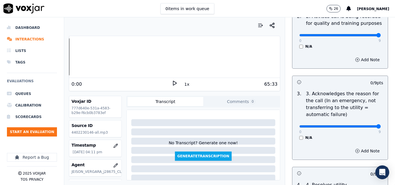
type input "9"
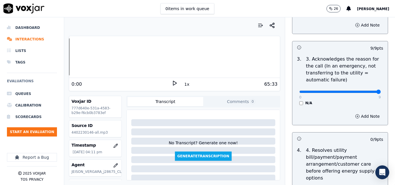
scroll to position [231, 0]
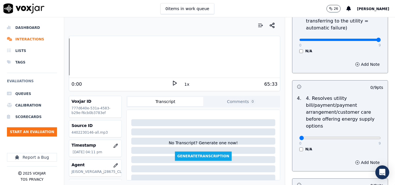
drag, startPoint x: 364, startPoint y: 136, endPoint x: 366, endPoint y: 132, distance: 4.0
click at [365, 134] on div "0 9 N/A" at bounding box center [340, 141] width 91 height 22
type input "9"
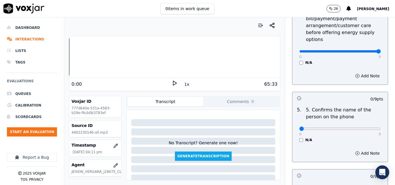
scroll to position [347, 0]
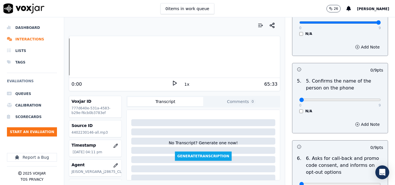
click at [362, 97] on div "0 9" at bounding box center [340, 99] width 82 height 7
type input "9"
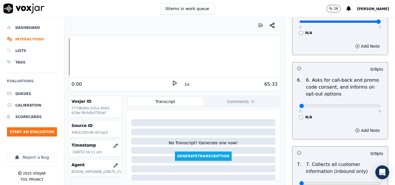
scroll to position [434, 0]
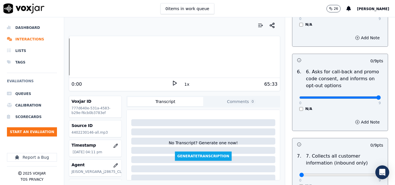
type input "9"
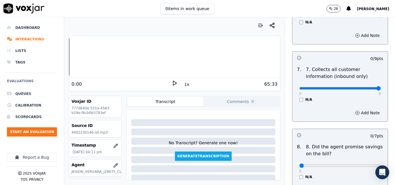
type input "9"
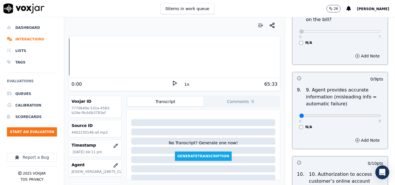
scroll to position [665, 0]
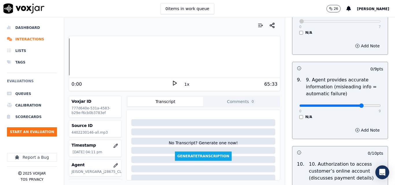
type input "6"
click at [360, 126] on button "Add Note" at bounding box center [368, 130] width 32 height 8
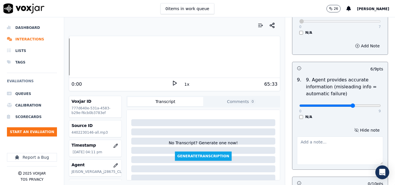
click at [312, 140] on textarea at bounding box center [340, 151] width 86 height 28
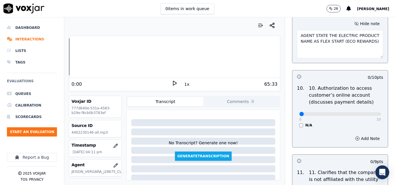
scroll to position [781, 0]
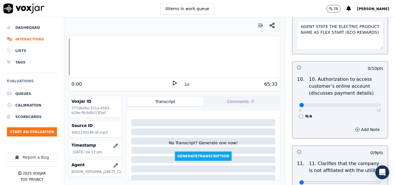
type textarea "AGENT STATE THE ELECTRIC PRODUCT NAME AS FLEX START (ECO REWARDS)"
type input "8"
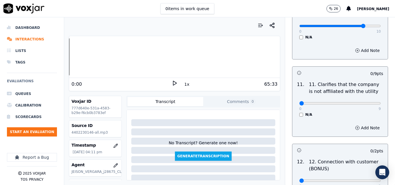
scroll to position [897, 0]
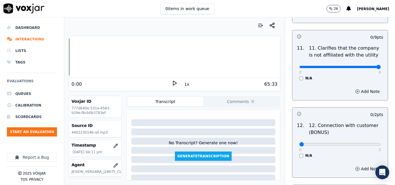
type input "9"
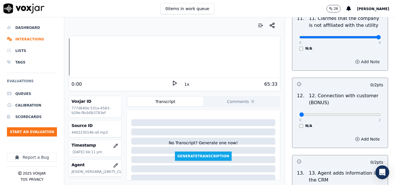
scroll to position [954, 0]
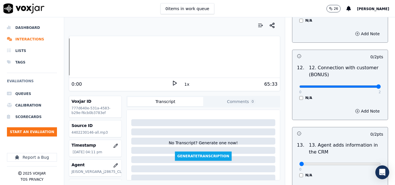
type input "2"
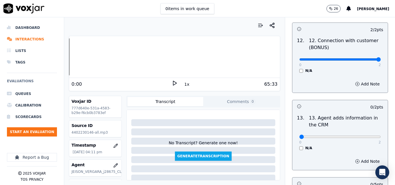
scroll to position [983, 0]
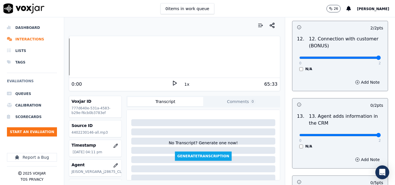
type input "2"
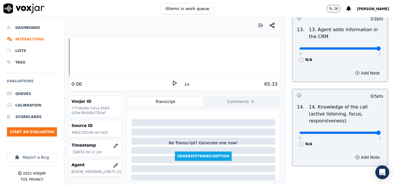
type input "5"
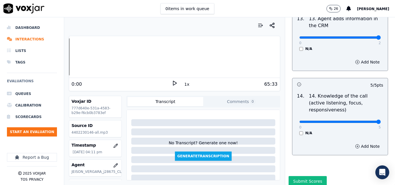
scroll to position [1087, 0]
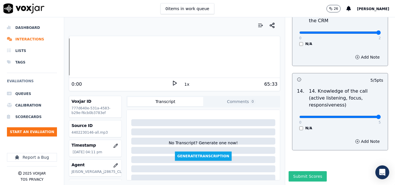
click at [309, 172] on button "Submit Scores" at bounding box center [308, 177] width 38 height 10
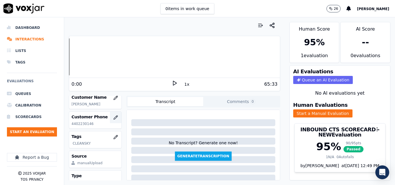
scroll to position [108, 0]
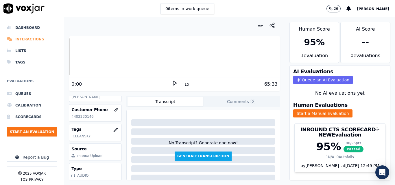
click at [31, 40] on li "Interactions" at bounding box center [32, 40] width 50 height 12
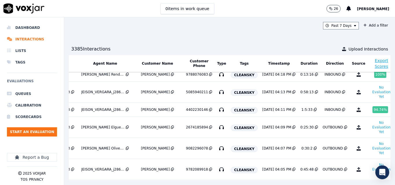
scroll to position [0, 93]
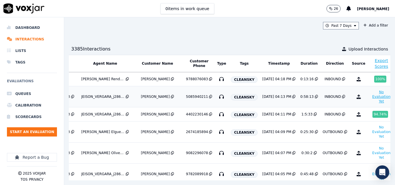
click at [370, 97] on button "No Evaluation Yet" at bounding box center [381, 97] width 23 height 16
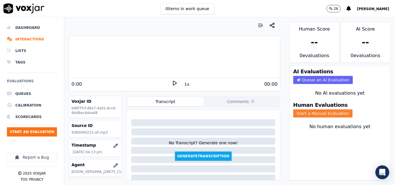
click at [312, 111] on button "Start a Manual Evaluation" at bounding box center [322, 114] width 59 height 8
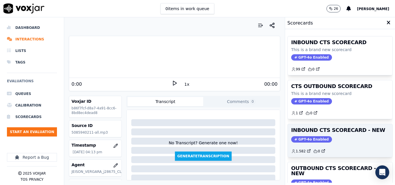
click at [331, 132] on h3 "INBOUND CTS SCORECARD - NEW" at bounding box center [340, 130] width 98 height 5
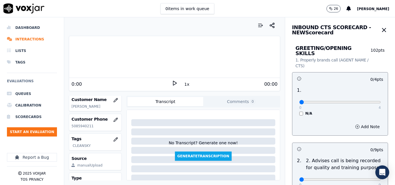
scroll to position [87, 0]
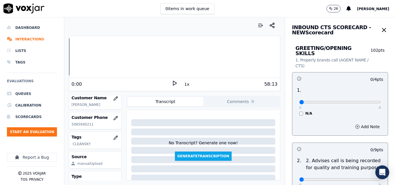
click at [196, 20] on div at bounding box center [174, 26] width 211 height 12
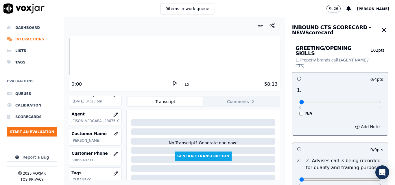
scroll to position [50, 0]
click at [172, 82] on icon at bounding box center [175, 83] width 6 height 6
drag, startPoint x: 246, startPoint y: 95, endPoint x: 208, endPoint y: 79, distance: 41.2
click at [246, 95] on div "Your browser does not support the audio element. 0:06 1x 58:13 Voxjar ID b86f7f…" at bounding box center [174, 101] width 220 height 168
click at [172, 84] on icon at bounding box center [175, 83] width 6 height 6
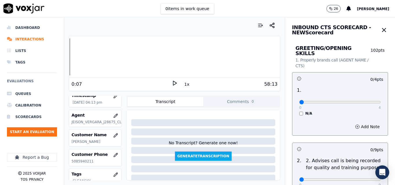
click at [230, 21] on div at bounding box center [174, 26] width 211 height 12
click at [172, 83] on icon at bounding box center [175, 83] width 6 height 6
click at [278, 103] on div "Your browser does not support the audio element. 0:23 1x 58:13 Voxjar ID b86f7f…" at bounding box center [174, 101] width 220 height 168
click at [172, 84] on icon at bounding box center [175, 83] width 6 height 6
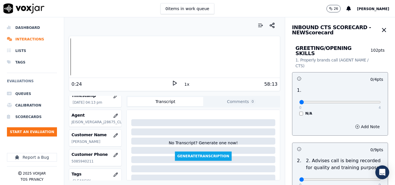
click at [173, 82] on polygon at bounding box center [174, 83] width 3 height 4
click at [277, 95] on div "Your browser does not support the audio element. 0:41 1x 58:13 Voxjar ID b86f7f…" at bounding box center [174, 101] width 220 height 168
click at [173, 84] on rect at bounding box center [173, 83] width 1 height 4
click at [68, 97] on div "Your browser does not support the audio element. 0:44 1x 58:13 Voxjar ID b86f7f…" at bounding box center [174, 101] width 220 height 168
